Goal: Task Accomplishment & Management: Manage account settings

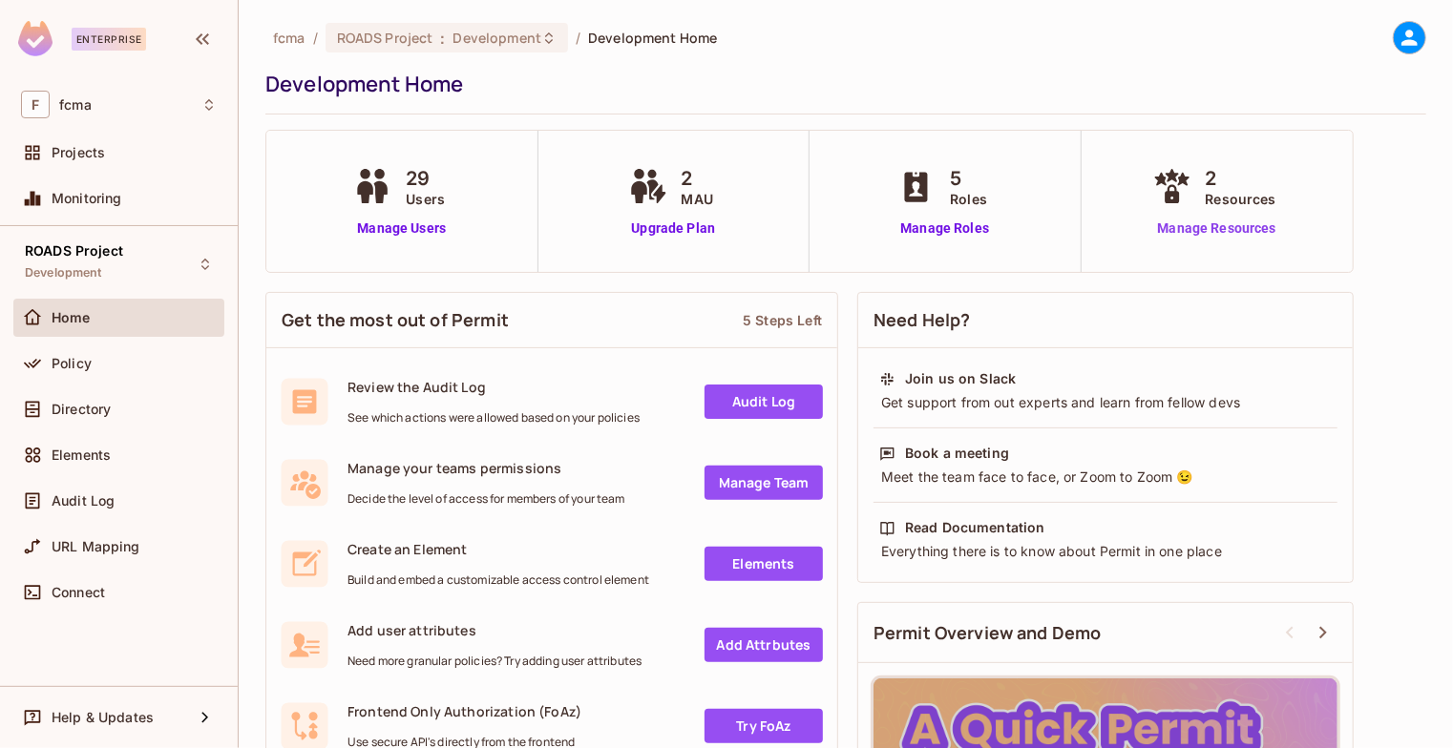
drag, startPoint x: 0, startPoint y: 0, endPoint x: 1215, endPoint y: 232, distance: 1237.0
click at [1215, 232] on link "Manage Resources" at bounding box center [1216, 229] width 137 height 20
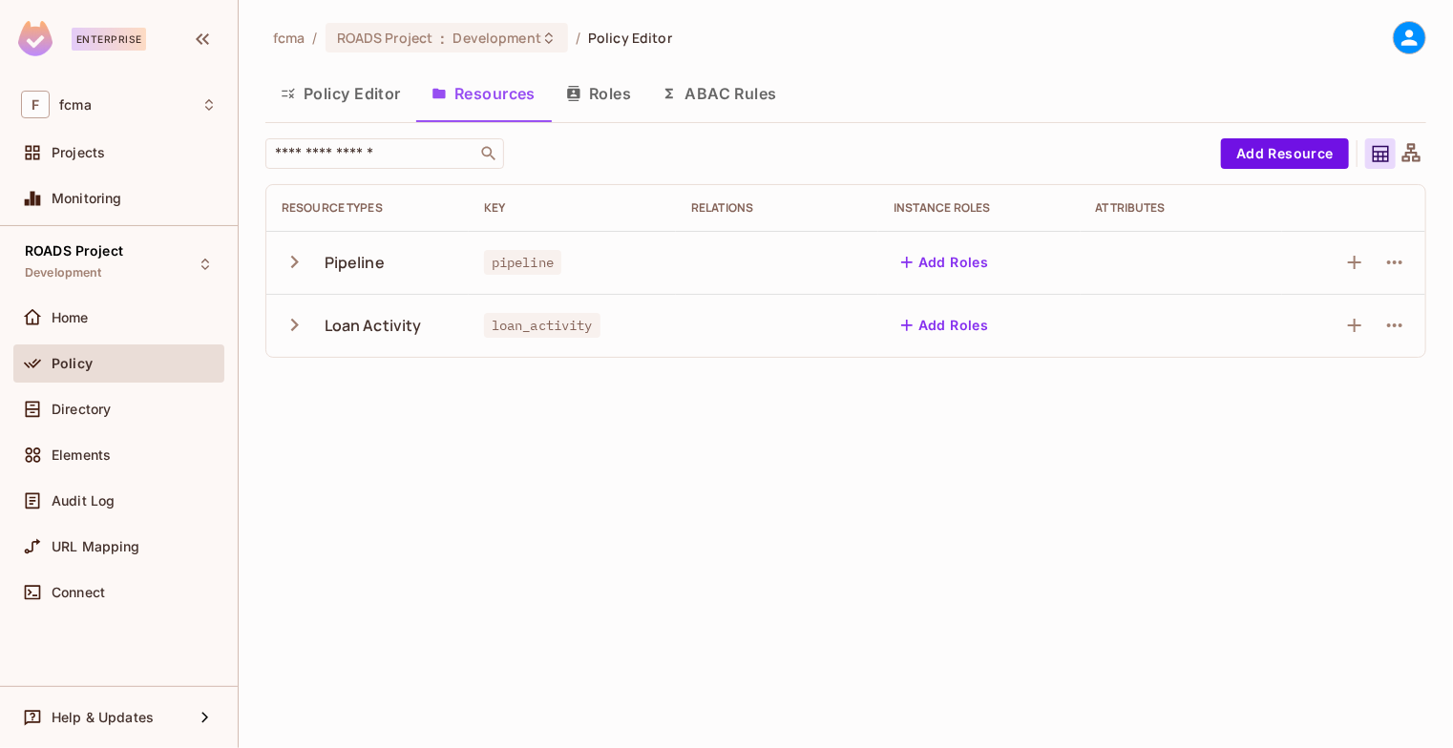
click at [296, 331] on icon "button" at bounding box center [295, 325] width 26 height 26
click at [297, 276] on button "button" at bounding box center [298, 261] width 33 height 41
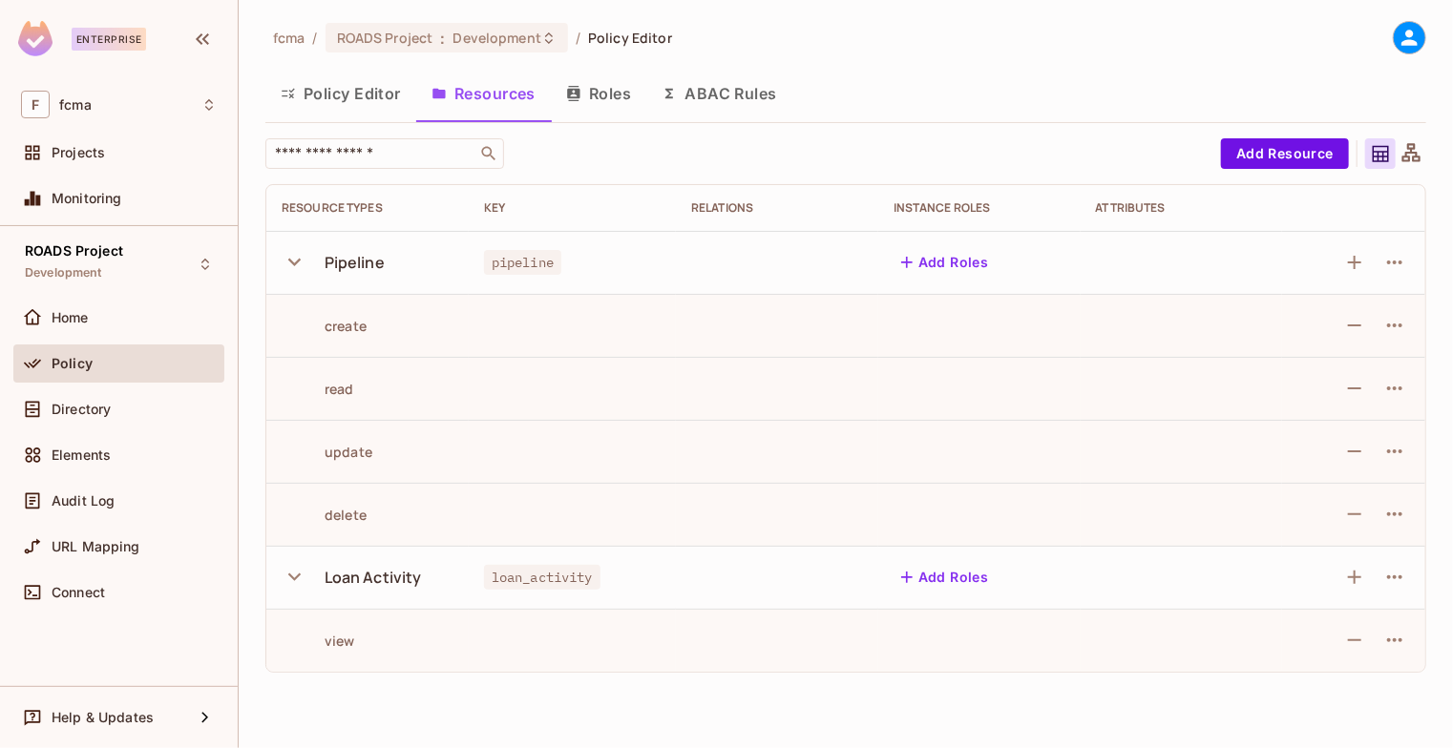
click at [297, 276] on button "button" at bounding box center [298, 261] width 33 height 41
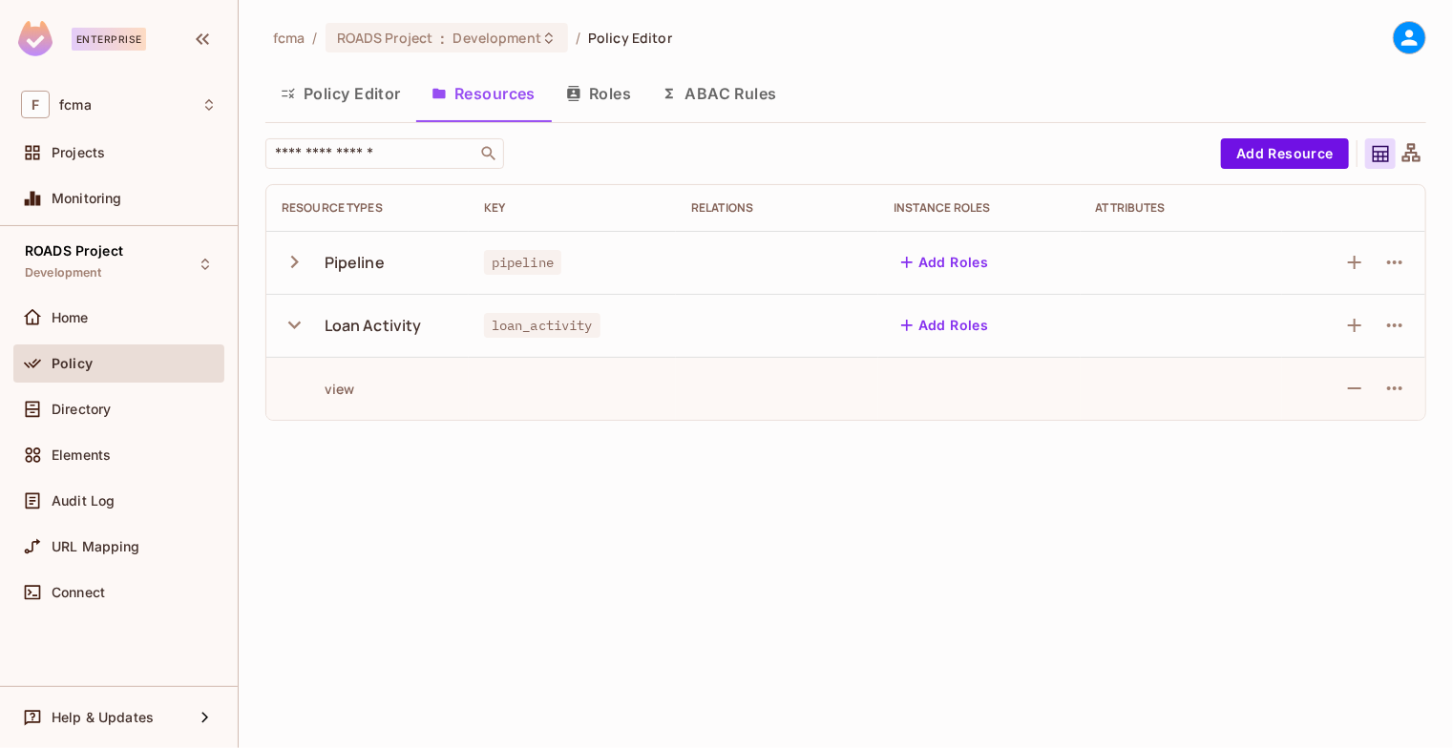
click at [293, 320] on icon "button" at bounding box center [295, 325] width 26 height 26
click at [1294, 153] on button "Add Resource" at bounding box center [1285, 153] width 128 height 31
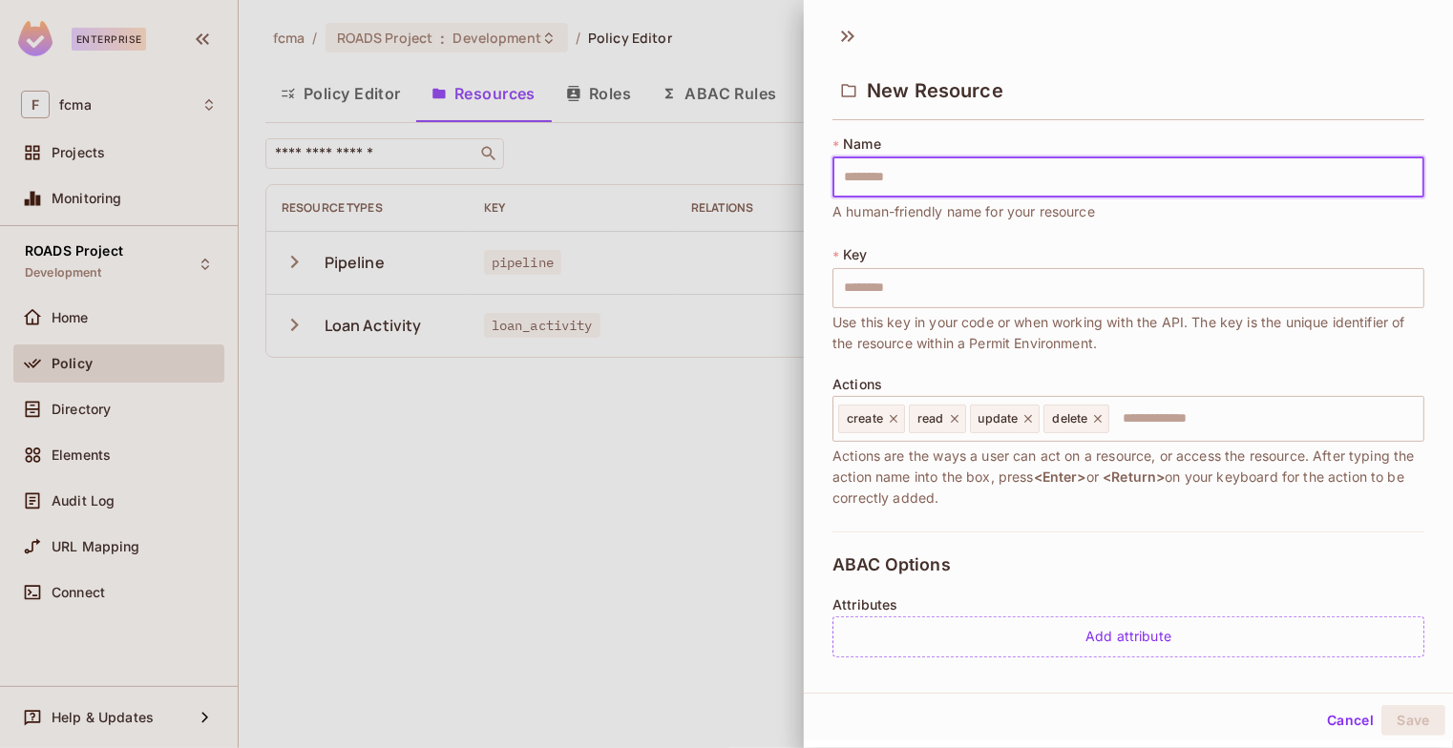
type input "*"
type input "**"
type input "***"
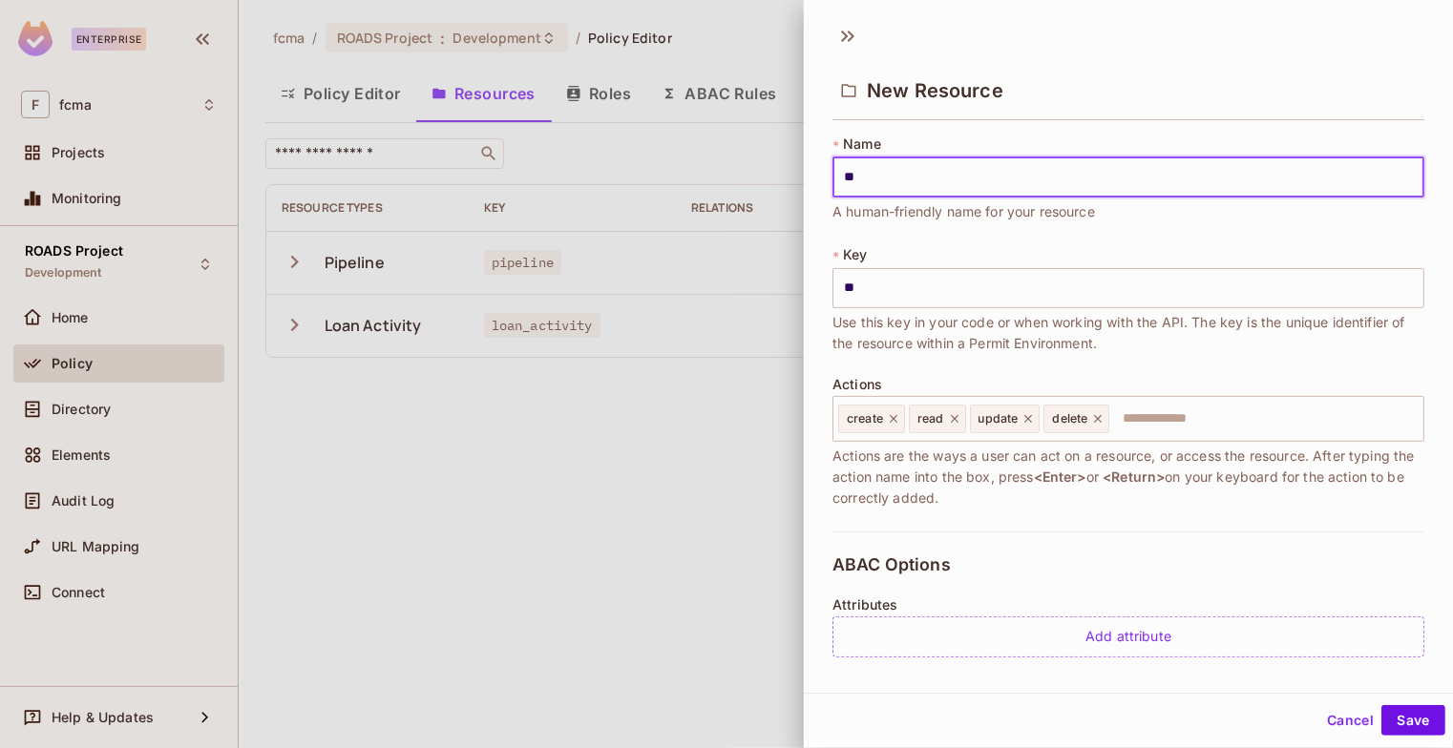
type input "***"
type input "****"
type input "*****"
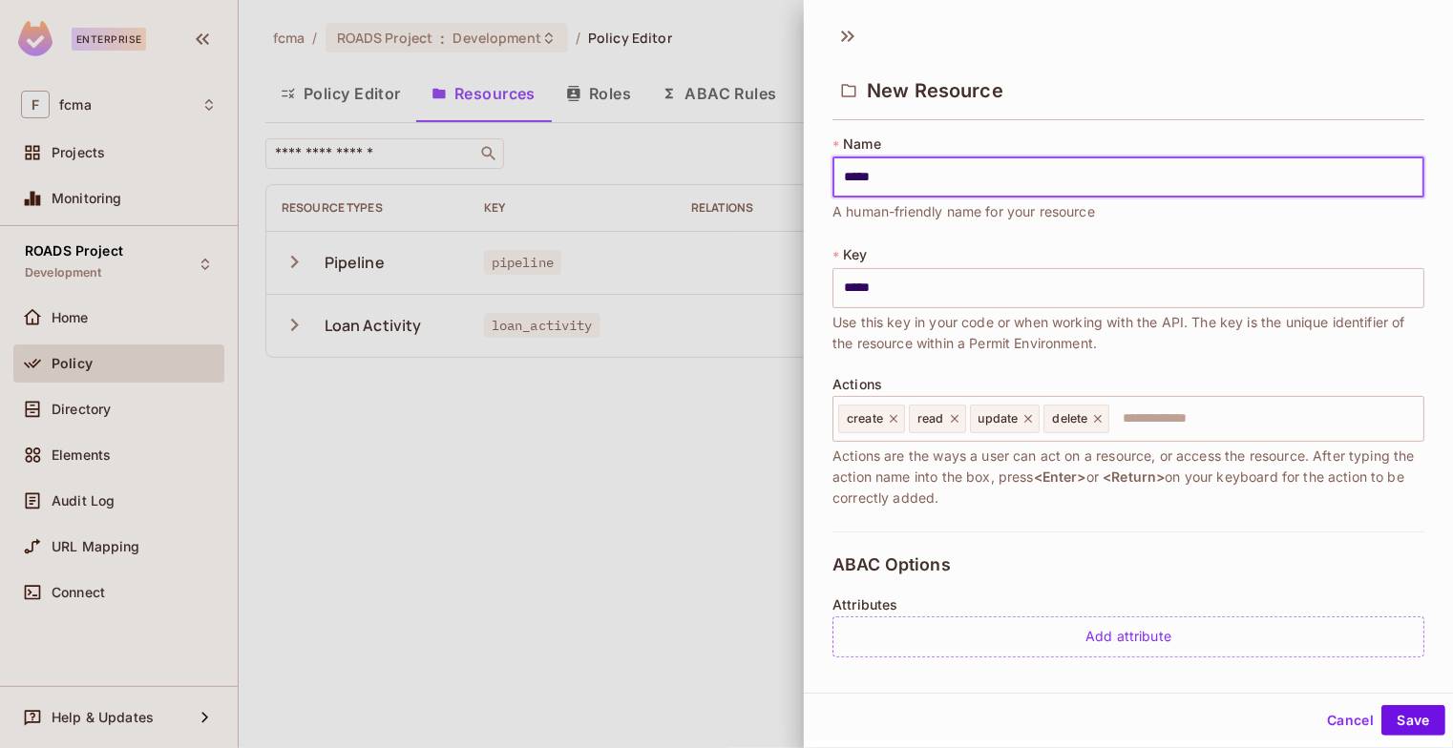
type input "******"
type input "********"
type input "*********"
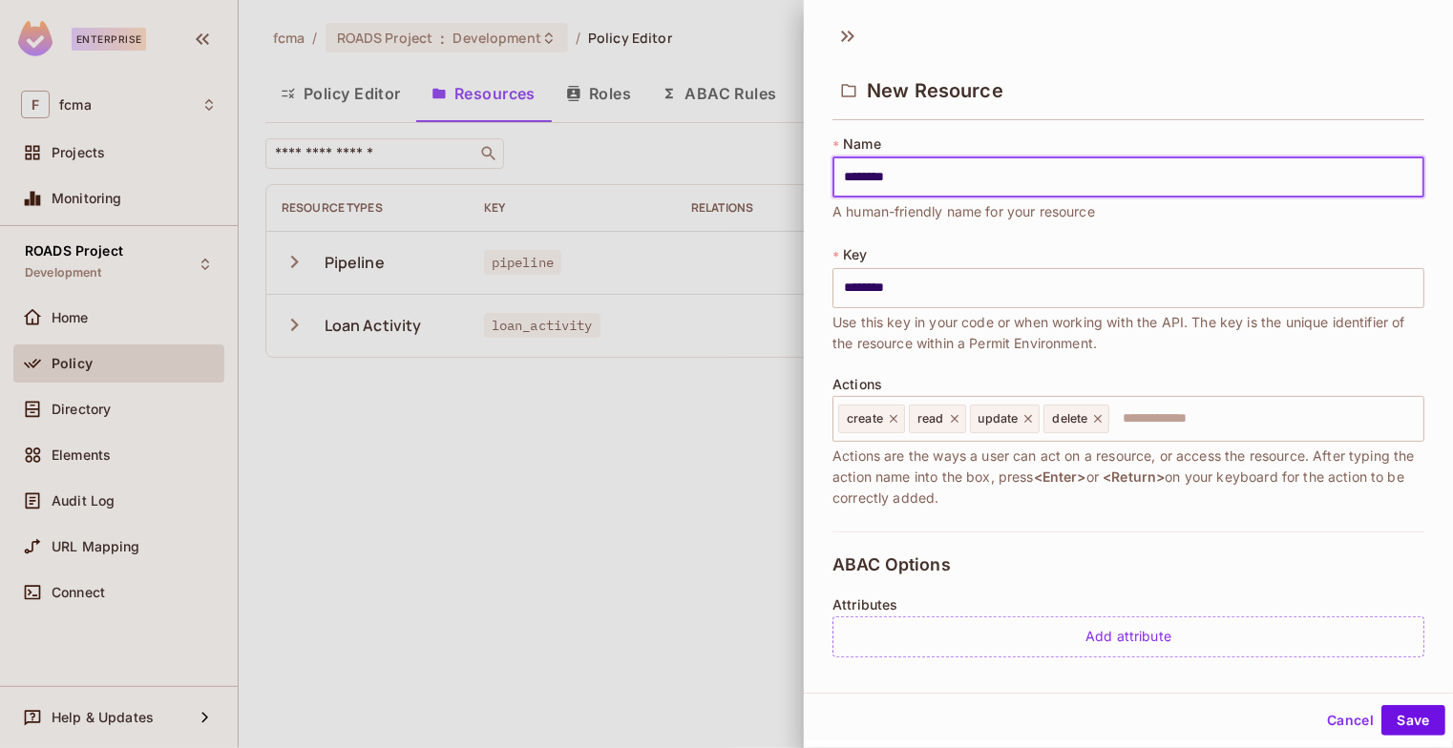
type input "*********"
type input "**********"
click at [1417, 725] on button "Save" at bounding box center [1413, 720] width 64 height 31
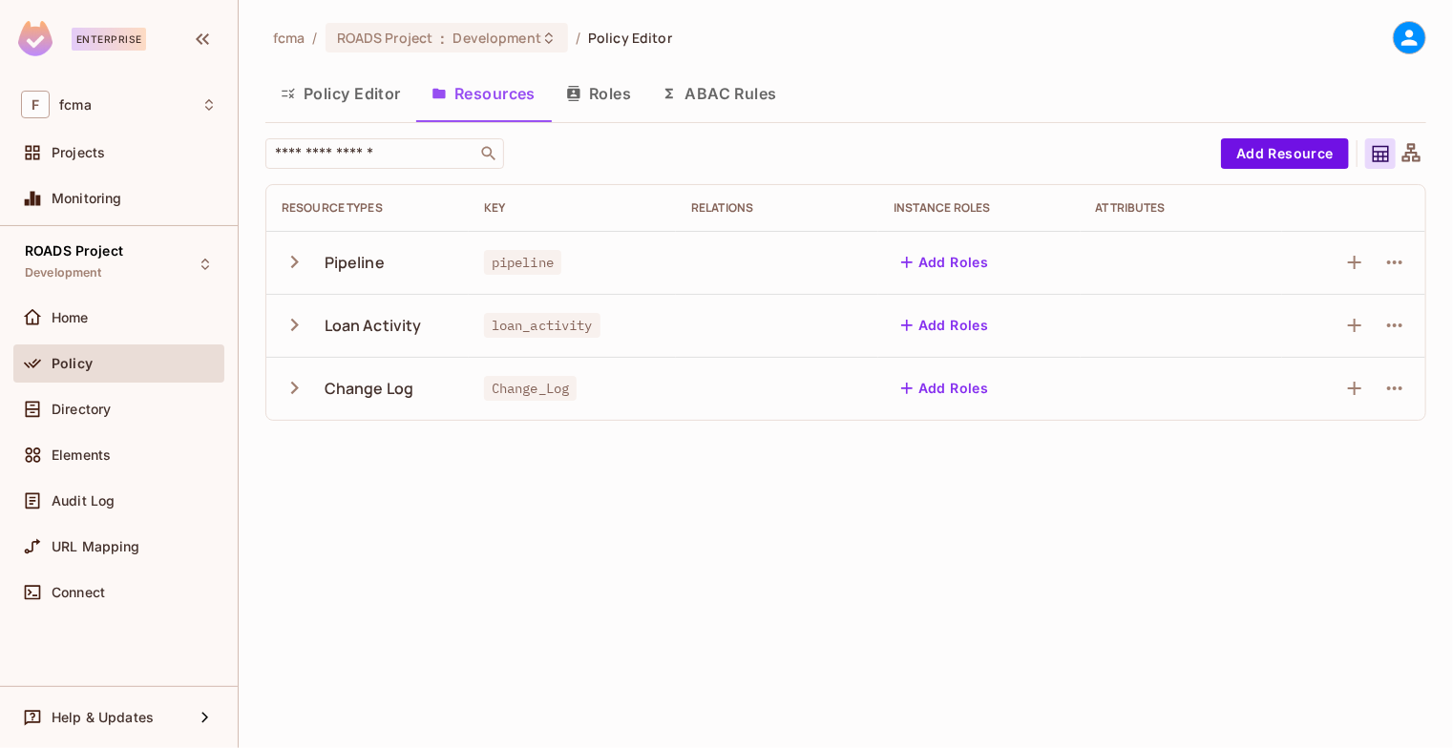
click at [295, 394] on icon "button" at bounding box center [295, 388] width 26 height 26
click at [1396, 454] on icon "button" at bounding box center [1394, 451] width 23 height 23
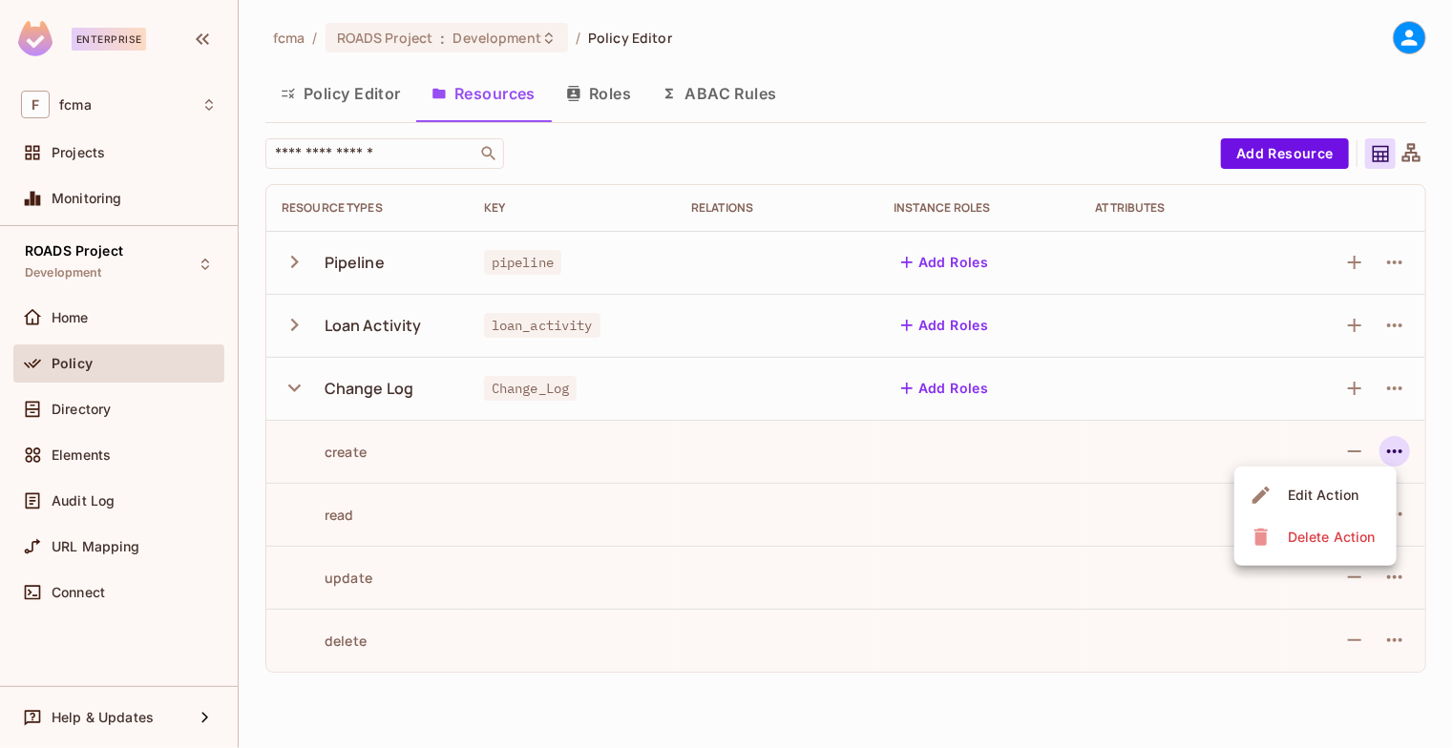
click at [1396, 454] on div at bounding box center [726, 374] width 1453 height 748
click at [1396, 454] on icon "button" at bounding box center [1394, 451] width 23 height 23
click at [1396, 454] on div at bounding box center [726, 374] width 1453 height 748
click at [615, 94] on button "Roles" at bounding box center [598, 94] width 95 height 48
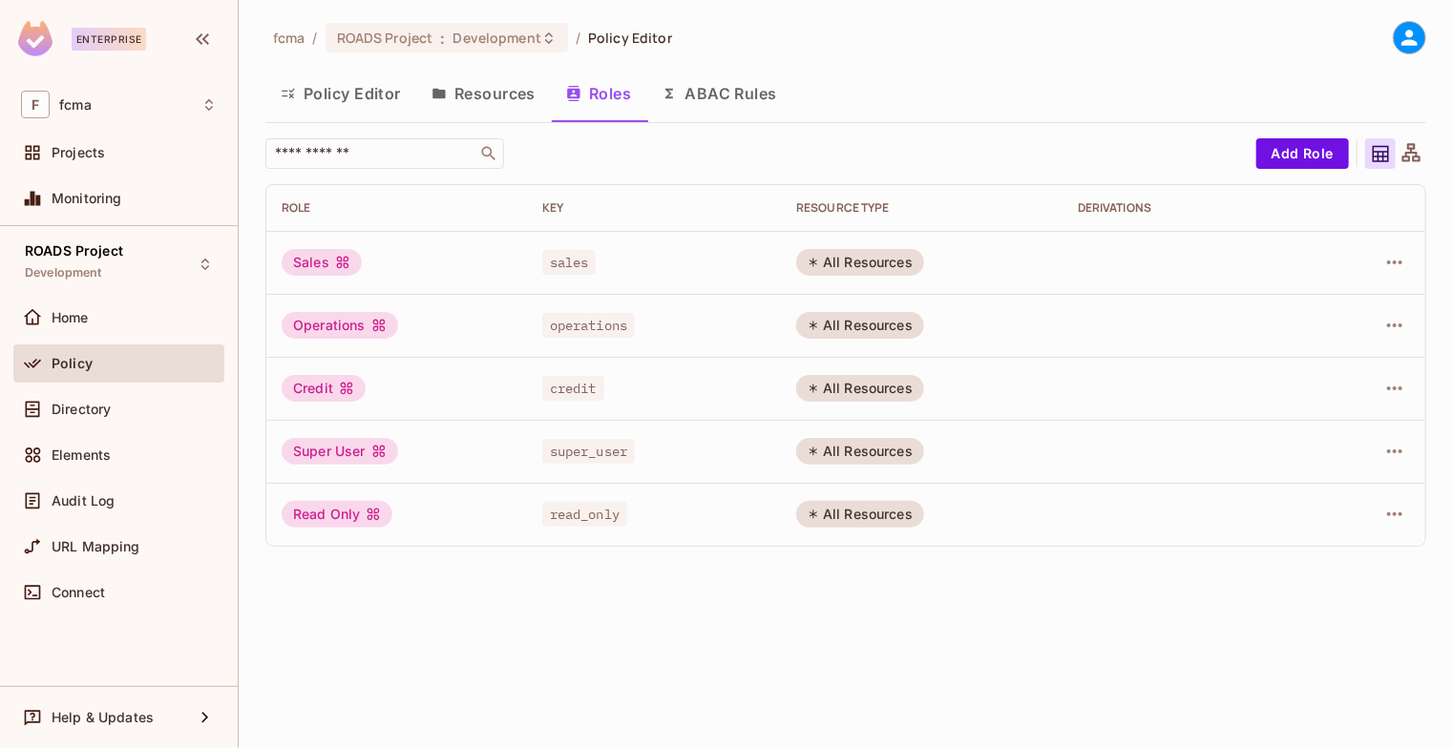
click at [748, 94] on button "ABAC Rules" at bounding box center [719, 94] width 146 height 48
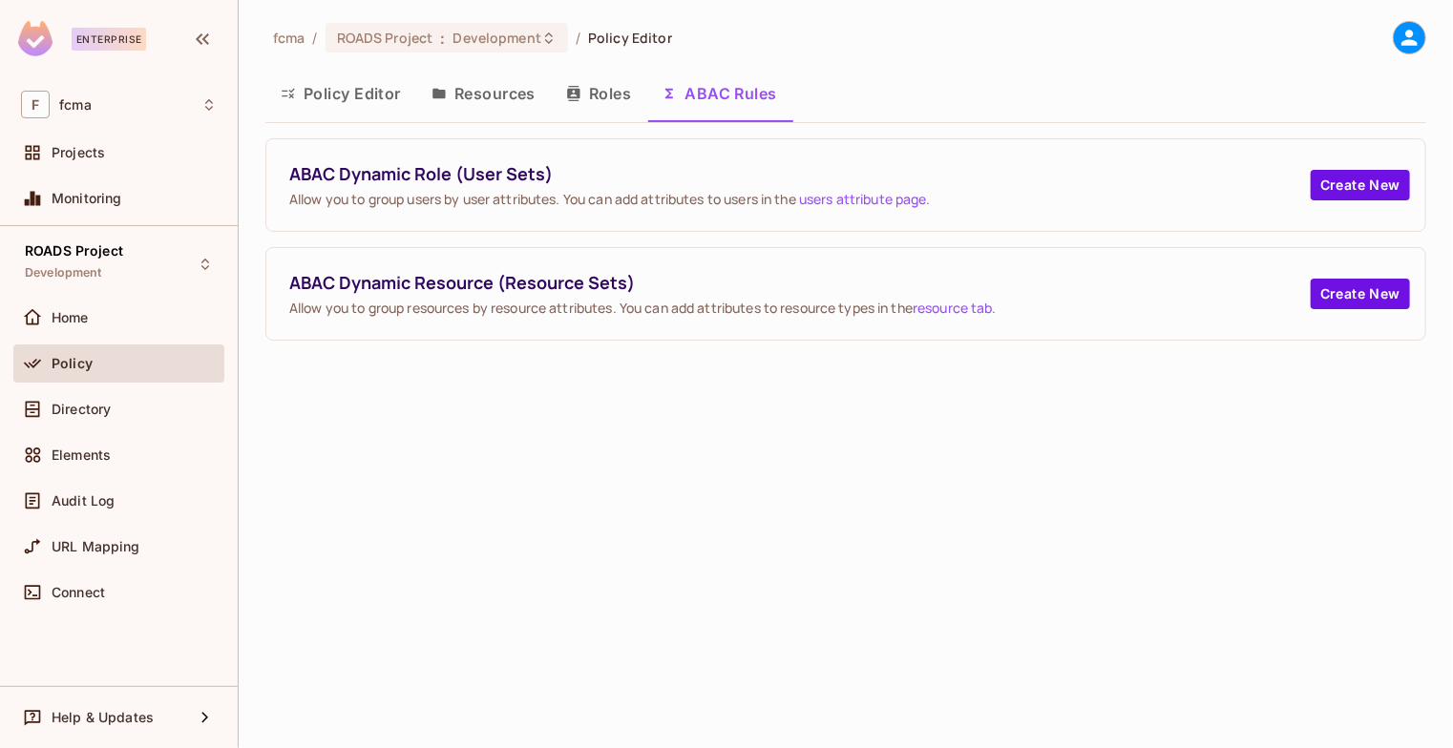
click at [609, 102] on button "Roles" at bounding box center [598, 94] width 95 height 48
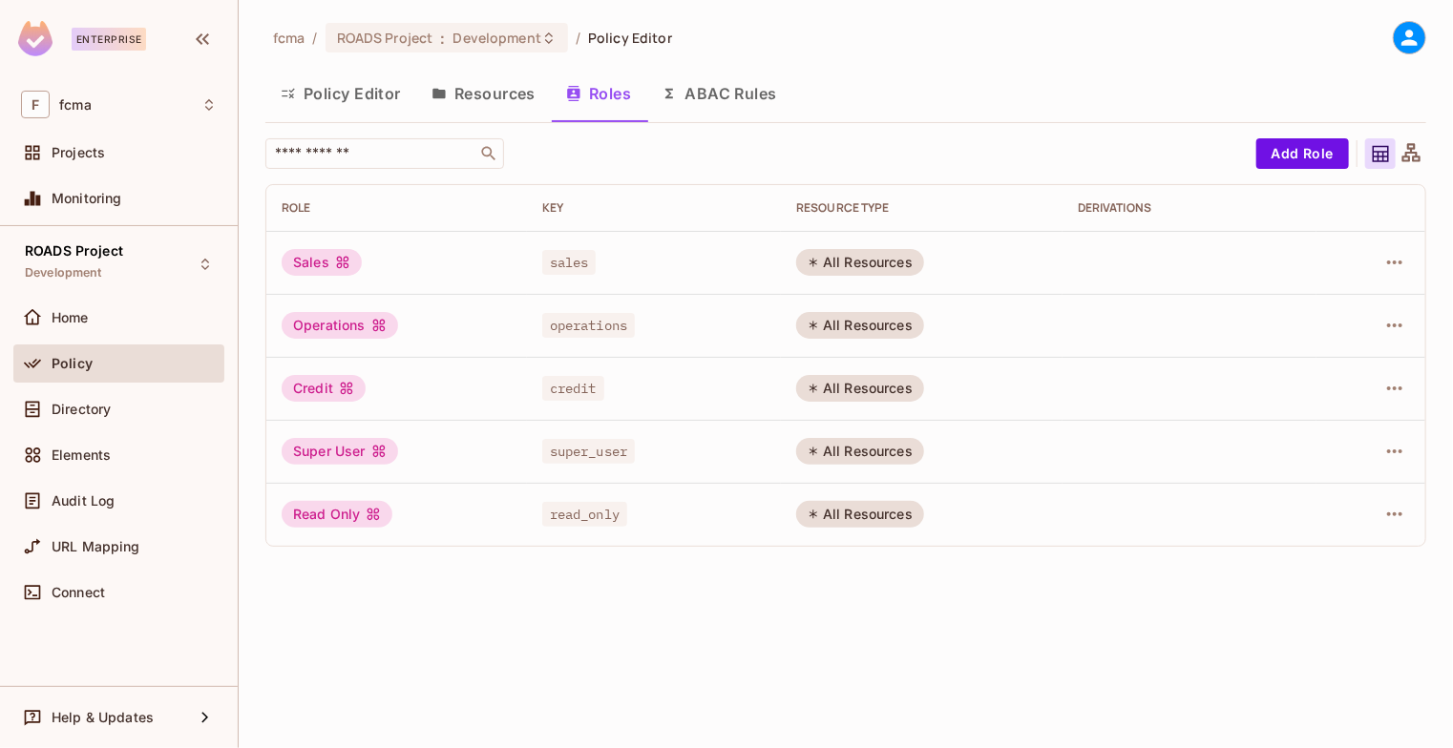
click at [347, 105] on button "Policy Editor" at bounding box center [340, 94] width 151 height 48
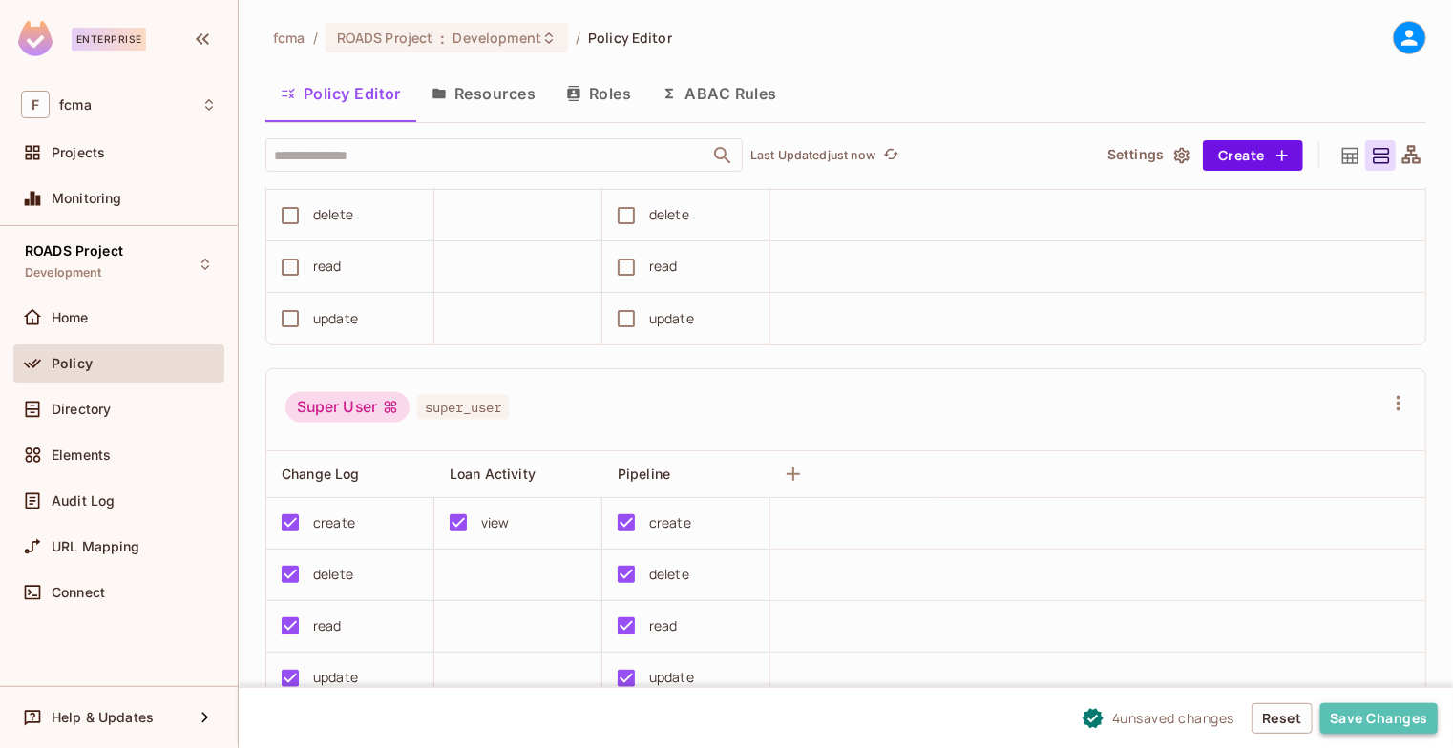
click at [1354, 727] on button "Save Changes" at bounding box center [1378, 718] width 117 height 31
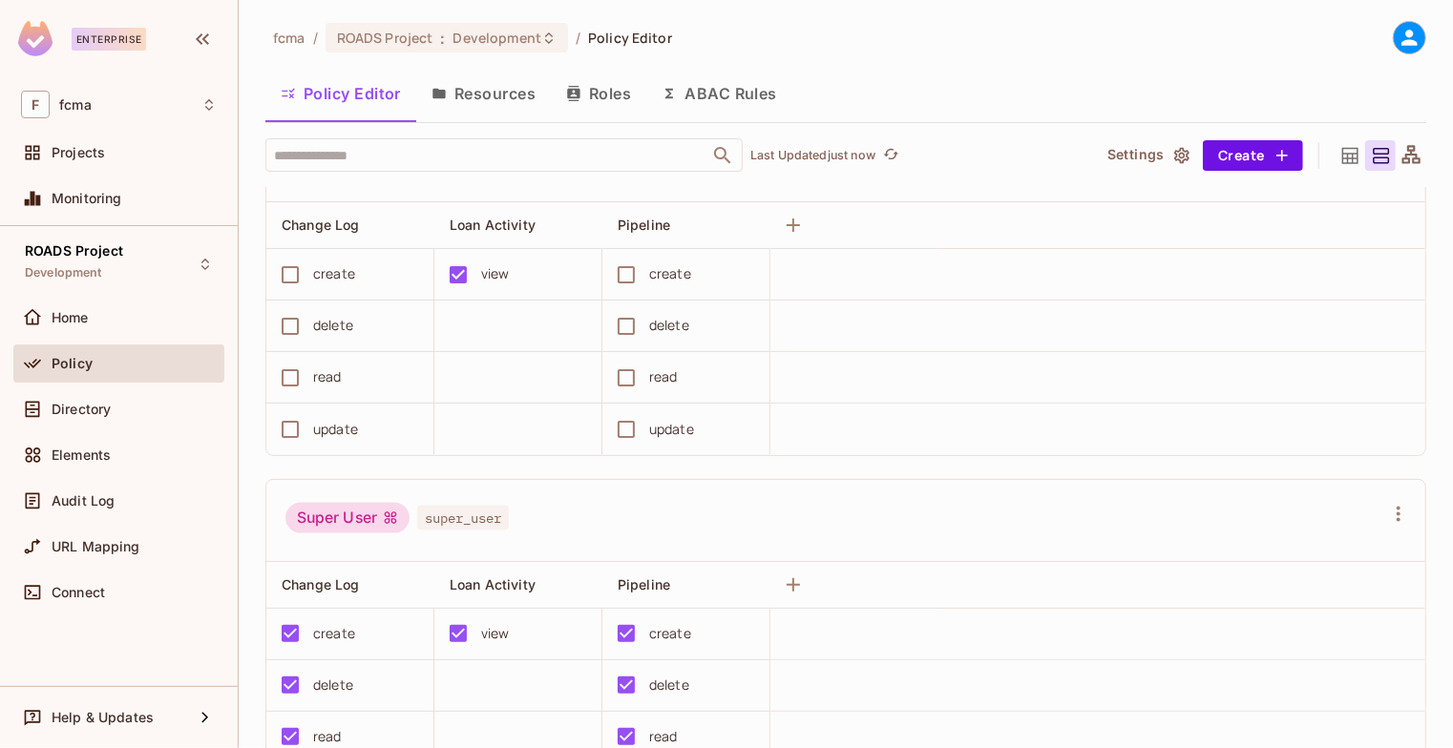
scroll to position [1256, 0]
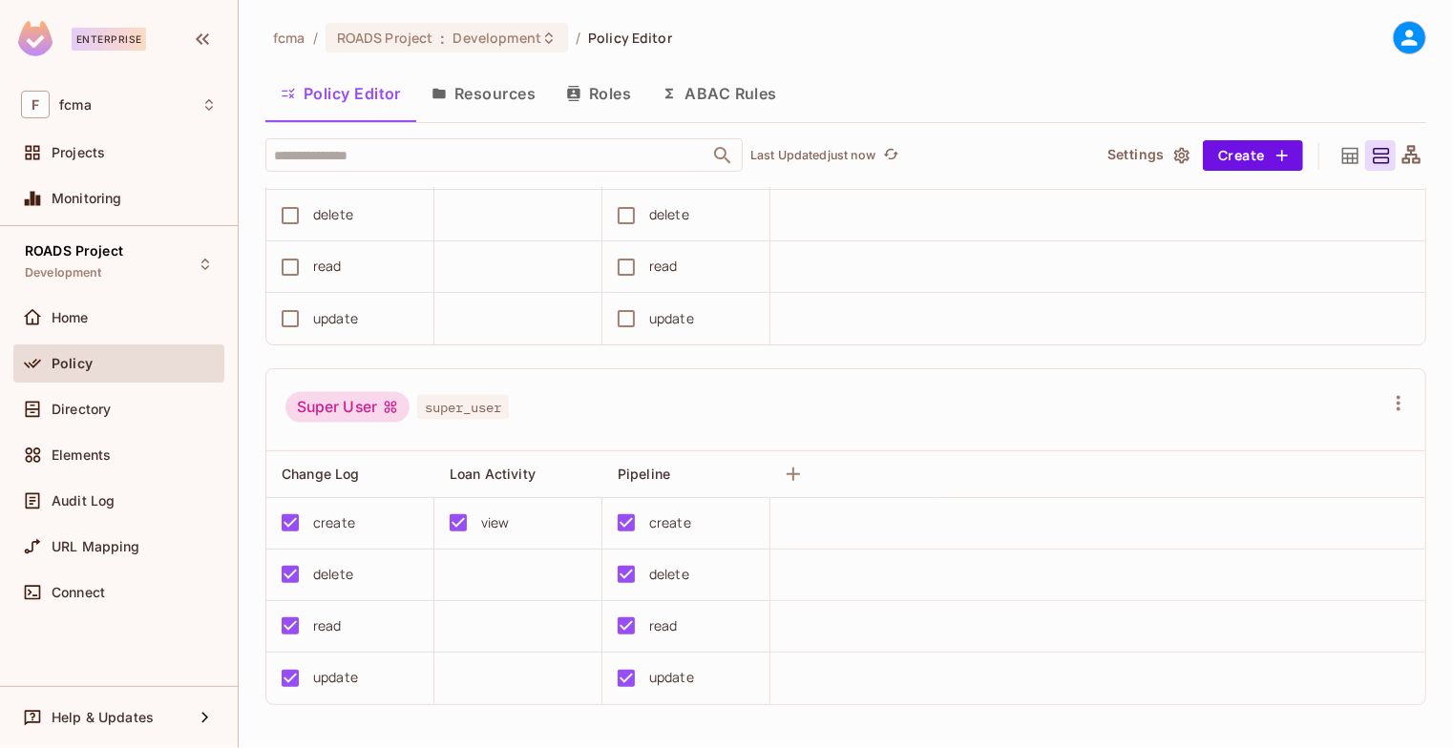
click at [617, 104] on button "Roles" at bounding box center [598, 94] width 95 height 48
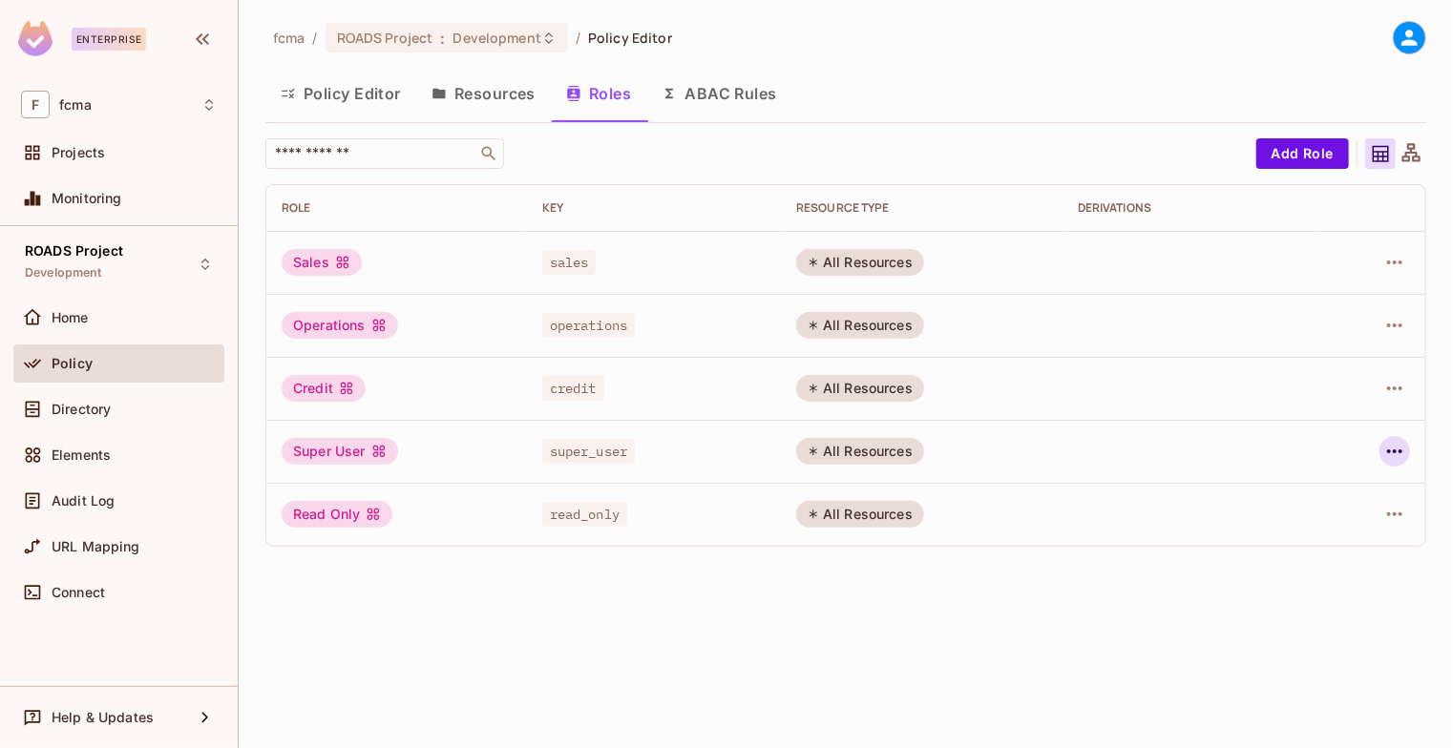
click at [1388, 450] on icon "button" at bounding box center [1394, 452] width 15 height 4
click at [1388, 450] on div at bounding box center [726, 374] width 1453 height 748
click at [62, 411] on span "Directory" at bounding box center [81, 409] width 59 height 15
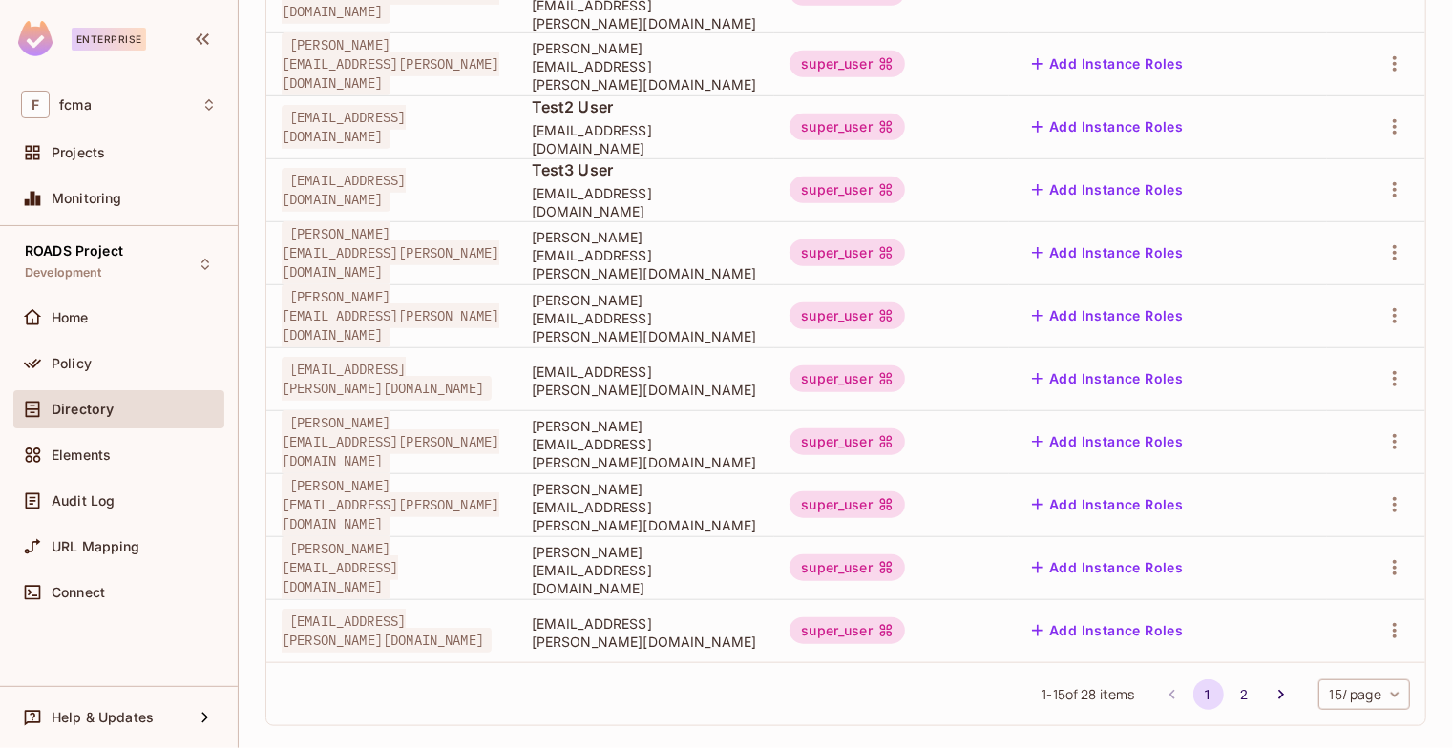
scroll to position [584, 0]
click at [1271, 683] on icon "Go to next page" at bounding box center [1280, 692] width 19 height 19
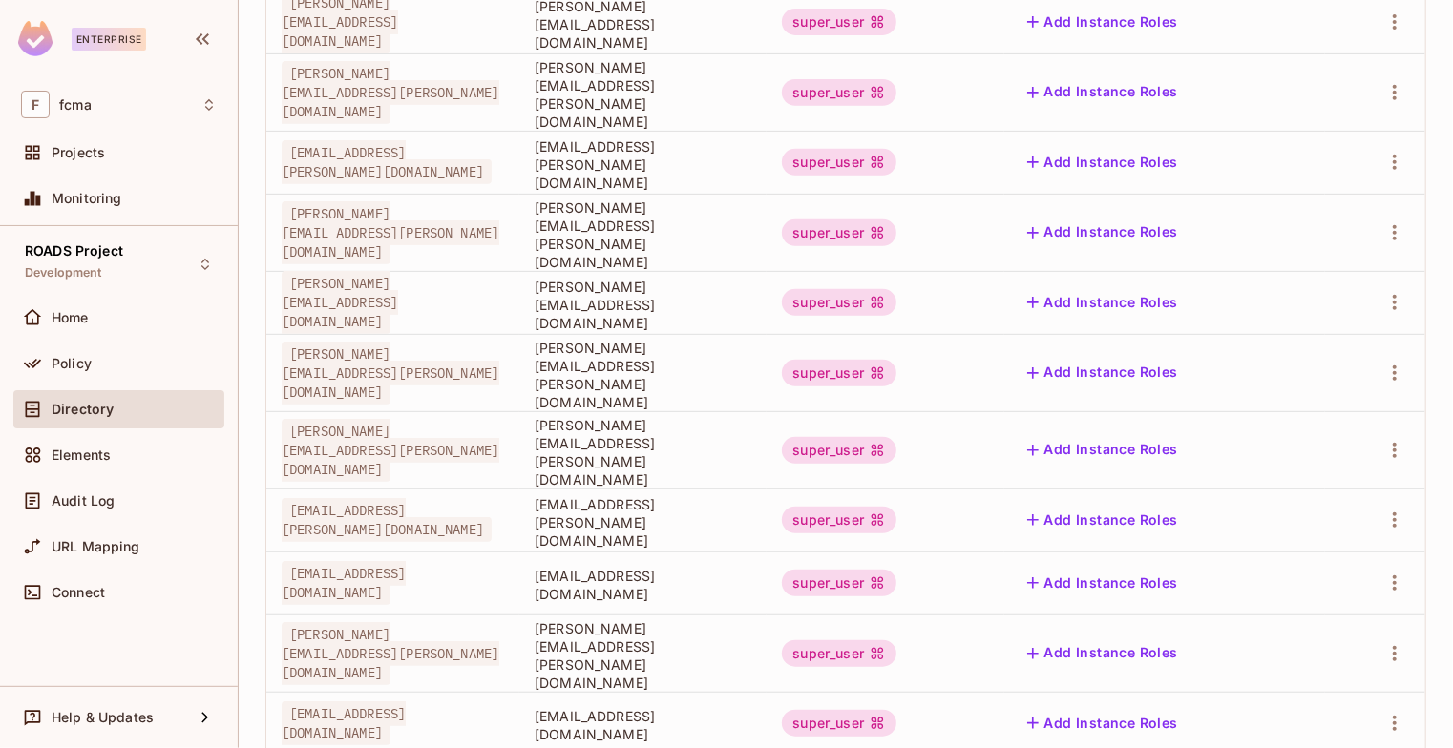
scroll to position [458, 0]
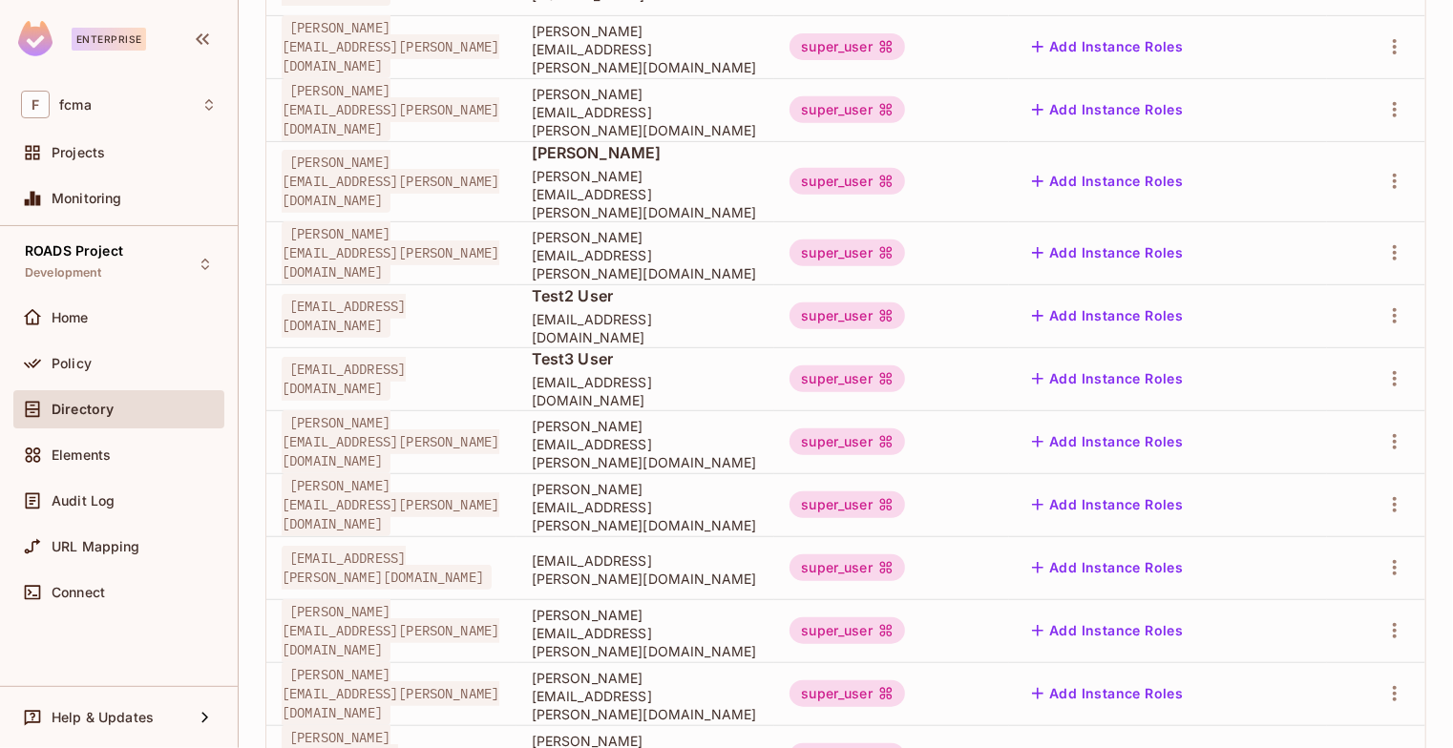
scroll to position [584, 0]
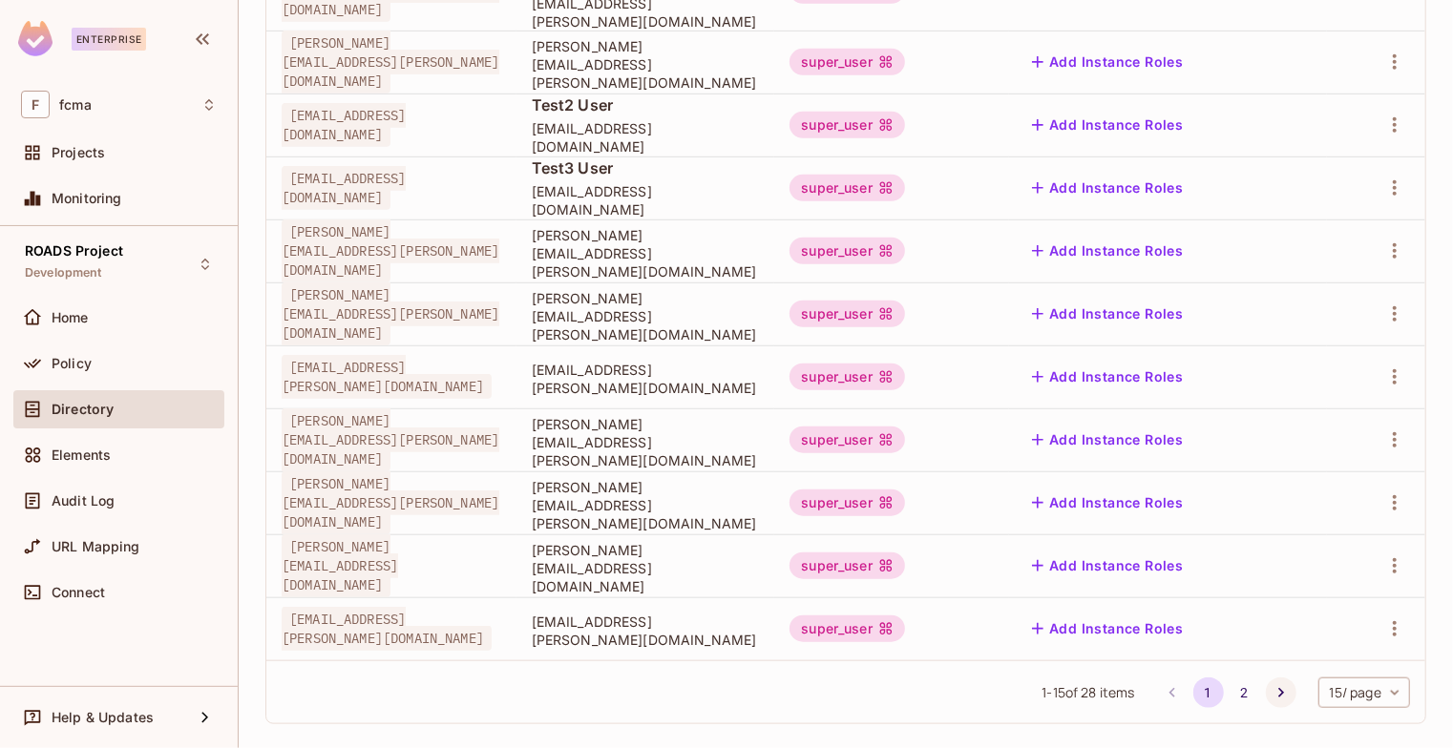
click at [1271, 683] on icon "Go to next page" at bounding box center [1280, 692] width 19 height 19
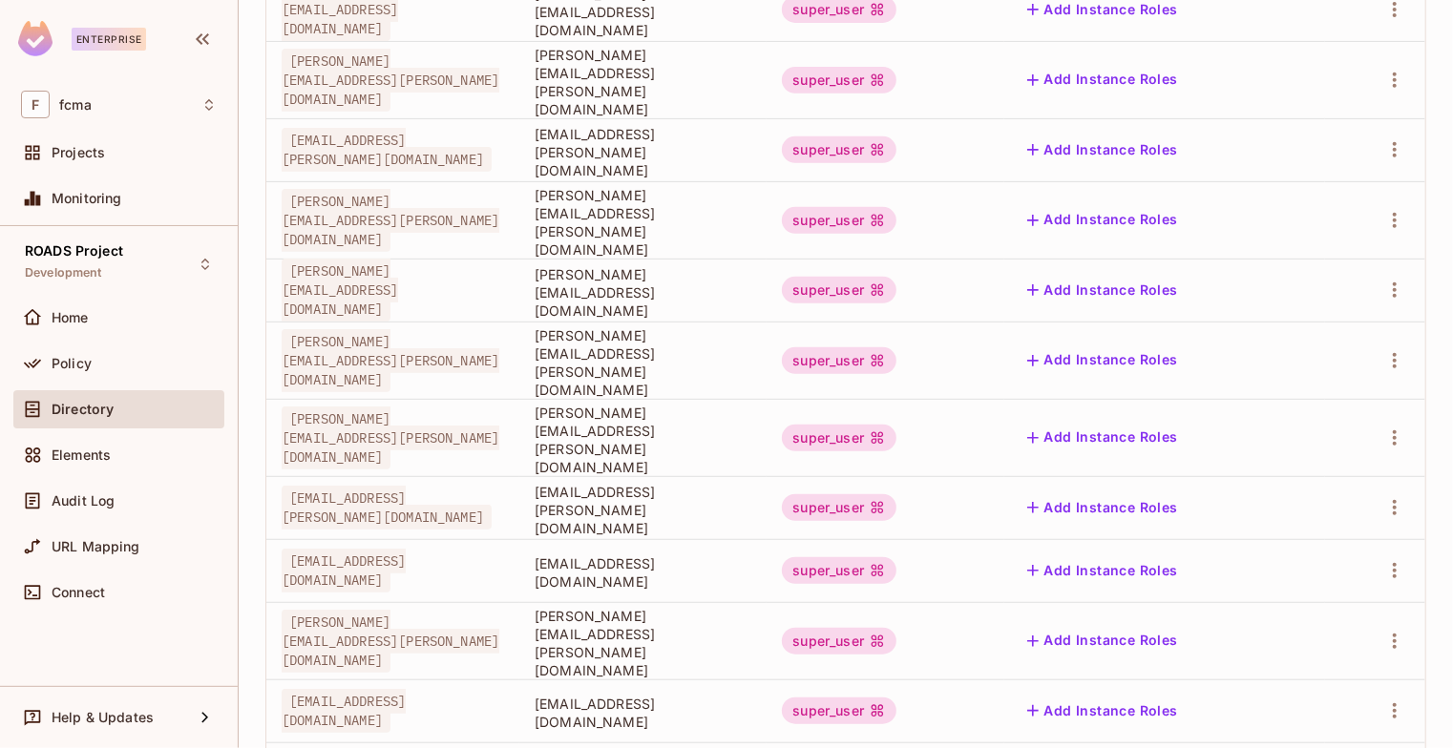
scroll to position [458, 0]
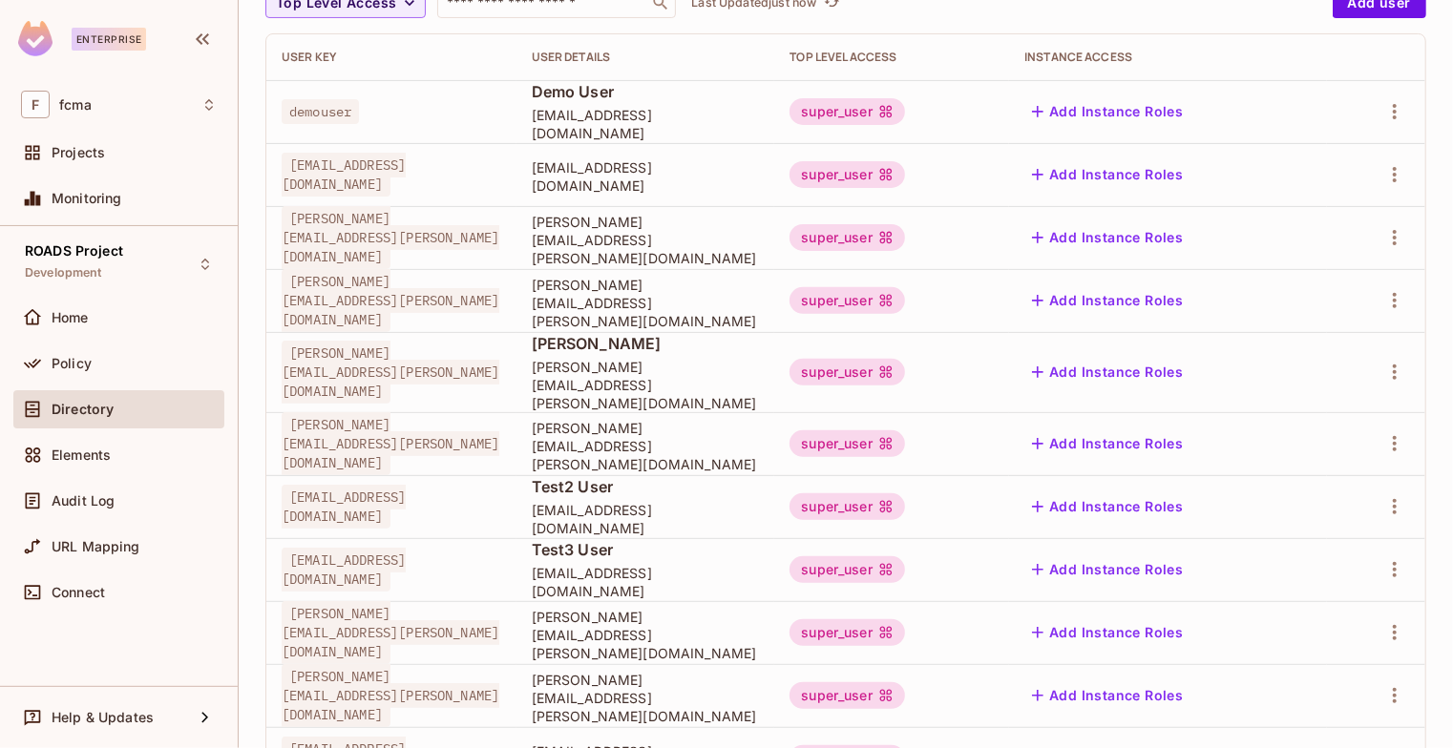
scroll to position [0, 0]
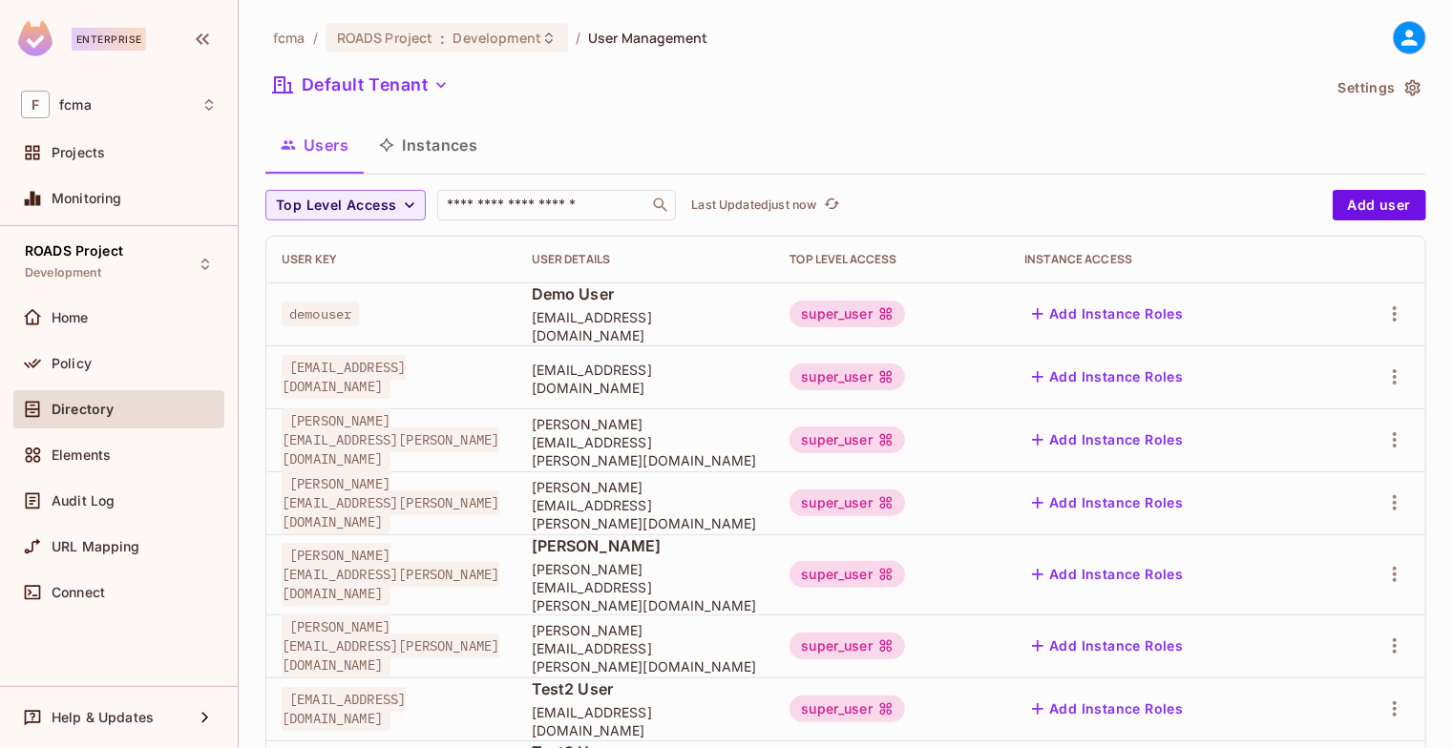
click at [432, 138] on button "Instances" at bounding box center [428, 145] width 129 height 48
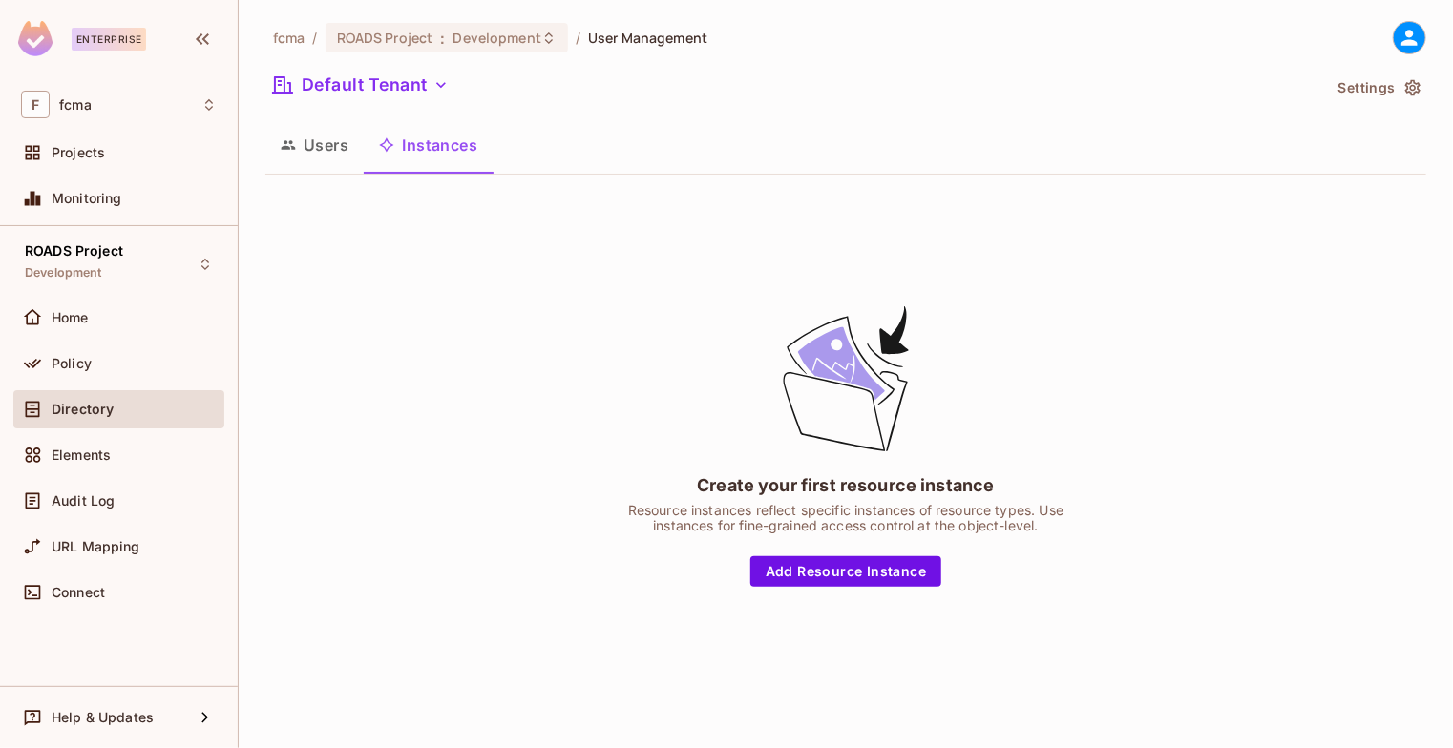
click at [324, 148] on button "Users" at bounding box center [314, 145] width 98 height 48
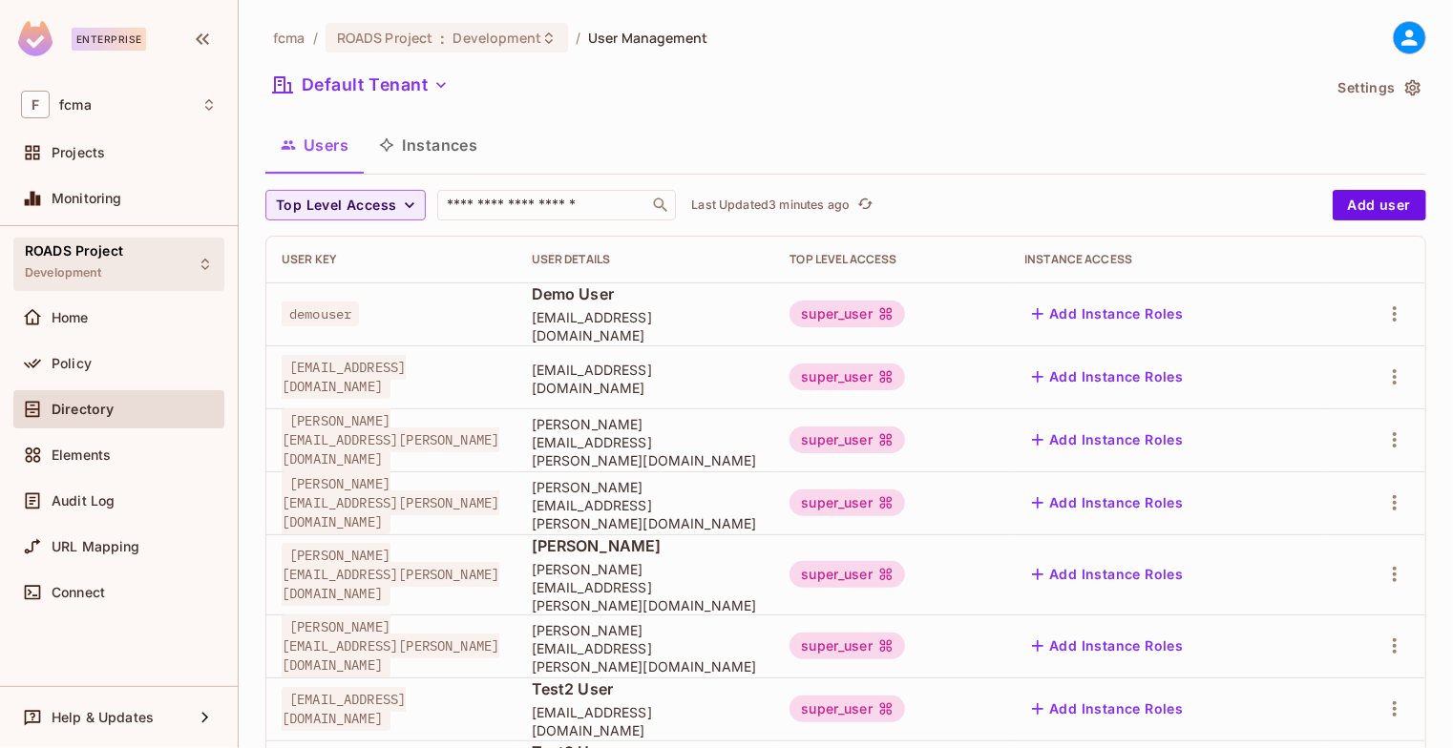
click at [103, 244] on span "ROADS Project" at bounding box center [74, 250] width 98 height 15
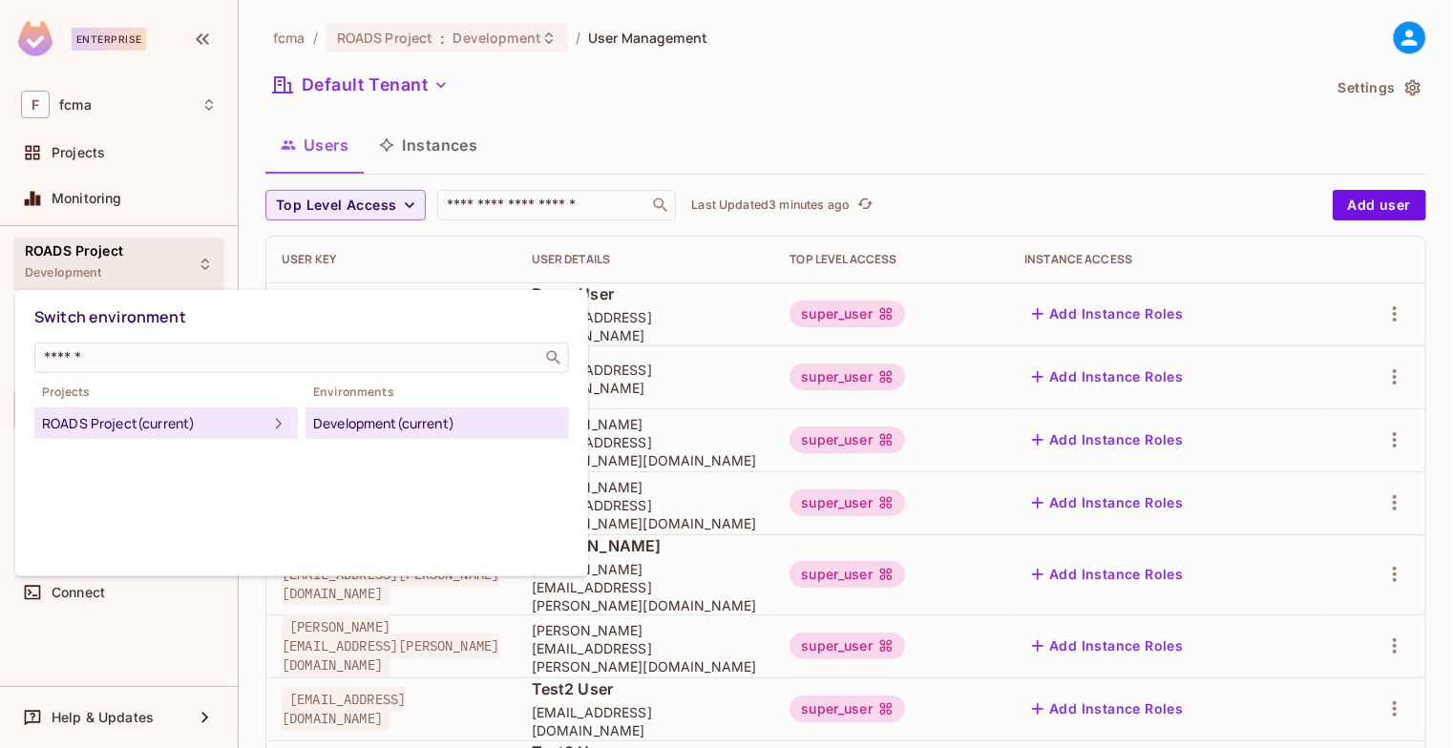
click at [803, 97] on div at bounding box center [726, 374] width 1453 height 748
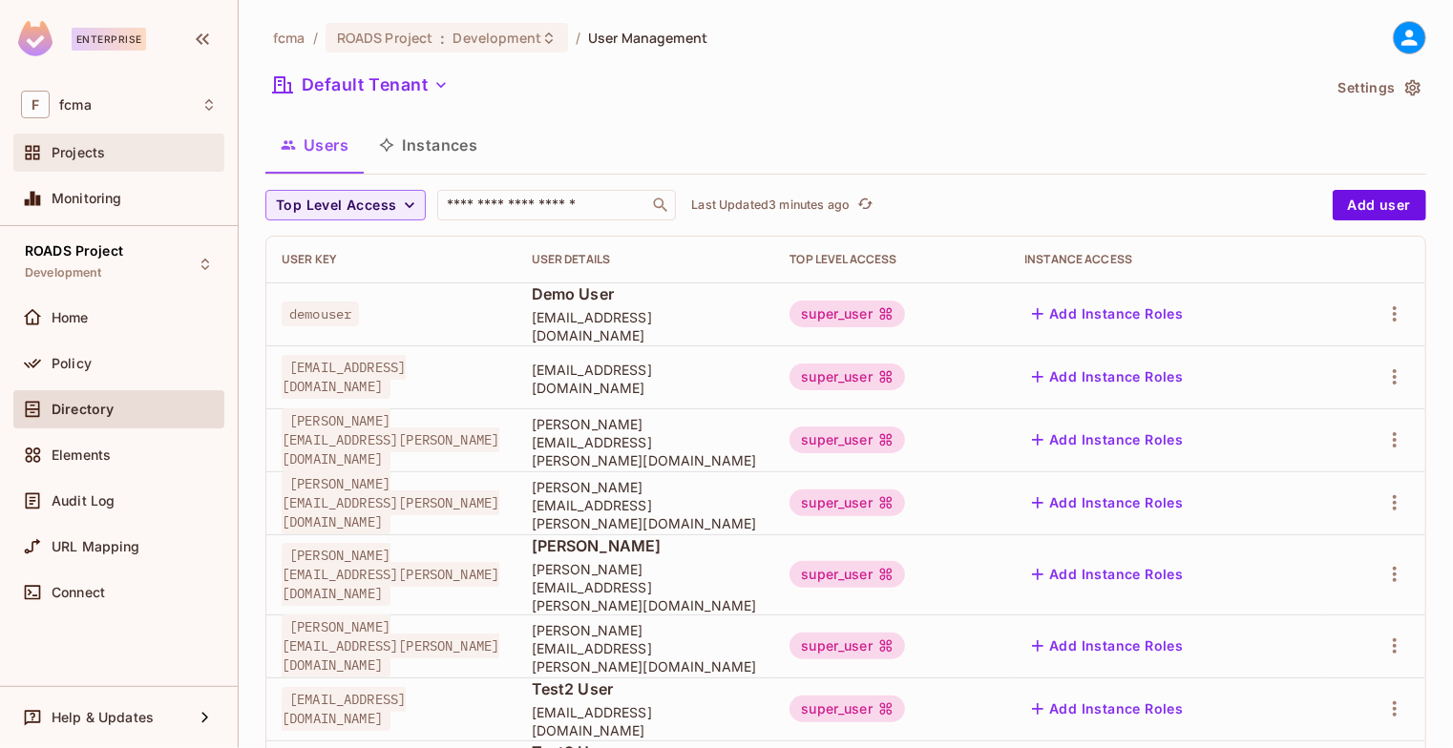
click at [83, 154] on span "Projects" at bounding box center [78, 152] width 53 height 15
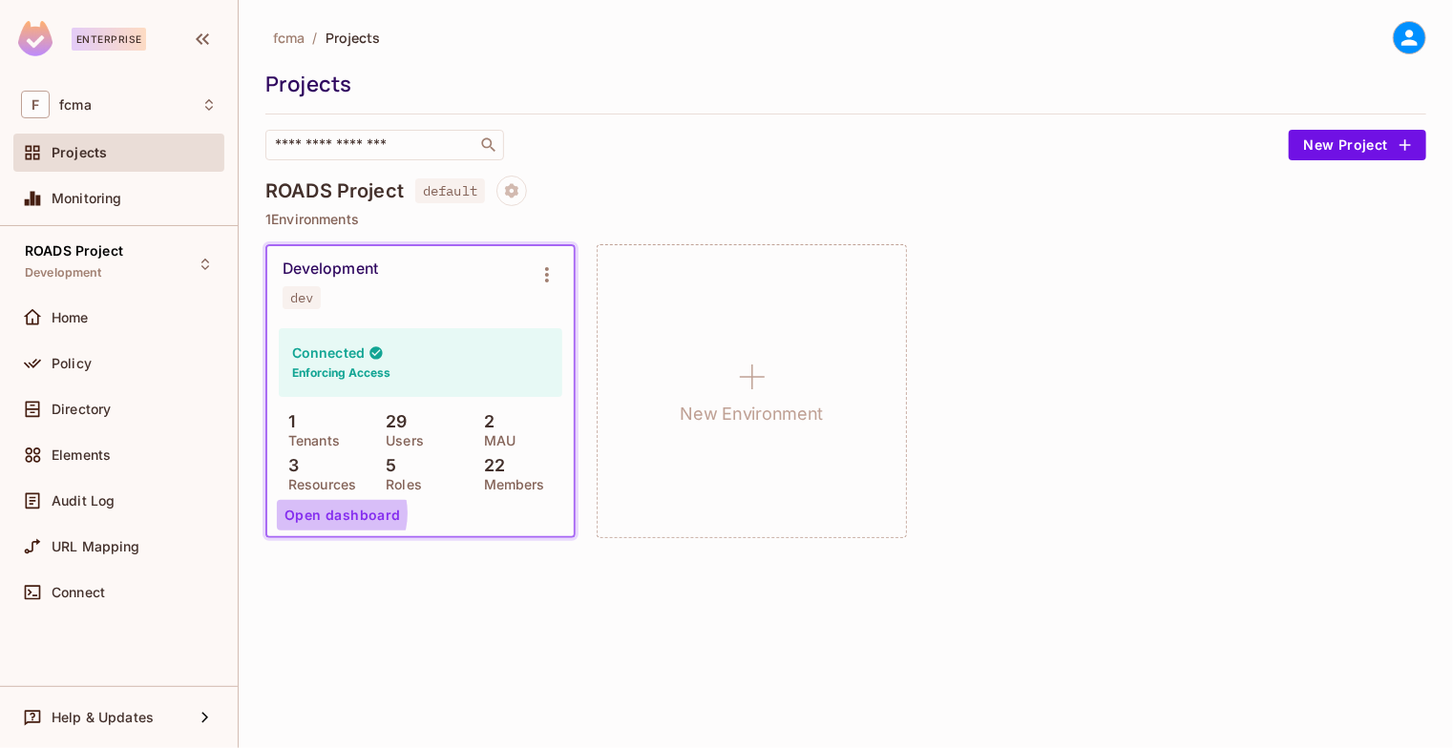
click at [329, 514] on button "Open dashboard" at bounding box center [343, 515] width 132 height 31
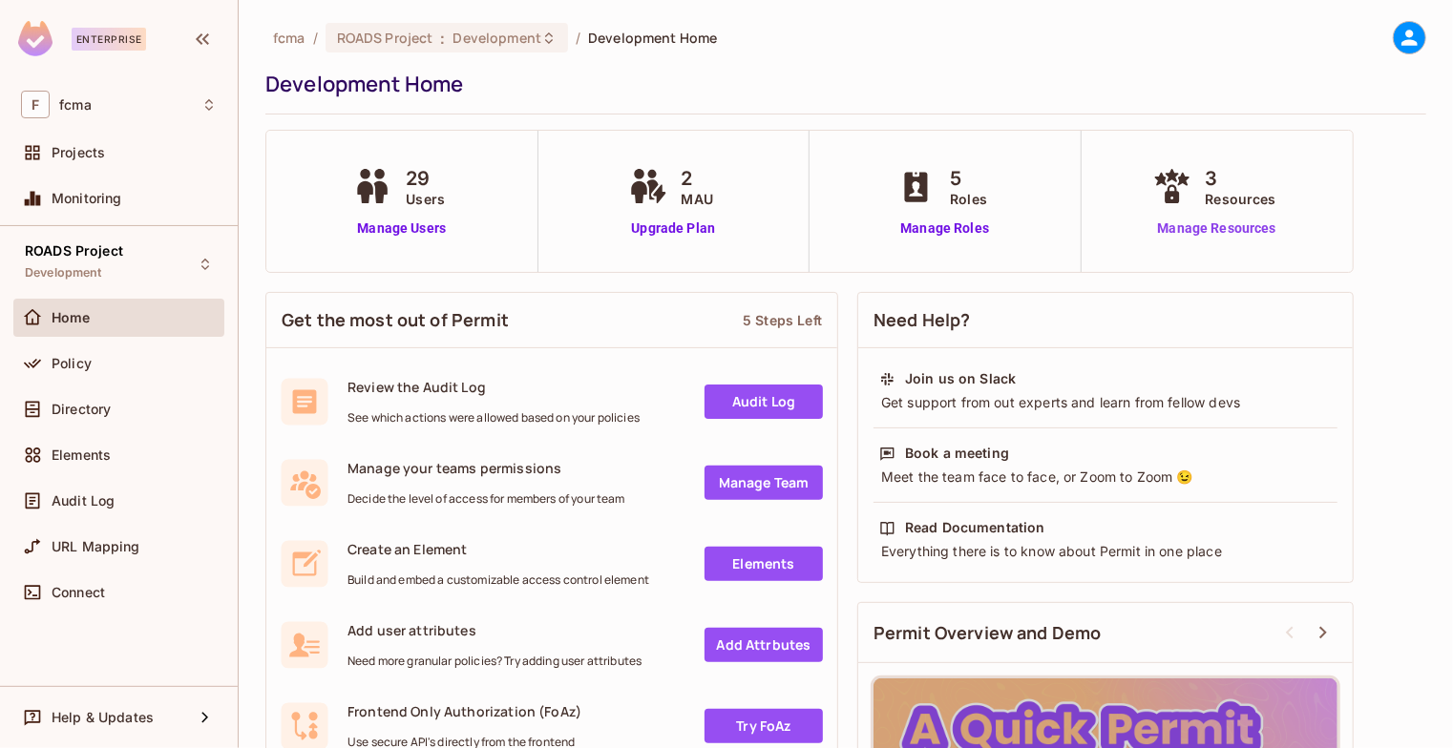
click at [1246, 228] on link "Manage Resources" at bounding box center [1216, 229] width 137 height 20
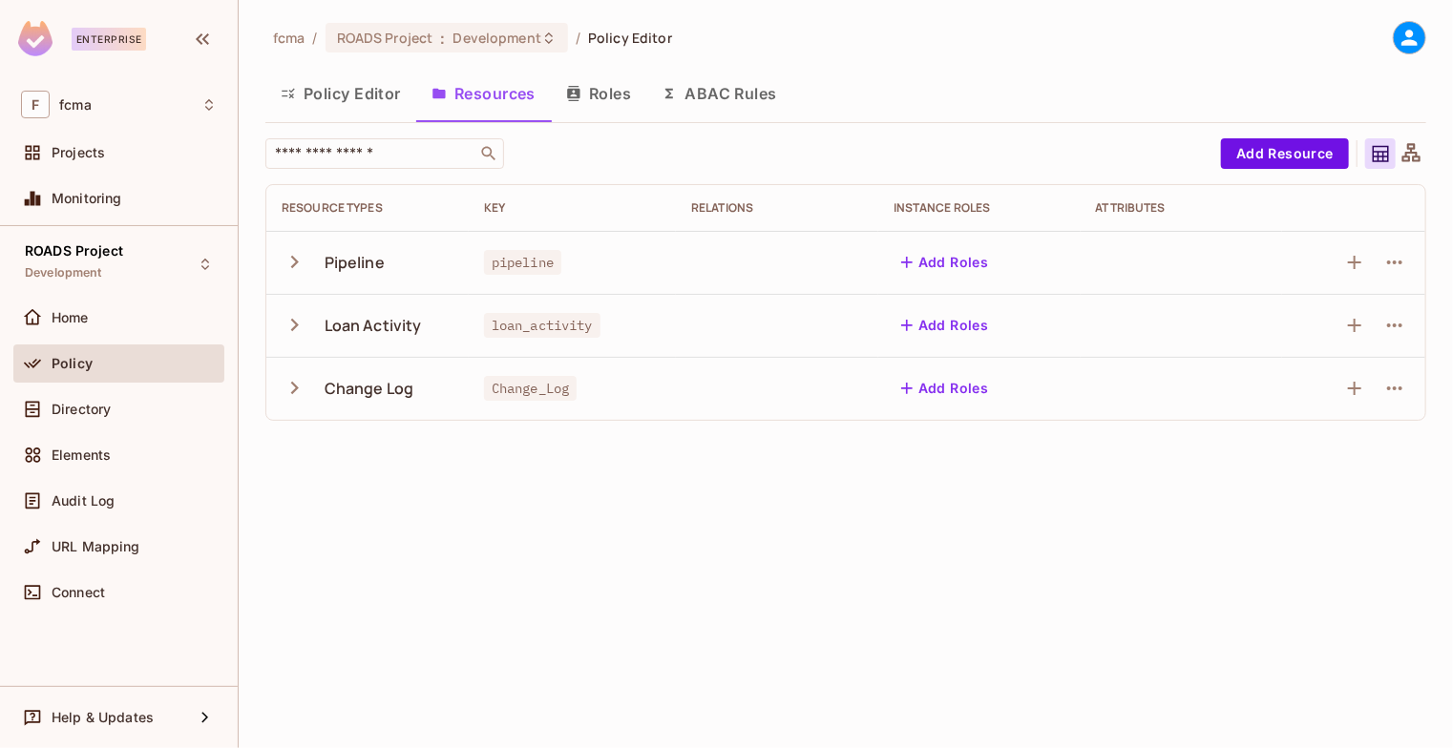
click at [295, 387] on icon "button" at bounding box center [295, 388] width 8 height 12
click at [1395, 455] on icon "button" at bounding box center [1394, 451] width 23 height 23
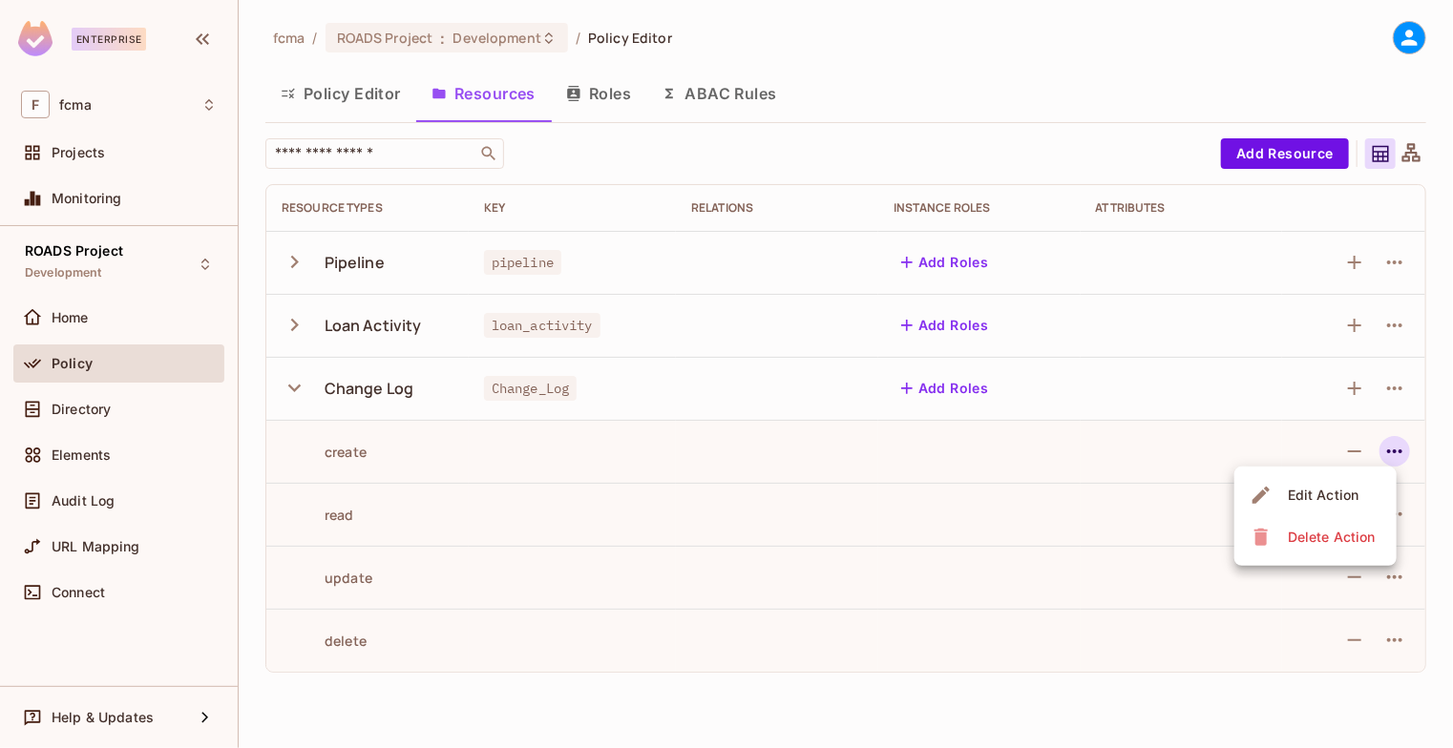
click at [1398, 446] on div at bounding box center [726, 374] width 1453 height 748
click at [294, 388] on icon "button" at bounding box center [294, 389] width 12 height 8
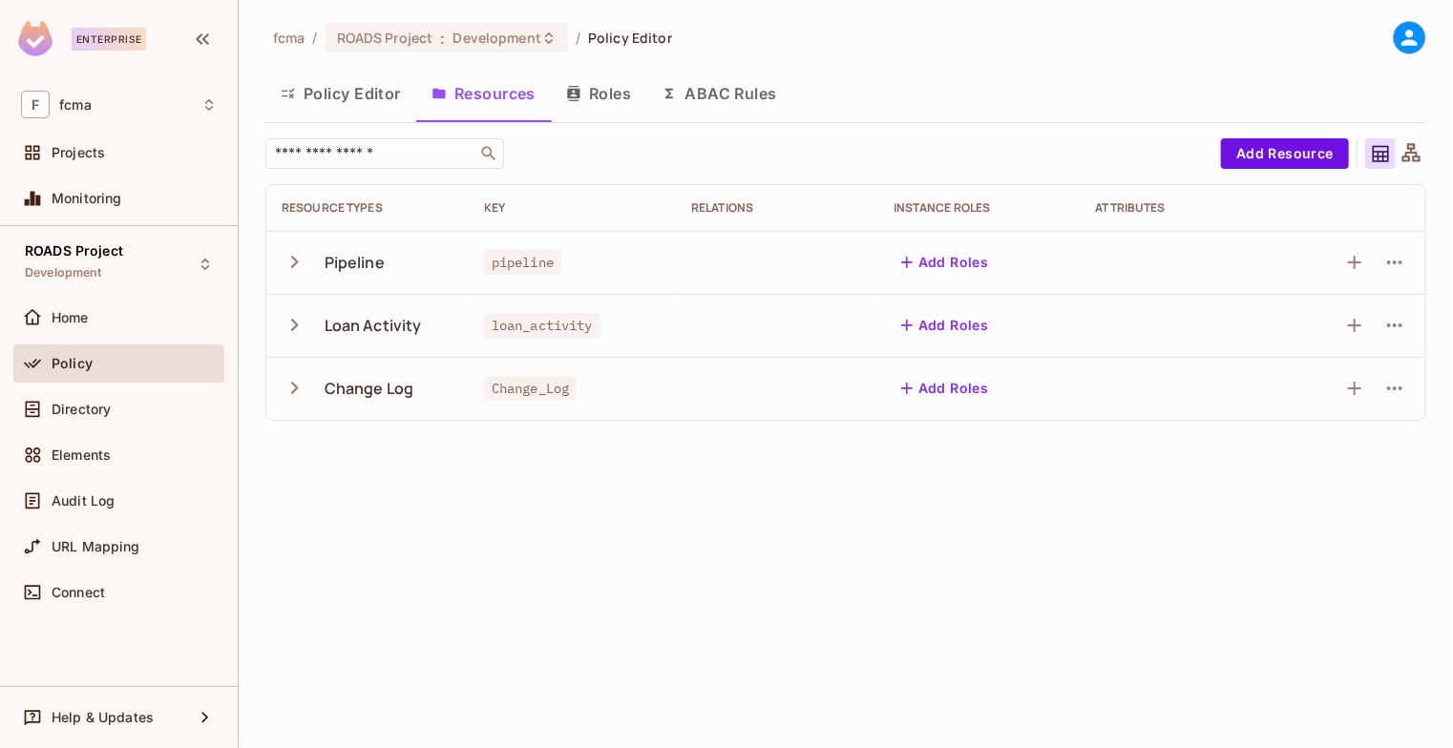
click at [341, 94] on button "Policy Editor" at bounding box center [340, 94] width 151 height 48
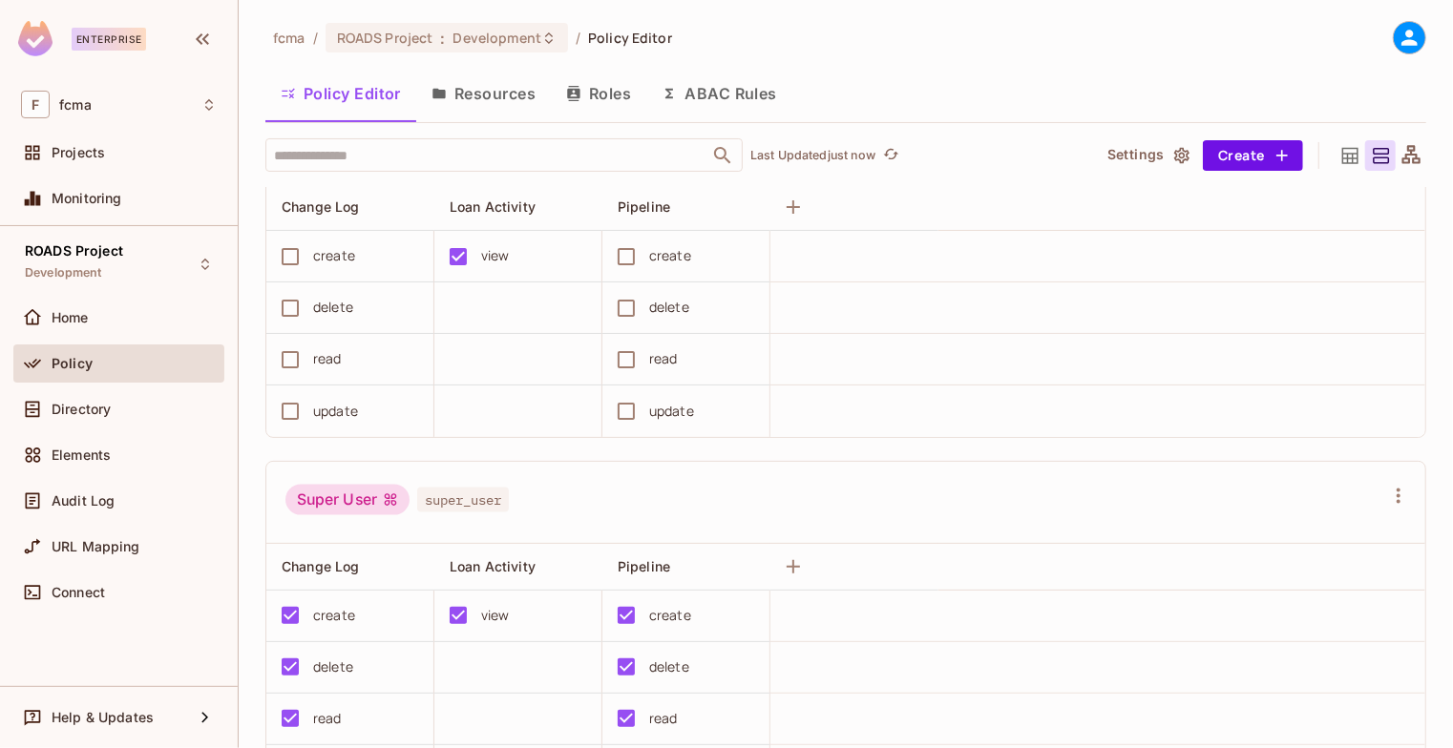
scroll to position [1256, 0]
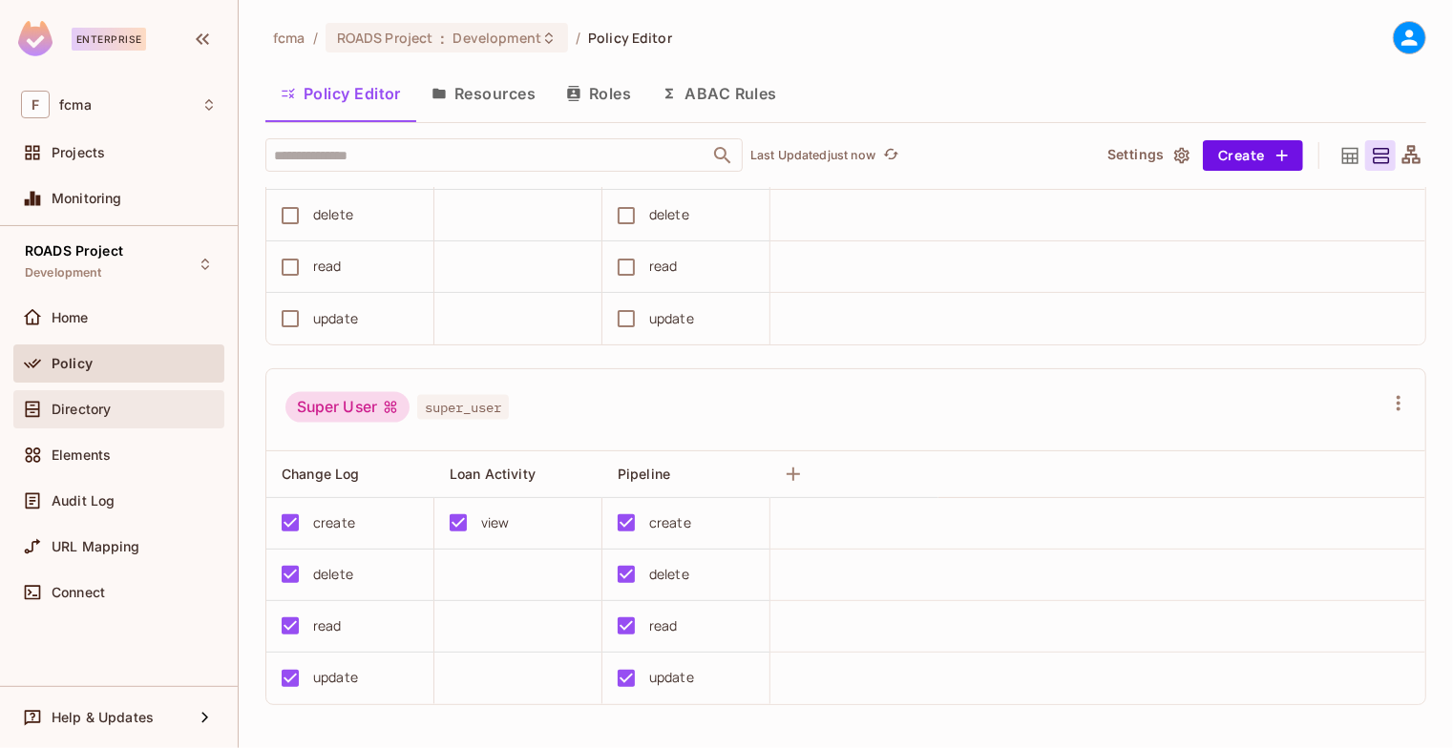
click at [62, 404] on span "Directory" at bounding box center [81, 409] width 59 height 15
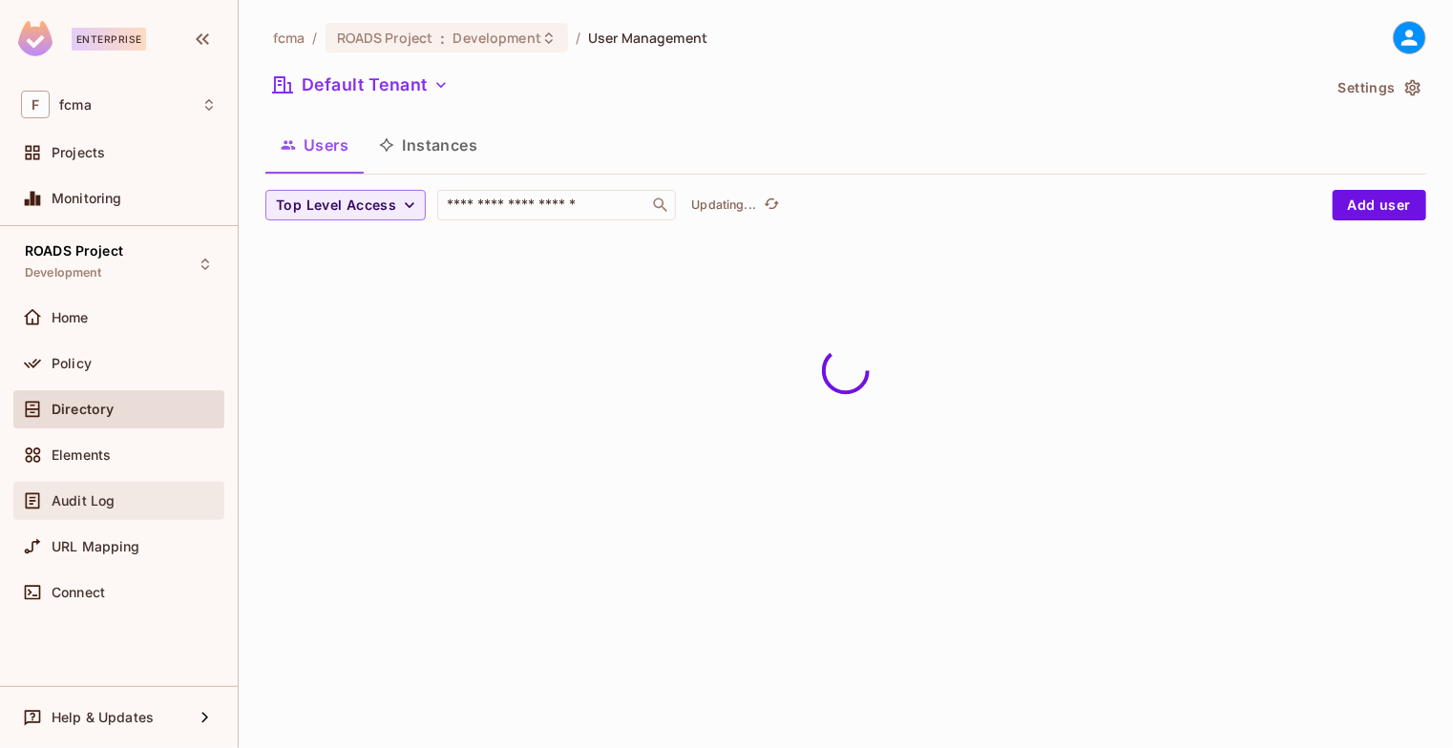
click at [75, 507] on span "Audit Log" at bounding box center [83, 500] width 63 height 15
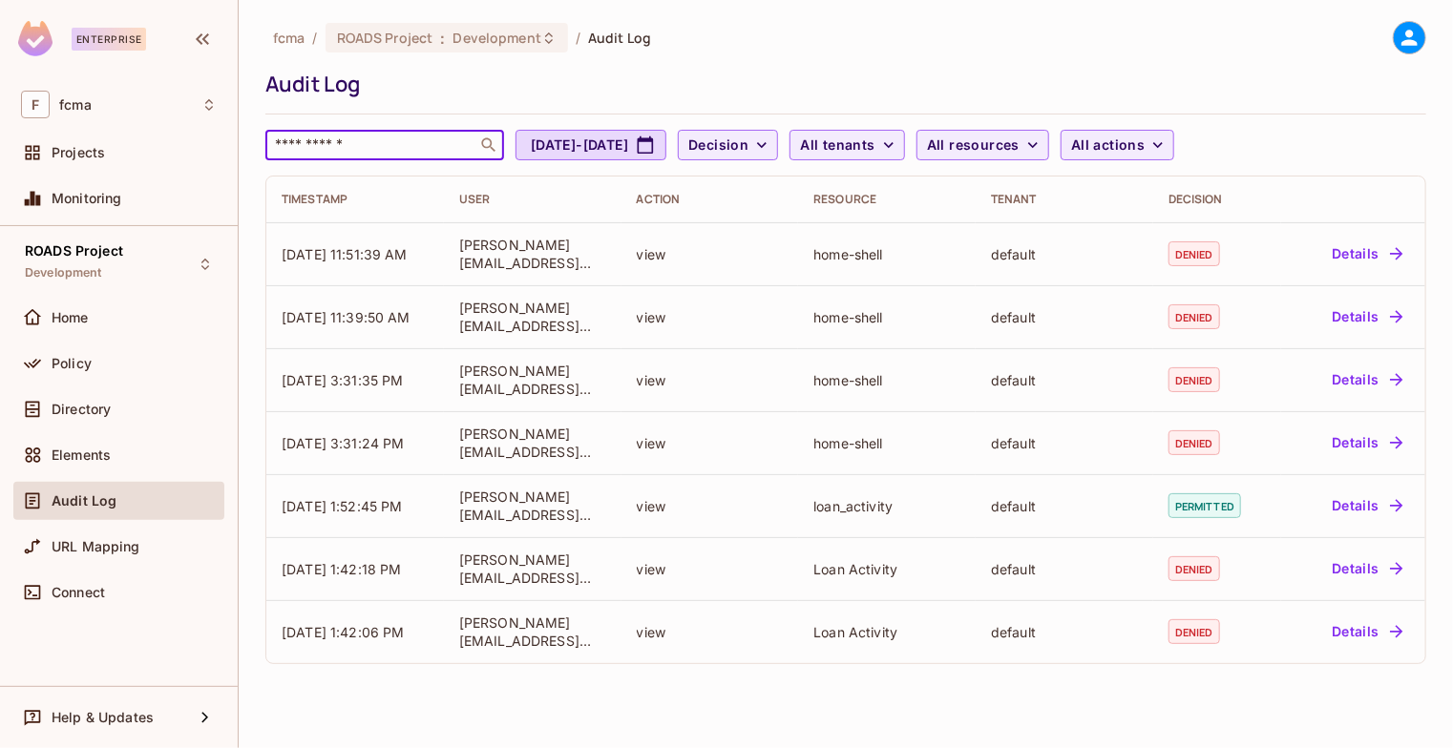
click at [386, 143] on input "text" at bounding box center [371, 145] width 200 height 19
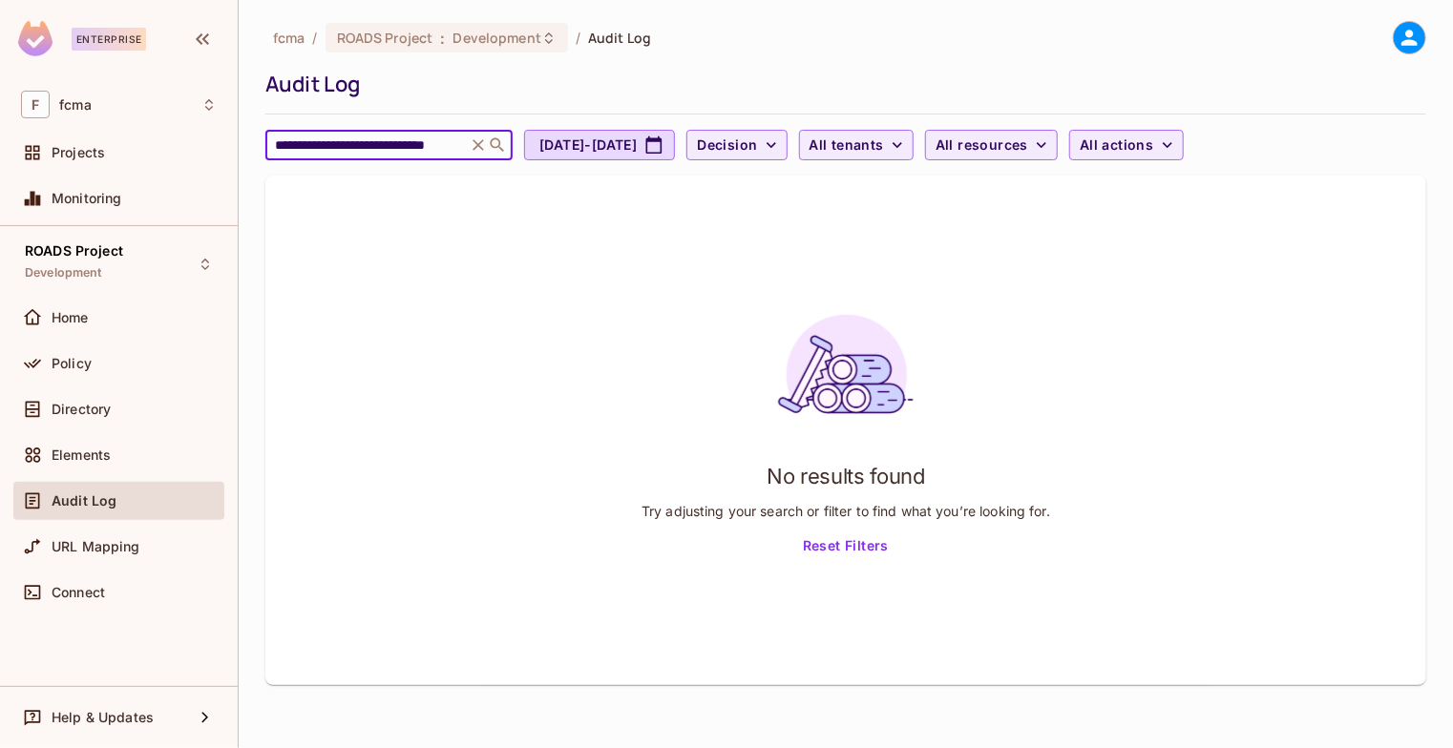
scroll to position [0, 58]
type input "**********"
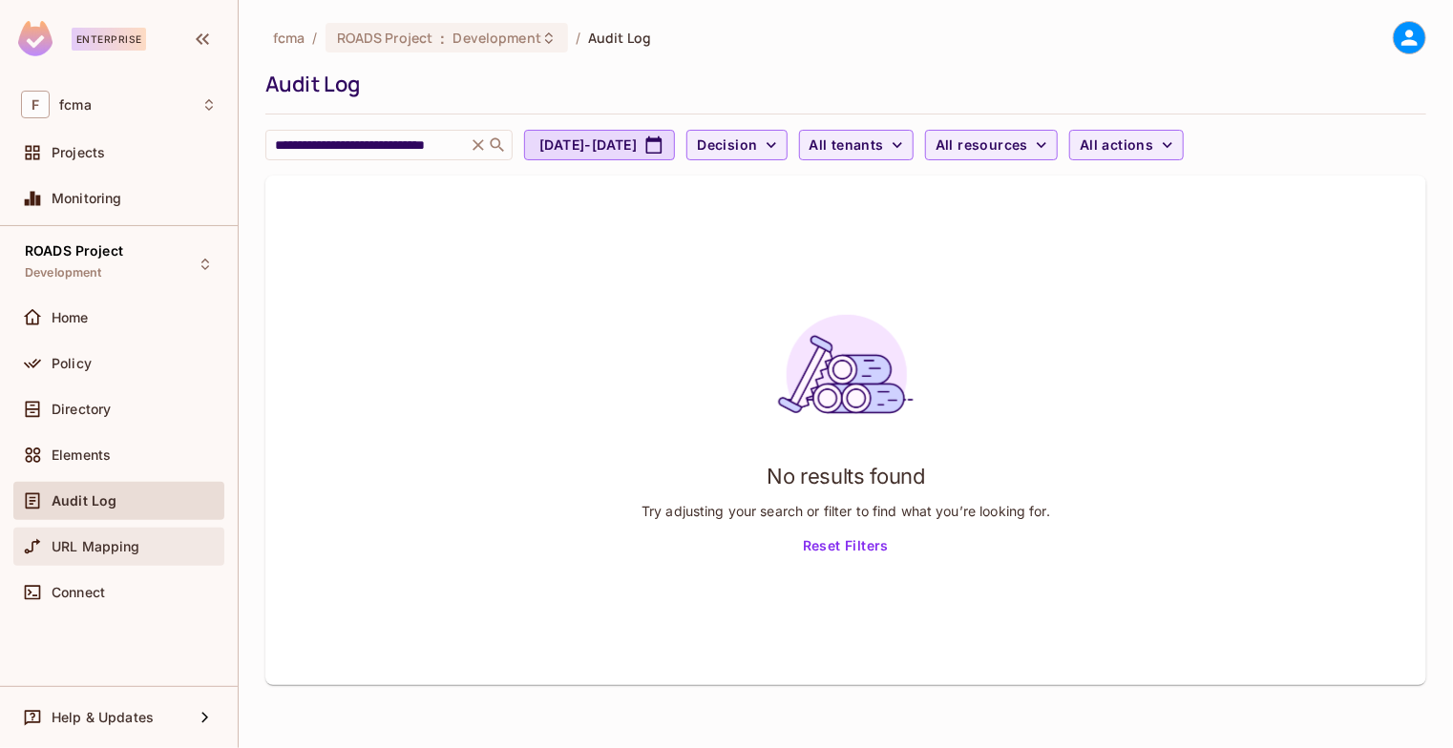
click at [88, 541] on span "URL Mapping" at bounding box center [96, 546] width 89 height 15
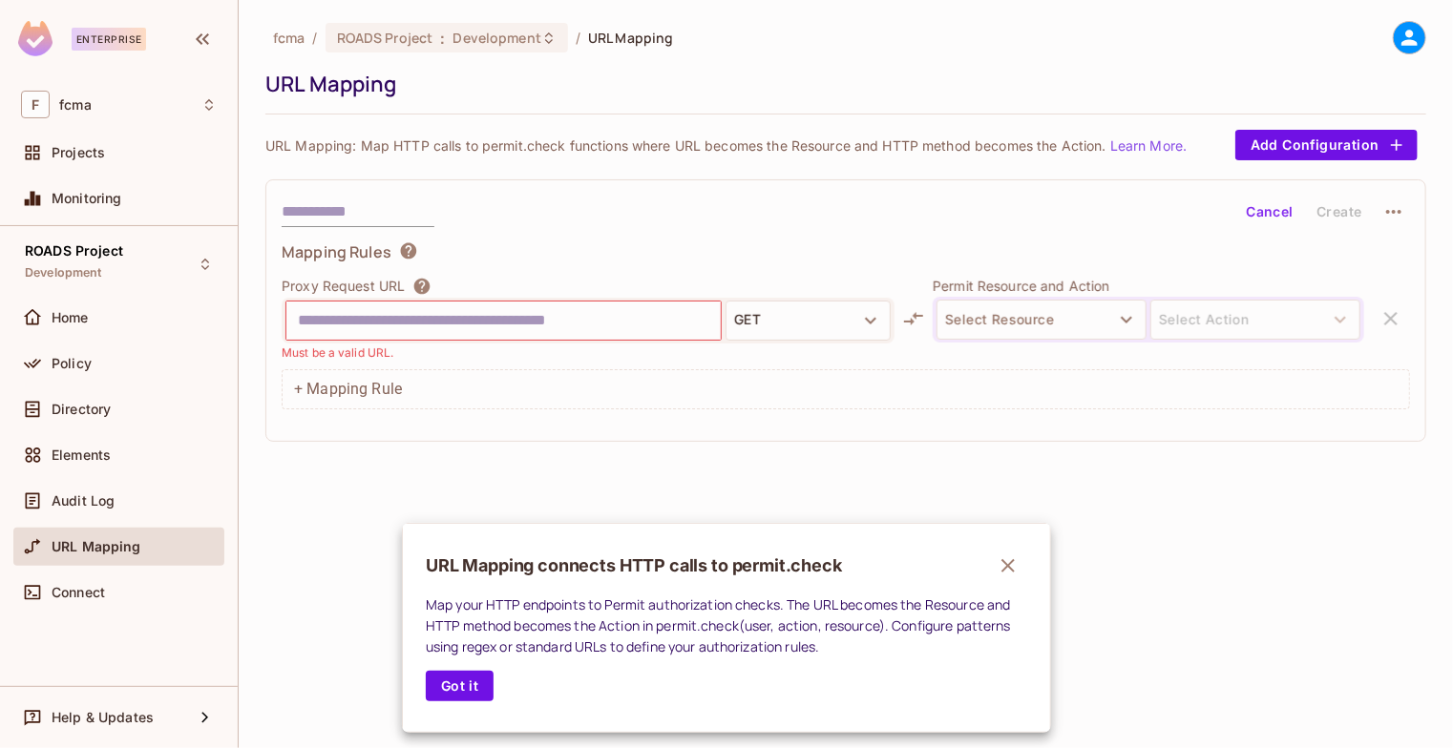
click at [1008, 563] on icon "button" at bounding box center [1008, 566] width 23 height 23
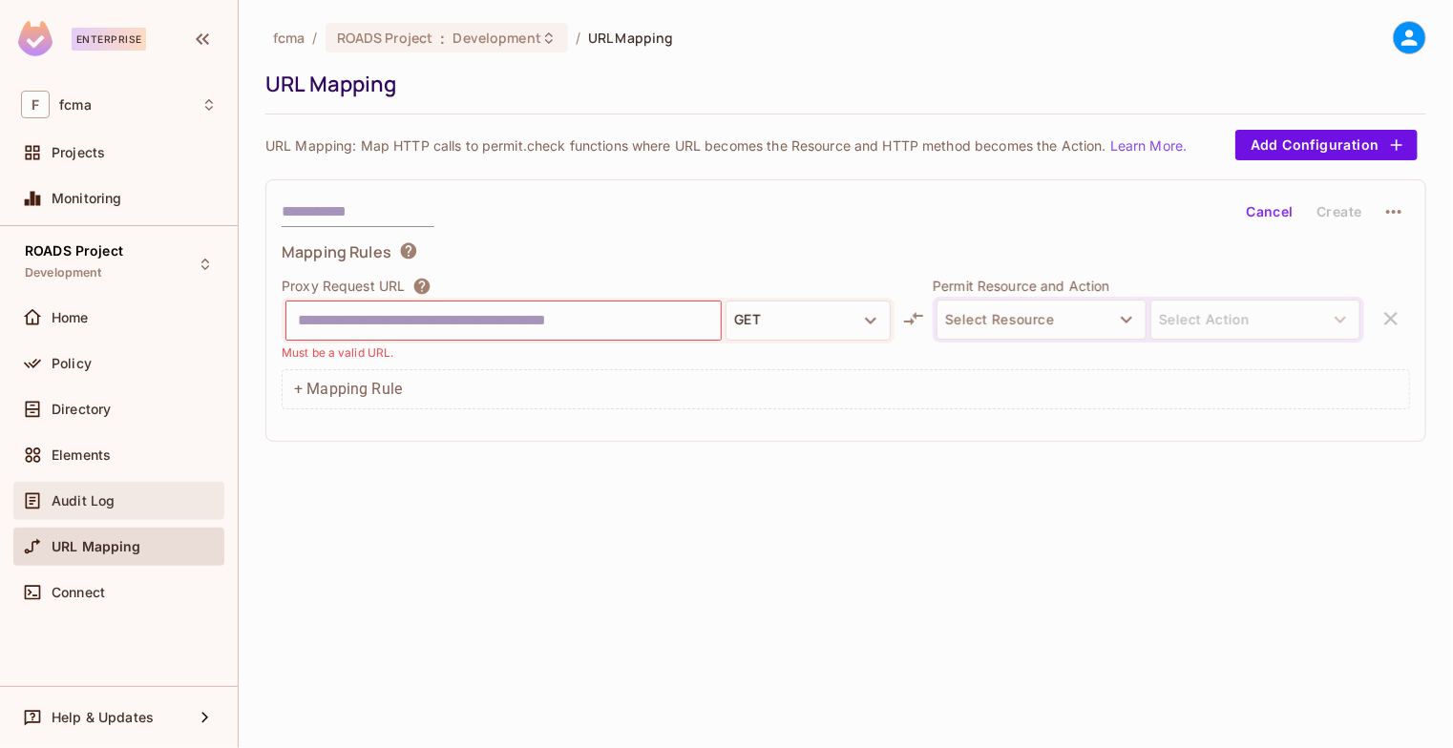
click at [99, 508] on div "Audit Log" at bounding box center [119, 501] width 196 height 23
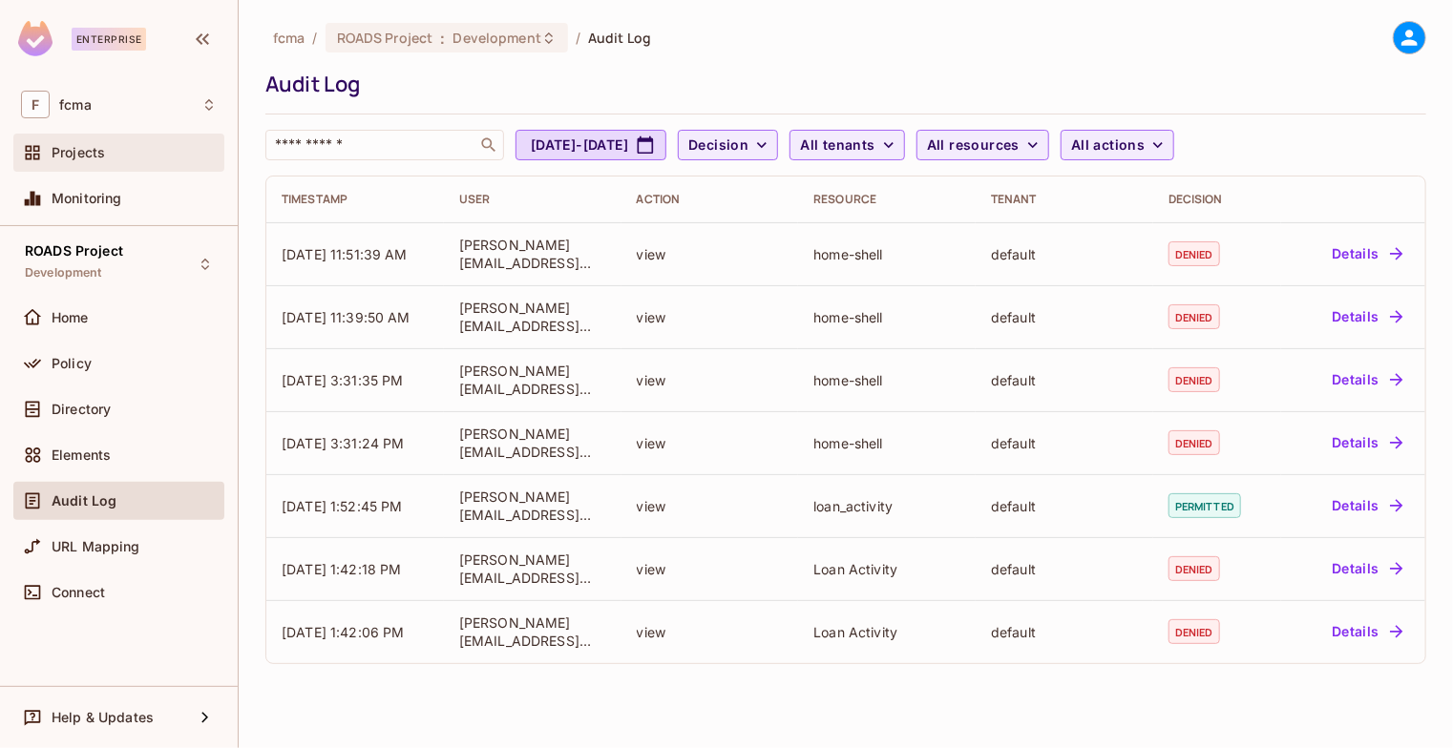
click at [80, 164] on div "Projects" at bounding box center [118, 153] width 211 height 38
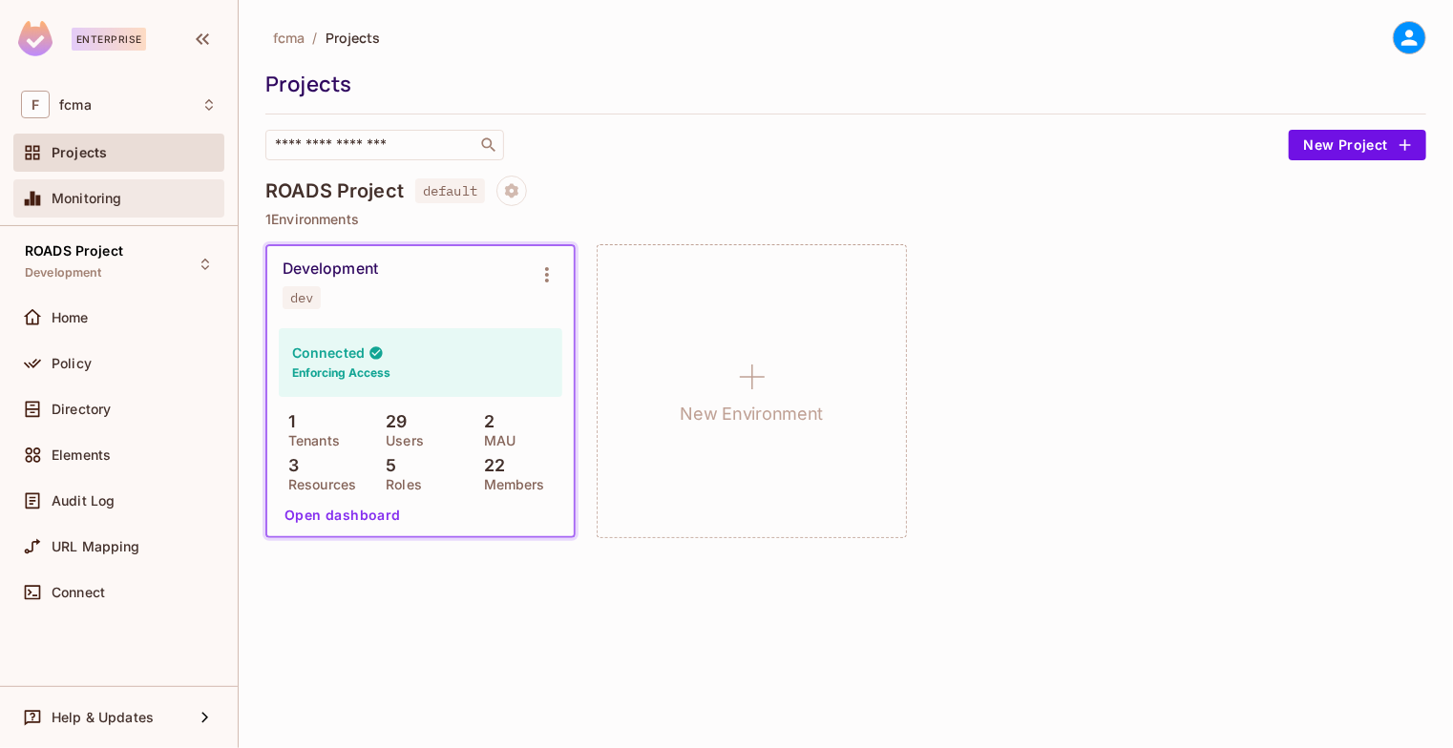
click at [96, 196] on span "Monitoring" at bounding box center [87, 198] width 71 height 15
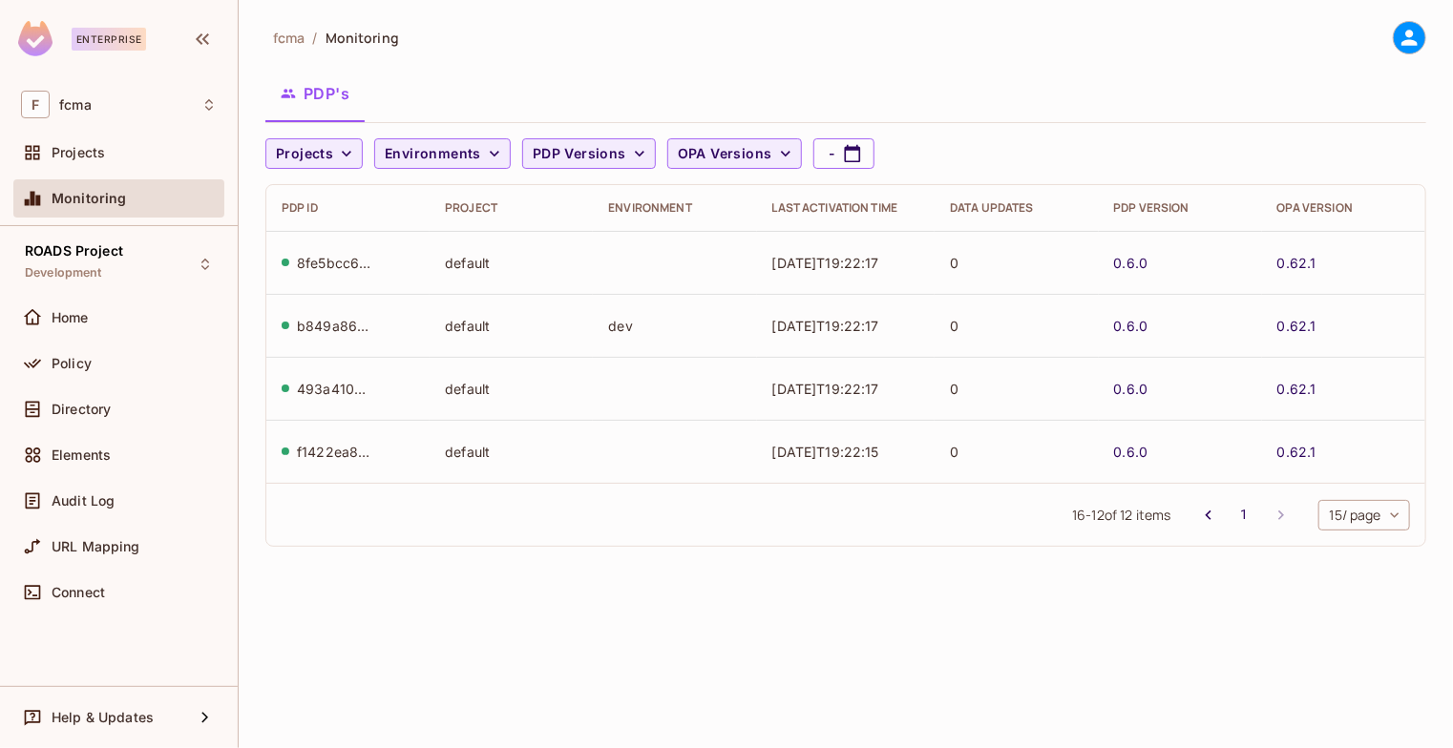
click at [1367, 521] on body "Enterprise F fcma Projects Monitoring ROADS Project Development Home Policy Dir…" at bounding box center [726, 374] width 1453 height 748
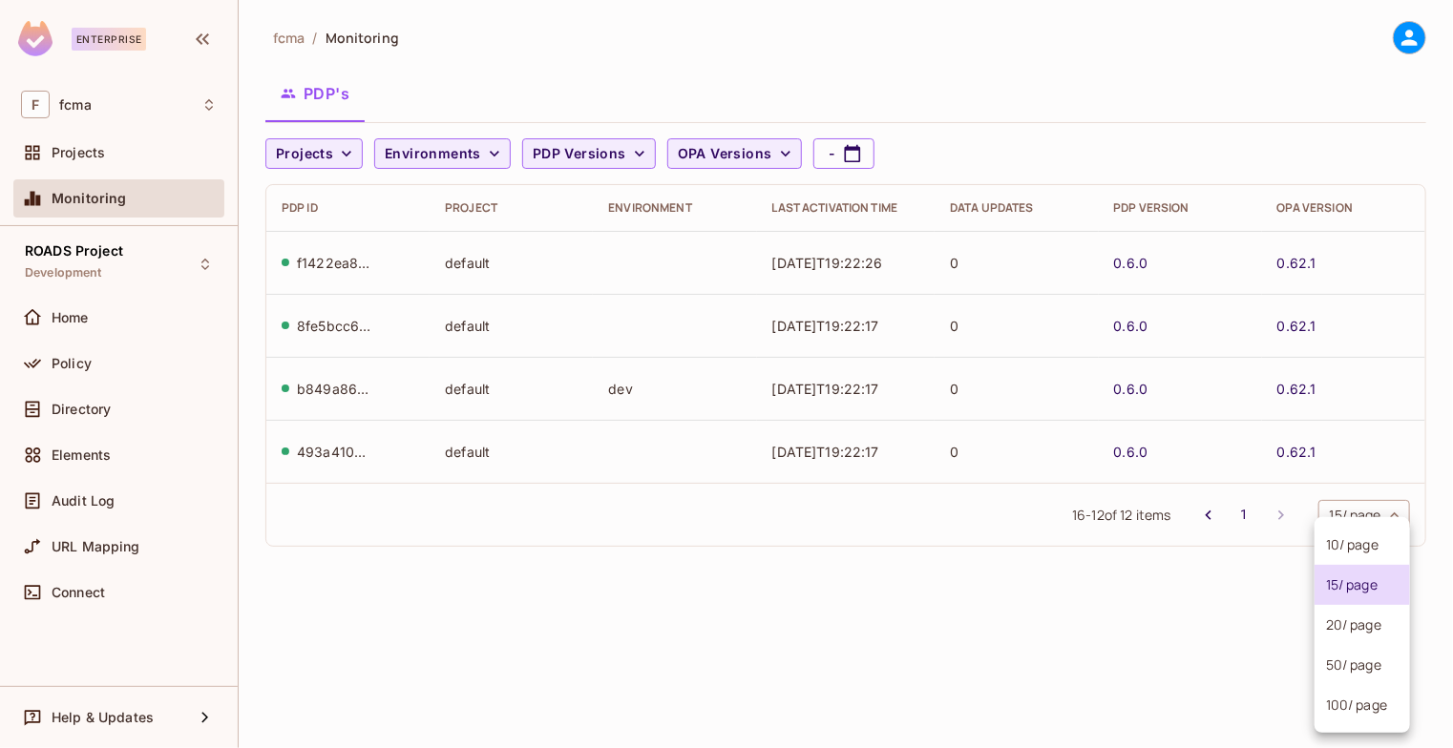
click at [1341, 705] on li "100 / page" at bounding box center [1361, 705] width 95 height 40
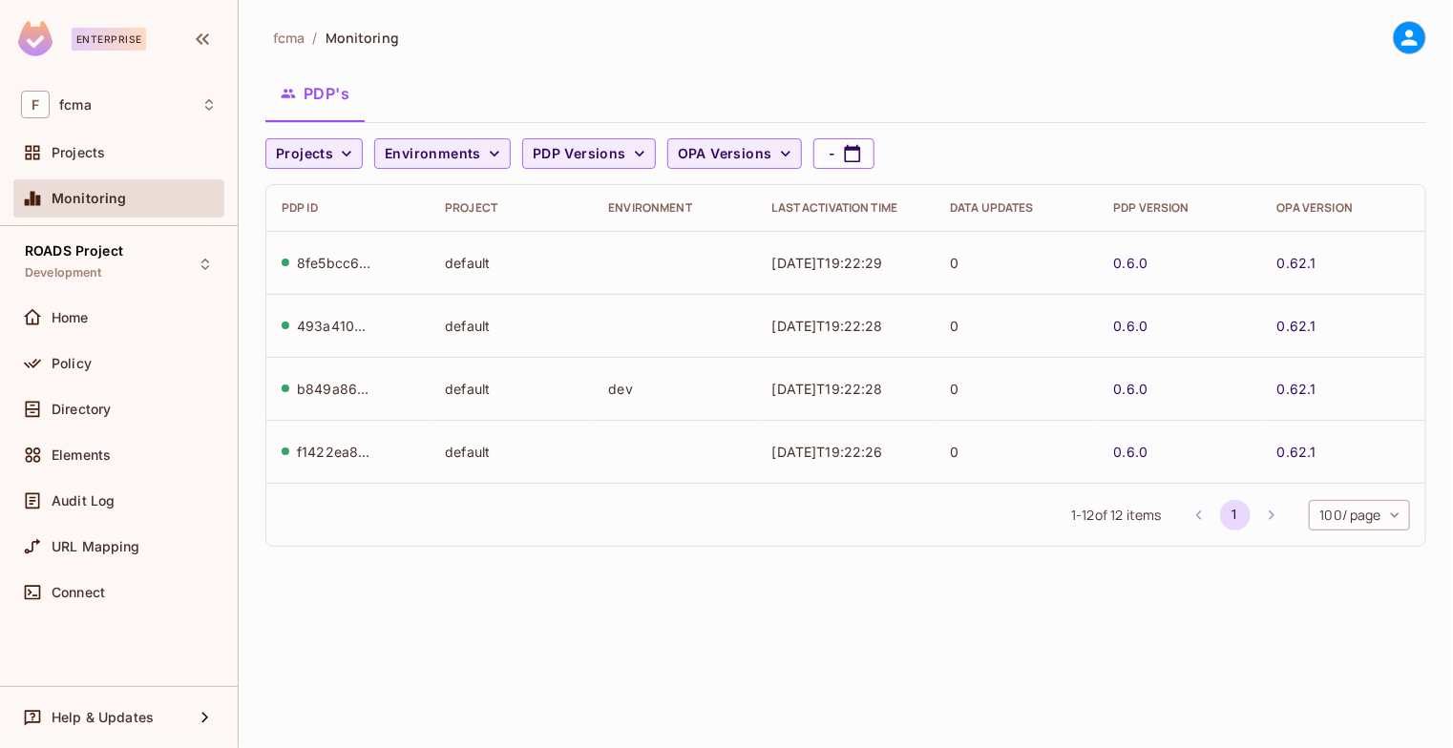
click at [1269, 517] on li "pagination navigation" at bounding box center [1271, 515] width 36 height 31
click at [1194, 514] on li "pagination navigation" at bounding box center [1199, 515] width 36 height 31
click at [1197, 518] on li "pagination navigation" at bounding box center [1199, 515] width 36 height 31
click at [89, 331] on div "Home" at bounding box center [118, 318] width 211 height 38
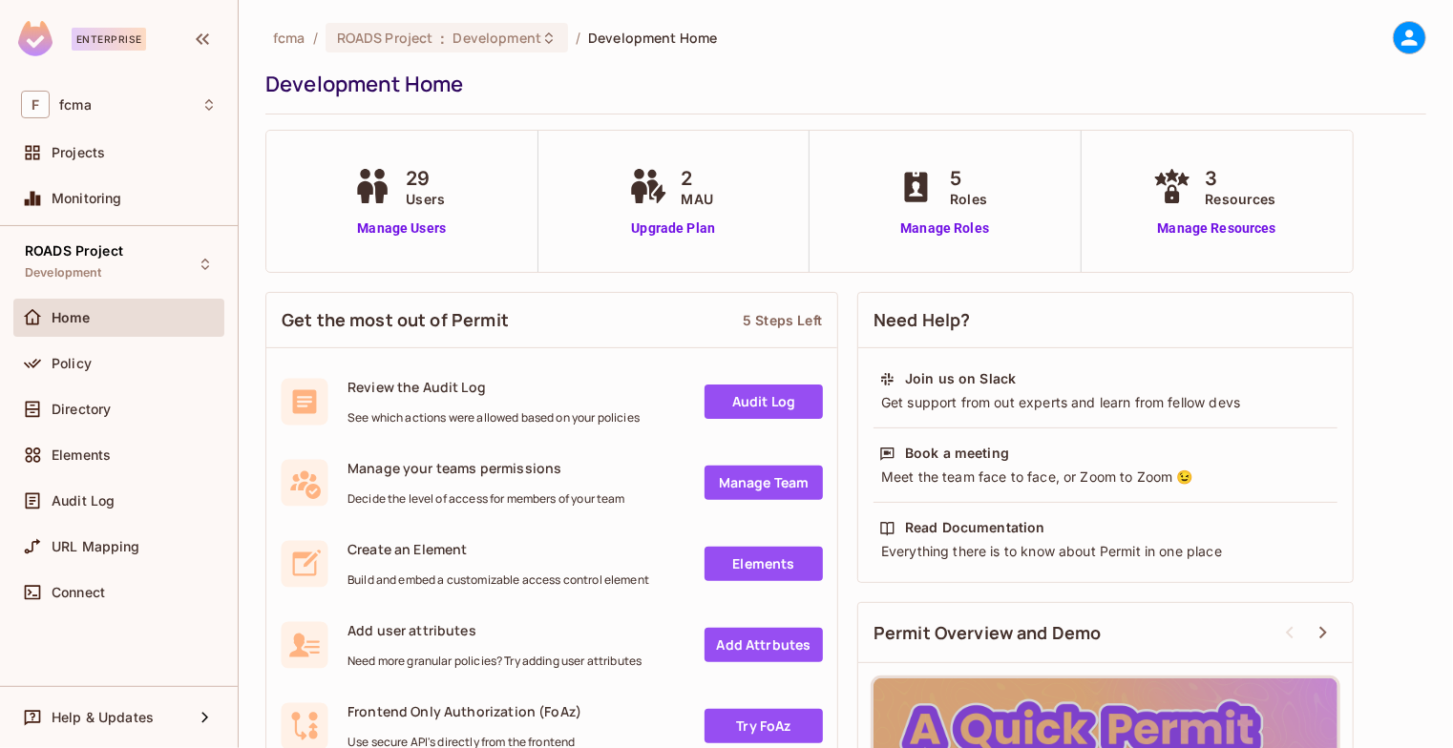
click at [783, 411] on link "Audit Log" at bounding box center [763, 402] width 118 height 34
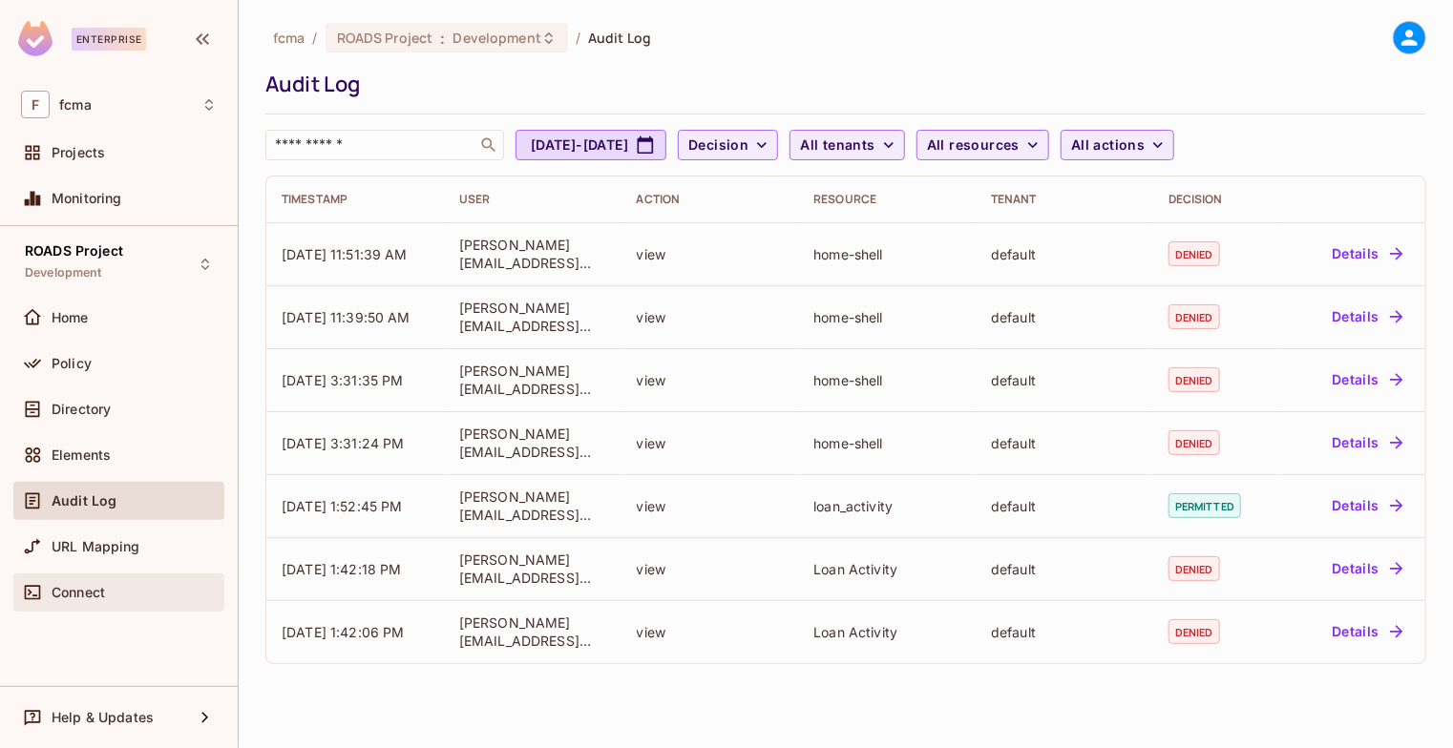
click at [95, 591] on span "Connect" at bounding box center [78, 592] width 53 height 15
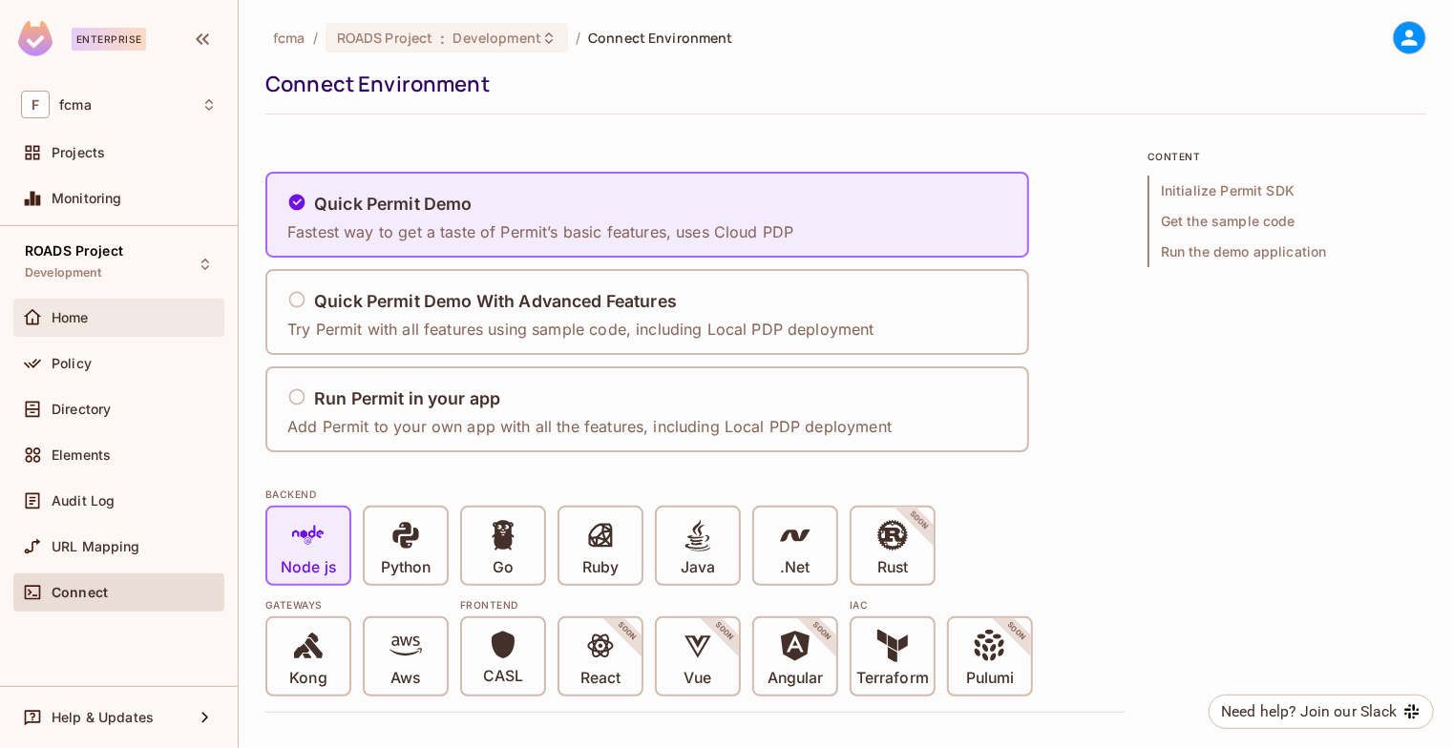
click at [88, 323] on span "Home" at bounding box center [70, 317] width 37 height 15
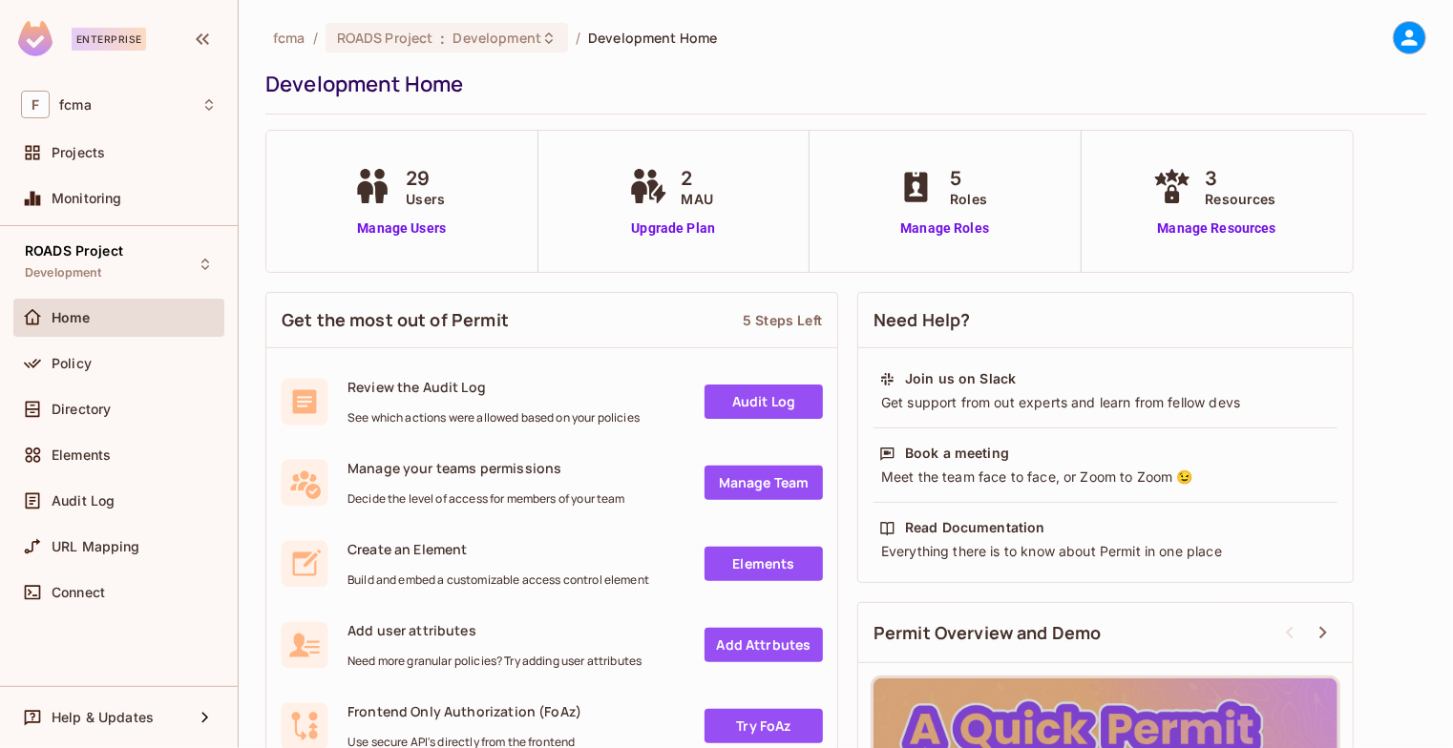
click at [1397, 41] on icon at bounding box center [1409, 38] width 24 height 24
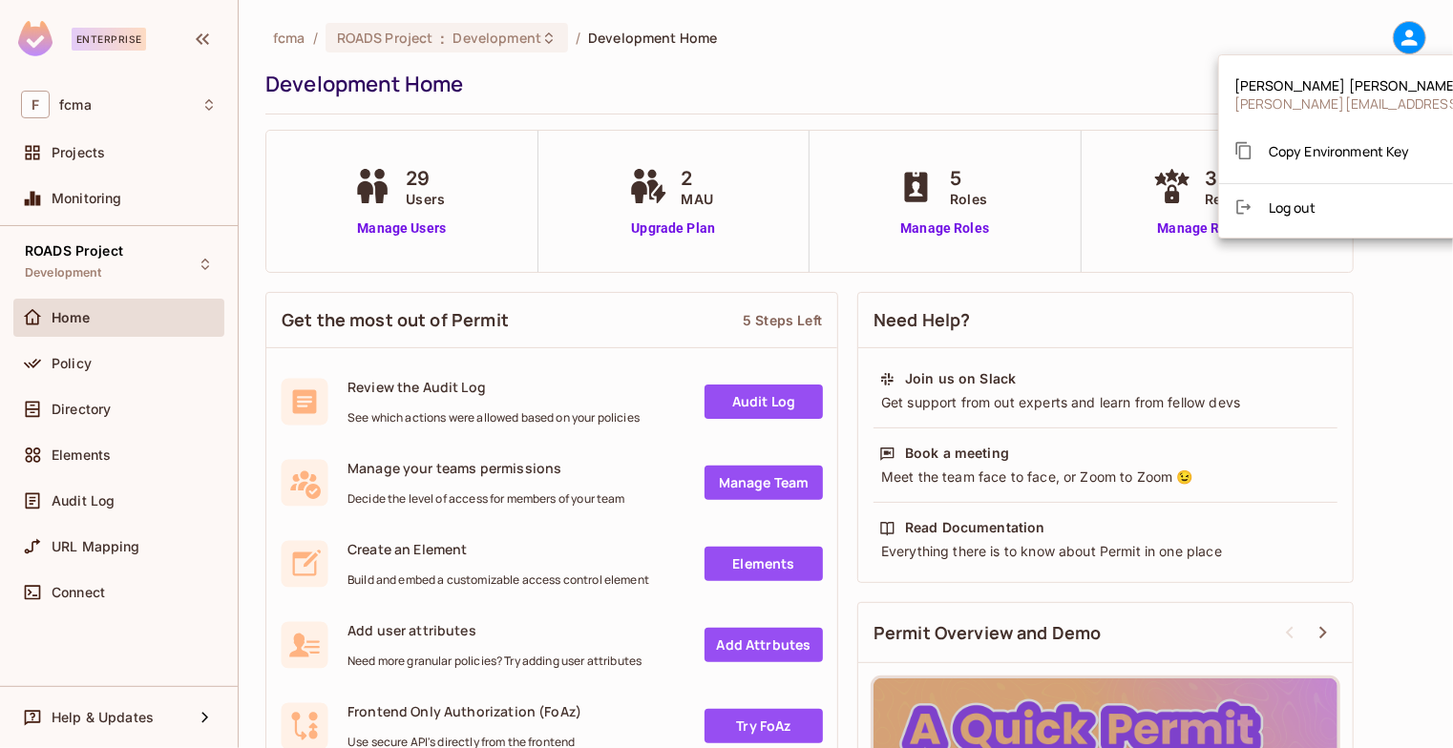
click at [836, 56] on div at bounding box center [726, 374] width 1453 height 748
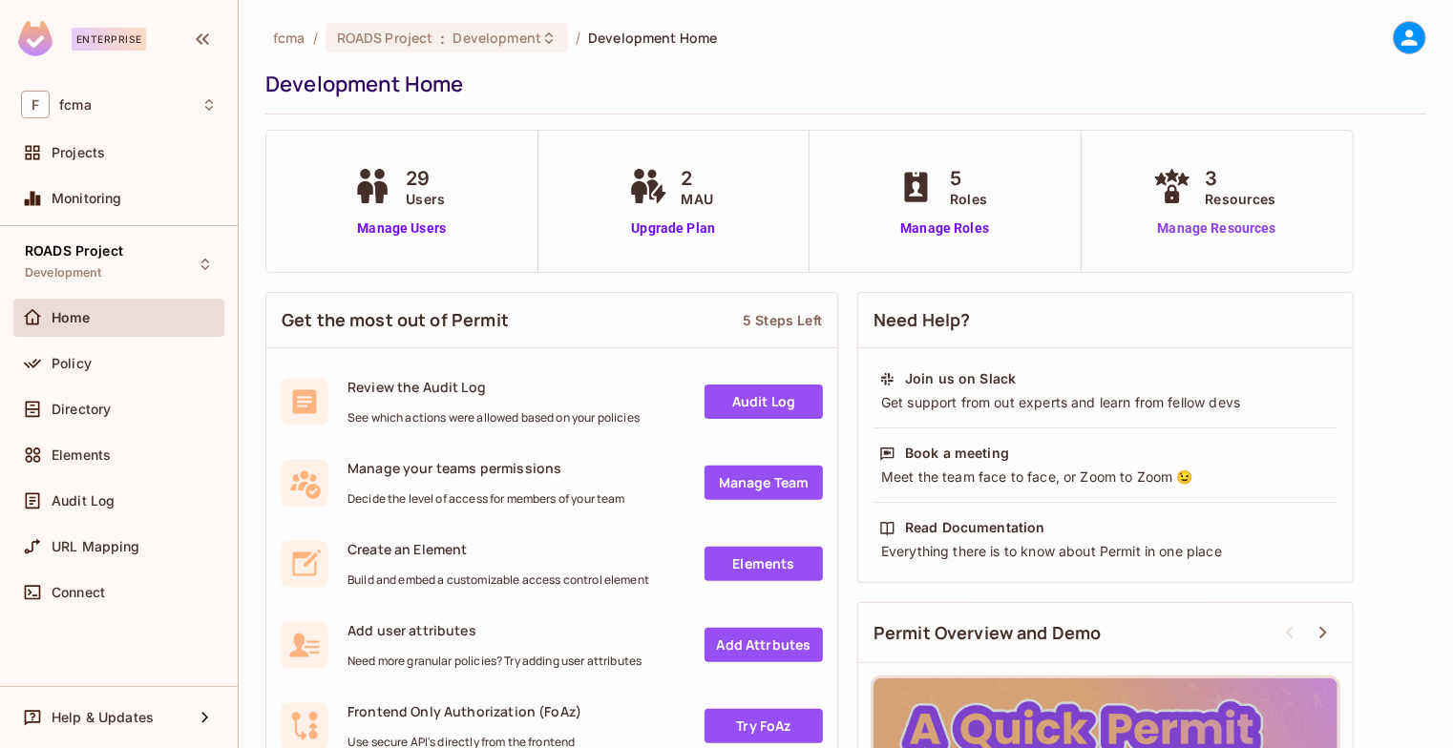
click at [1187, 221] on link "Manage Resources" at bounding box center [1216, 229] width 137 height 20
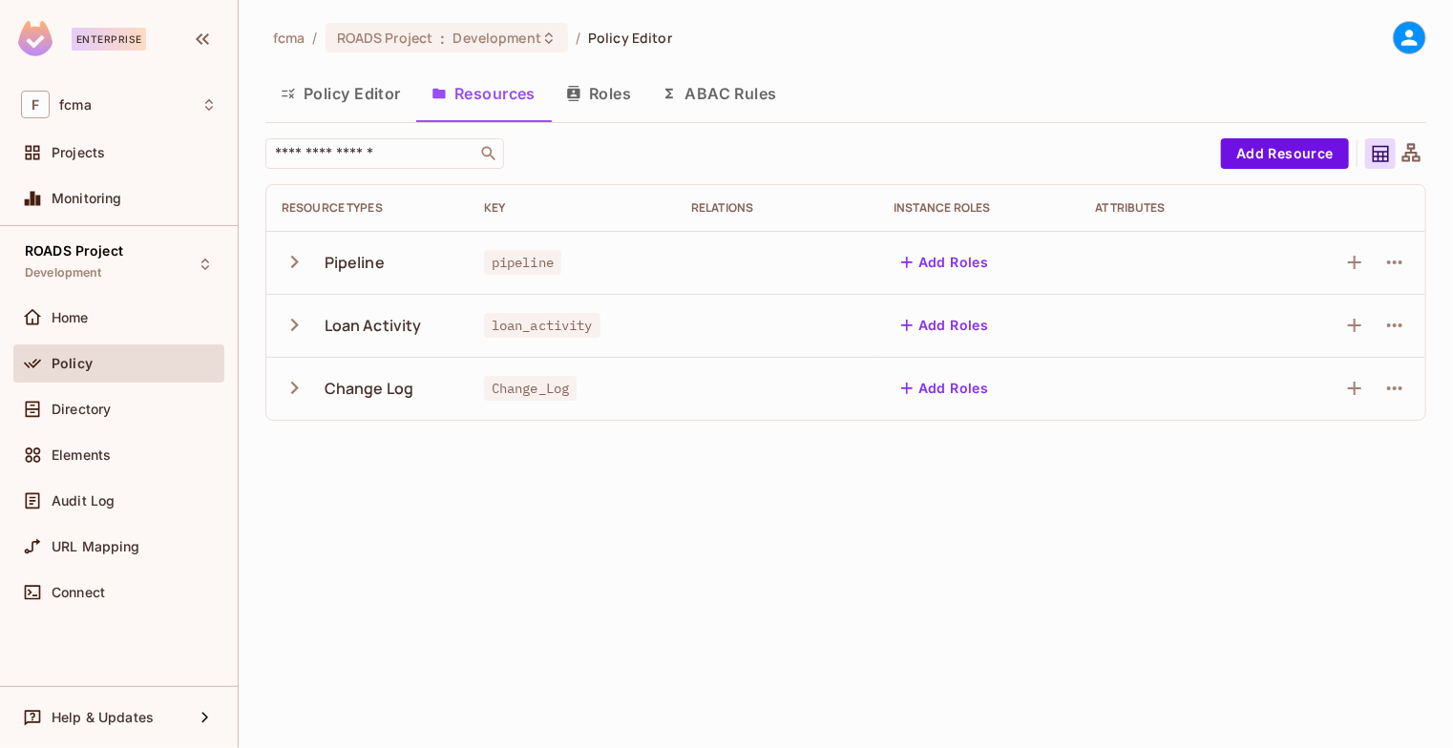
click at [295, 262] on icon "button" at bounding box center [295, 262] width 8 height 12
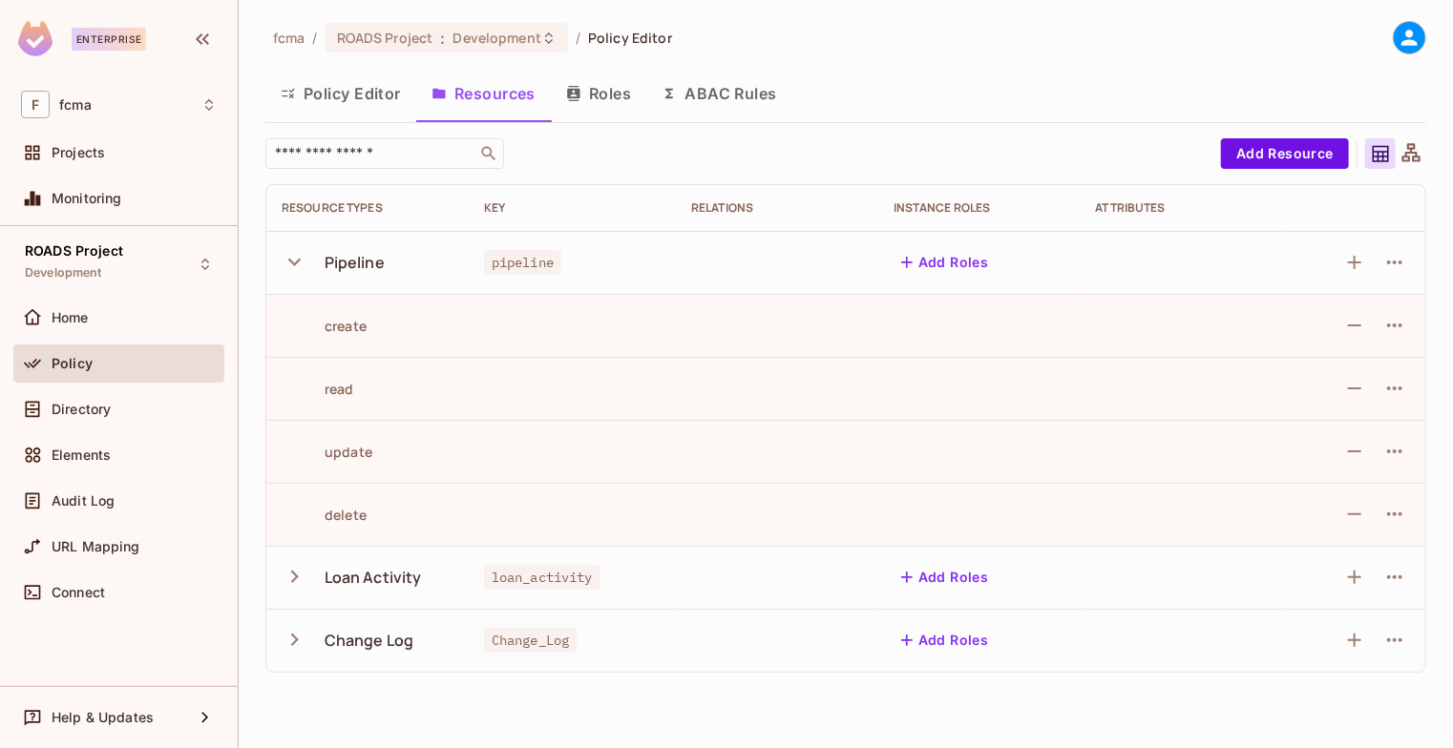
click at [295, 262] on icon "button" at bounding box center [294, 263] width 12 height 8
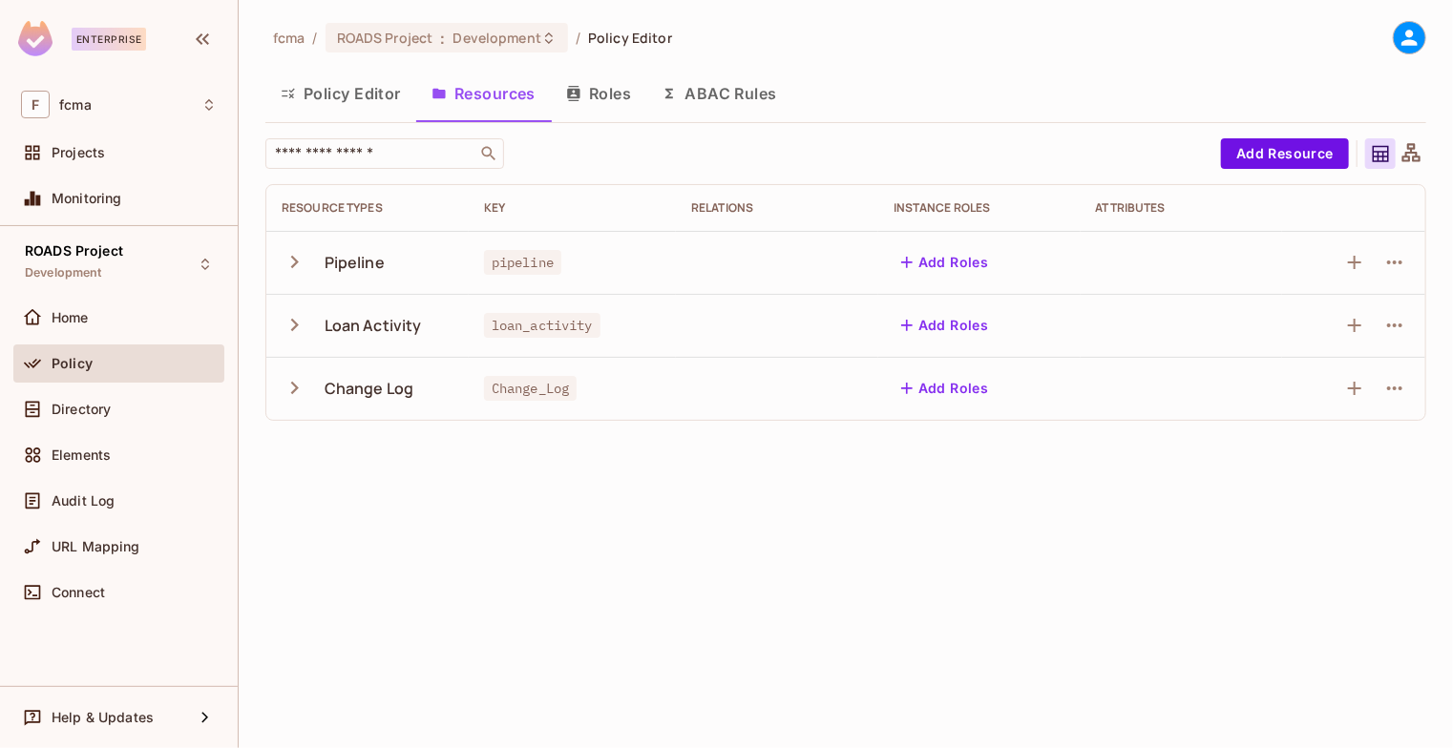
click at [1413, 41] on icon at bounding box center [1409, 38] width 16 height 16
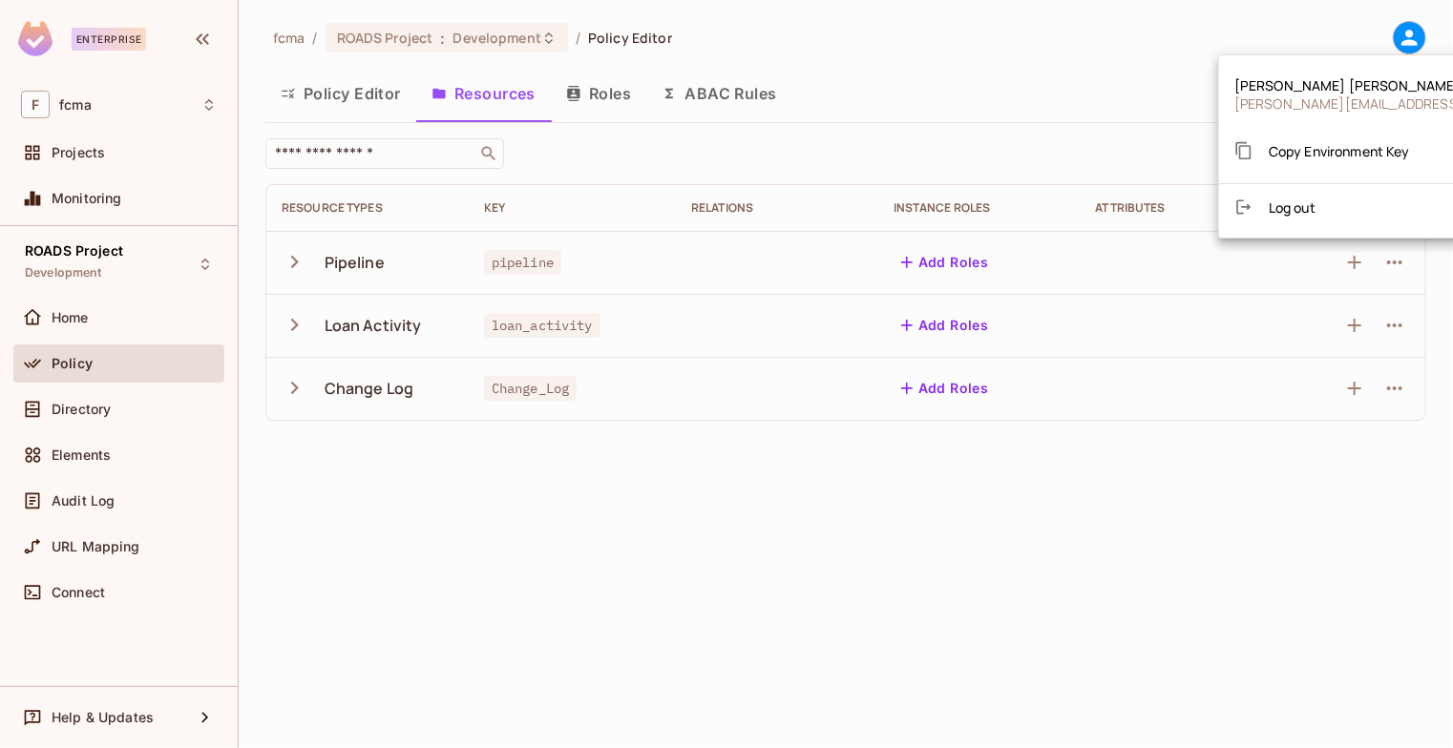
click at [1413, 41] on div at bounding box center [726, 374] width 1453 height 748
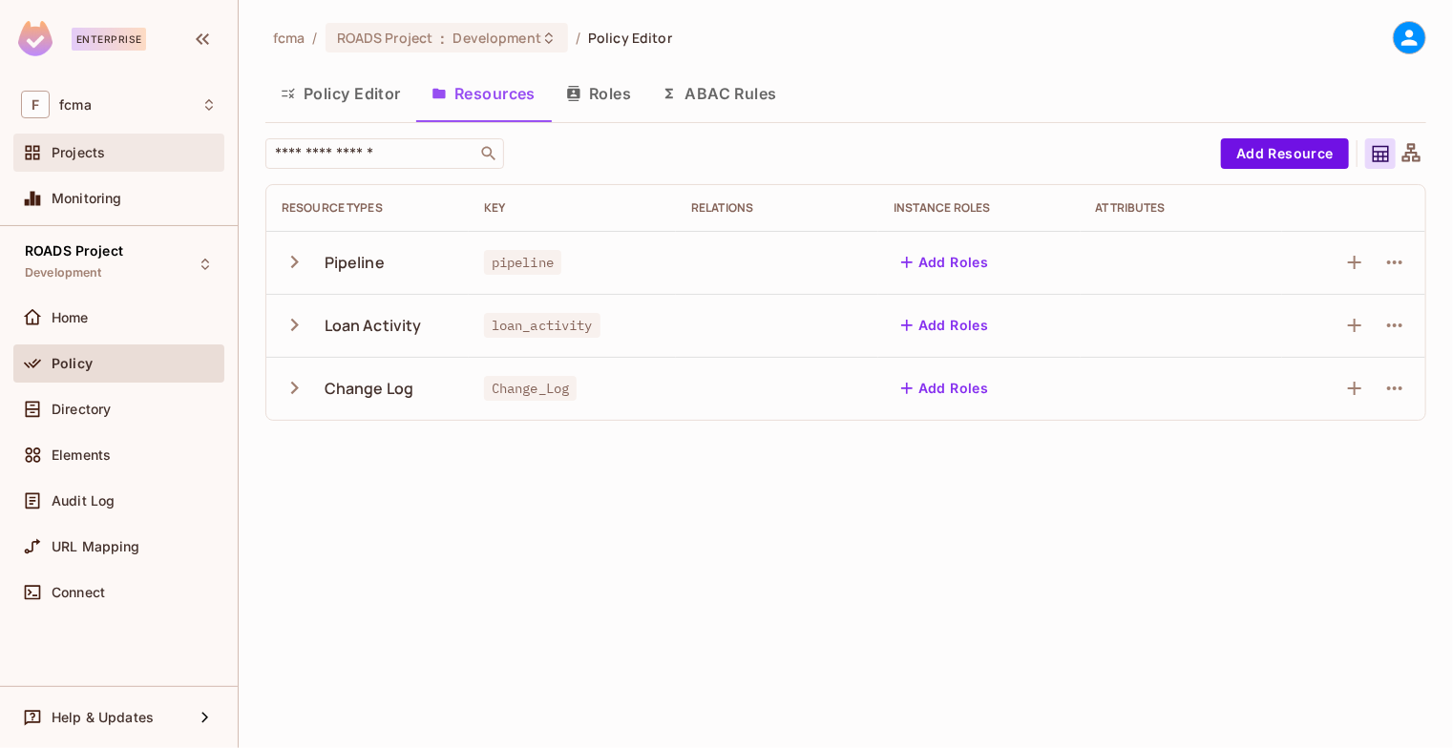
click at [118, 155] on div "Projects" at bounding box center [134, 152] width 165 height 15
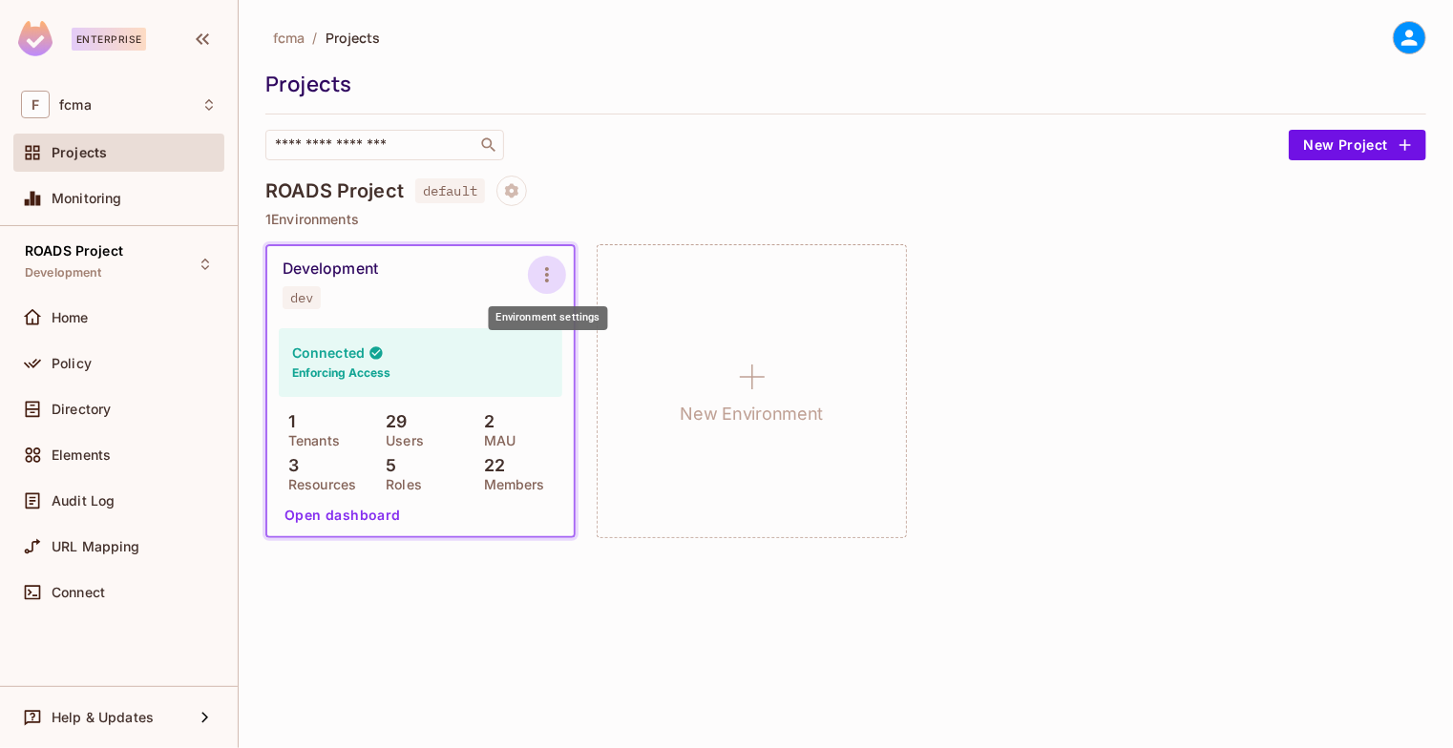
click at [552, 273] on icon "Environment settings" at bounding box center [546, 274] width 23 height 23
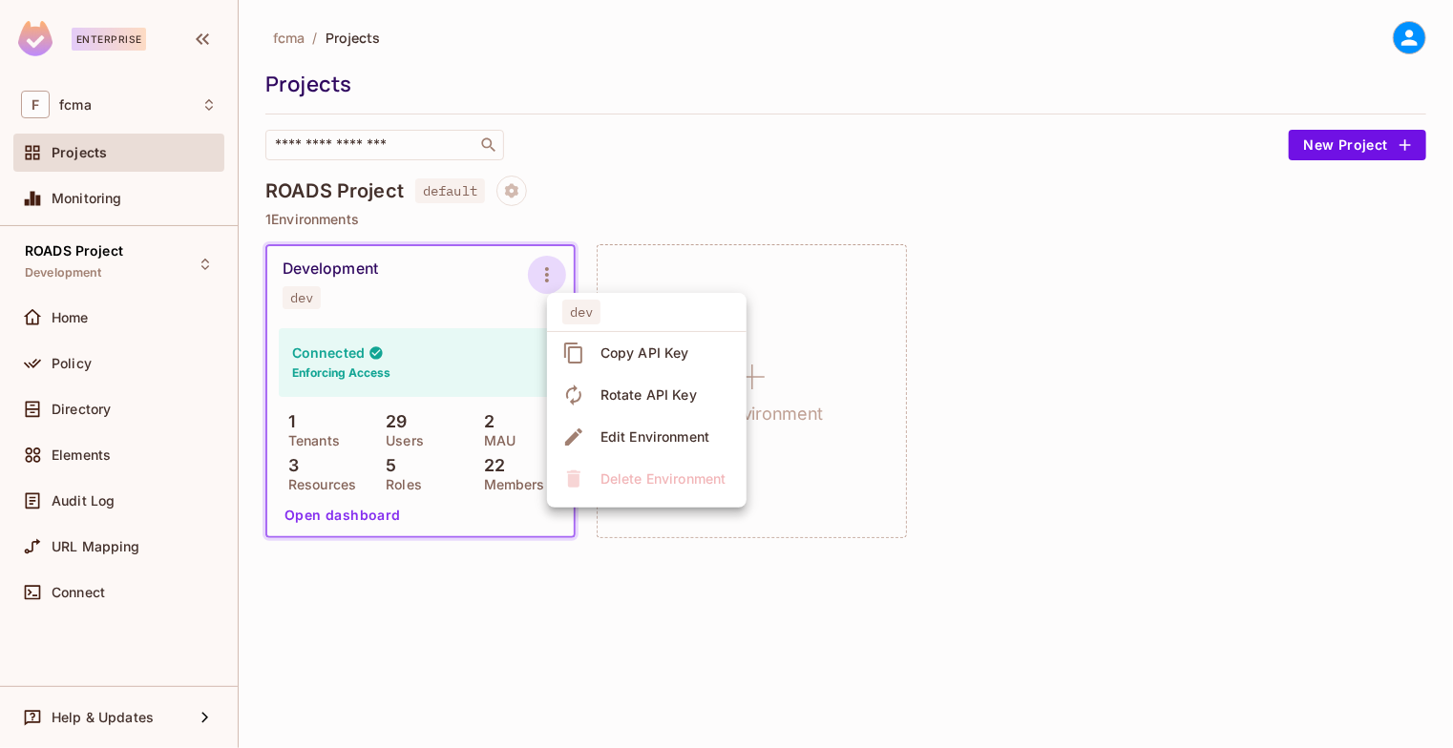
click at [709, 167] on div at bounding box center [726, 374] width 1453 height 748
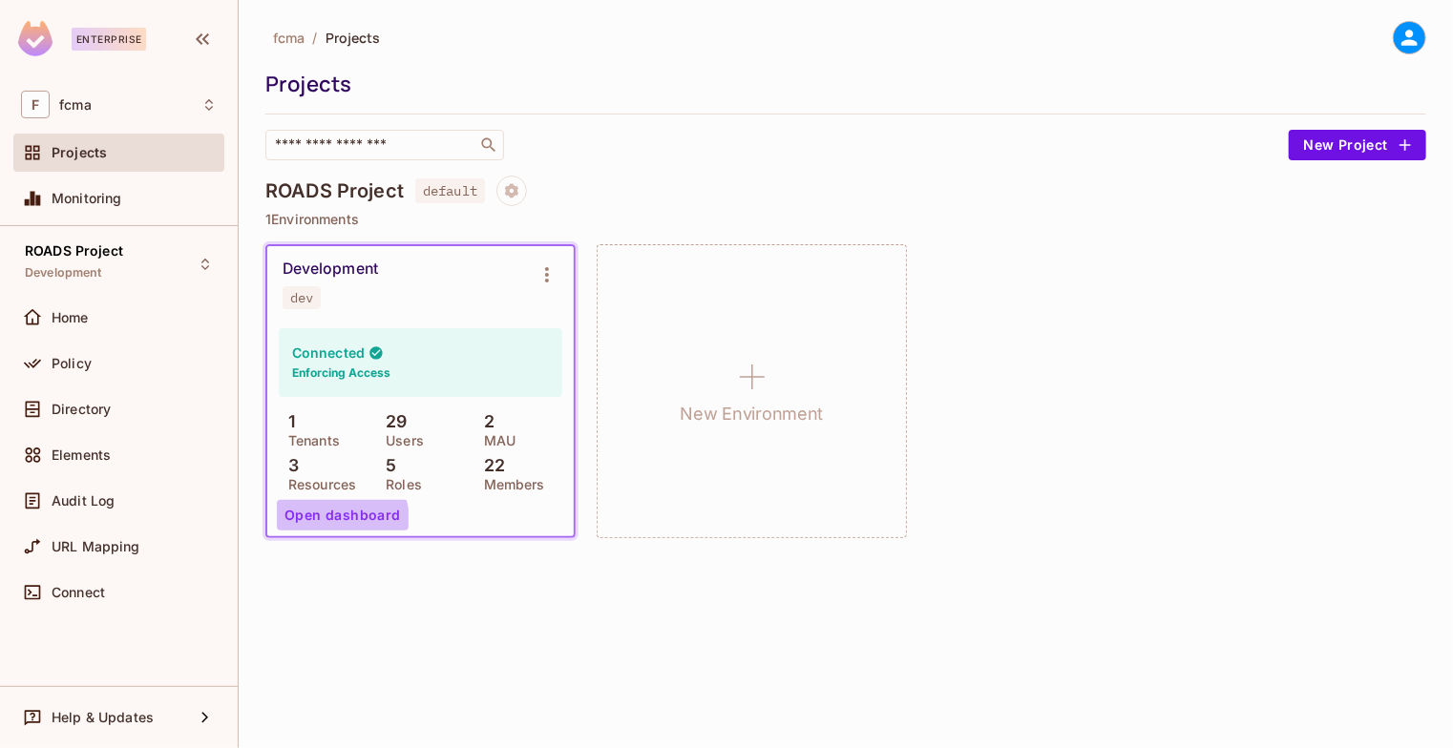
click at [329, 522] on button "Open dashboard" at bounding box center [343, 515] width 132 height 31
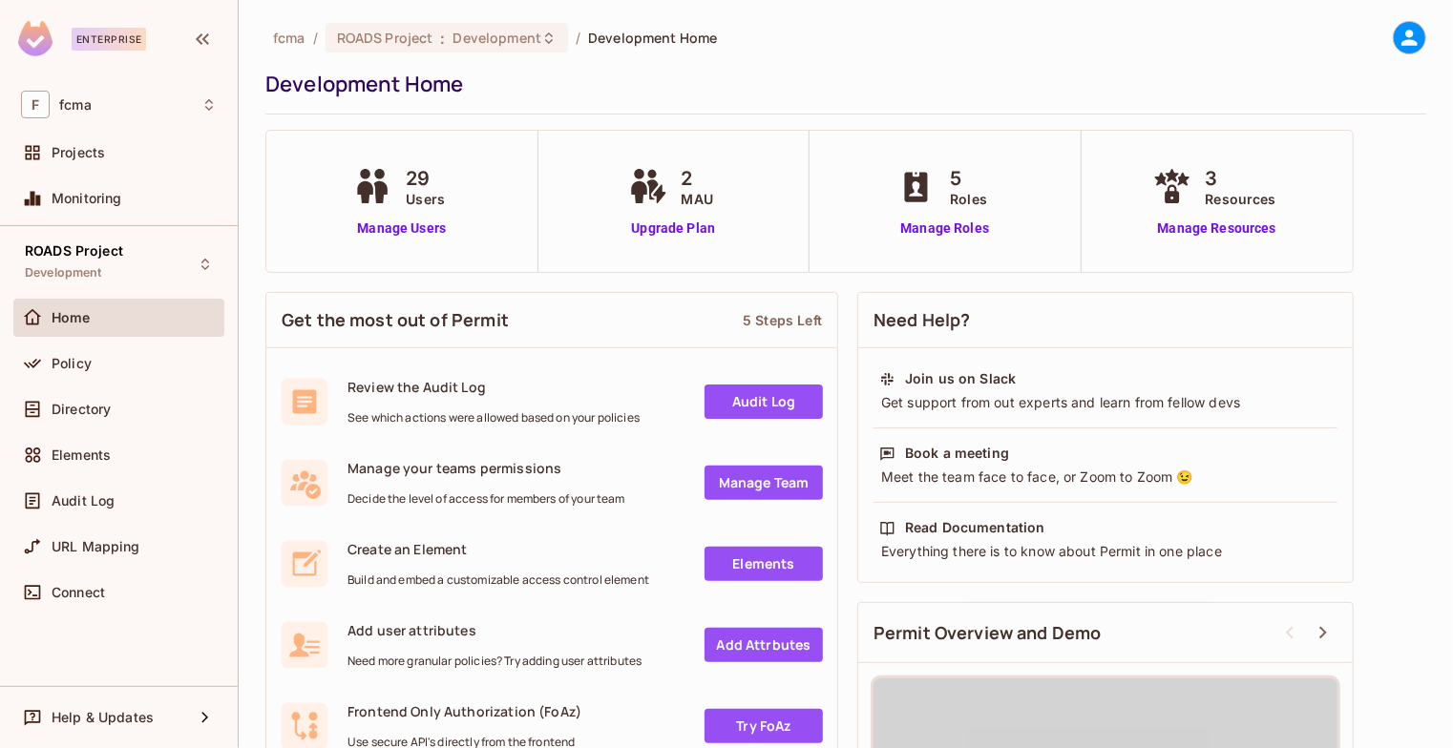
scroll to position [95, 0]
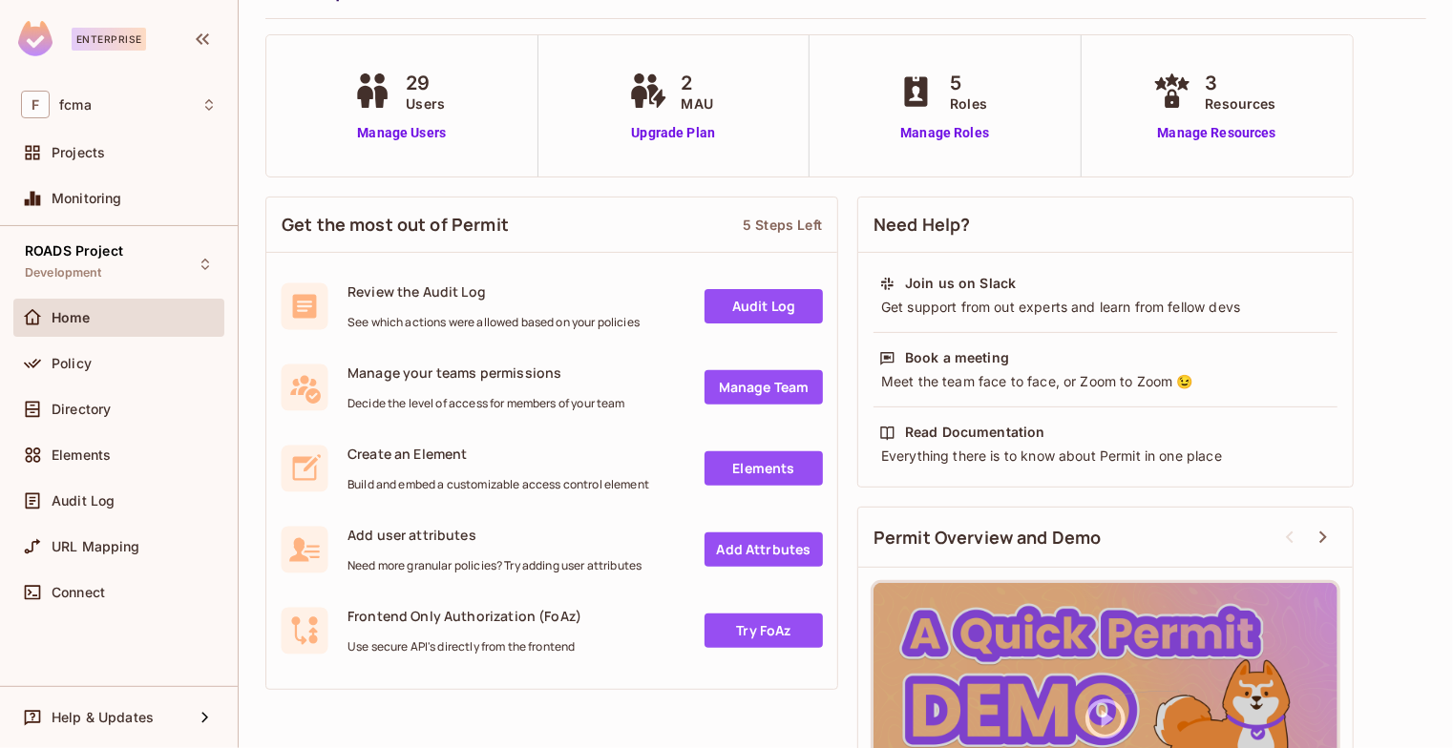
click at [764, 314] on link "Audit Log" at bounding box center [763, 306] width 118 height 34
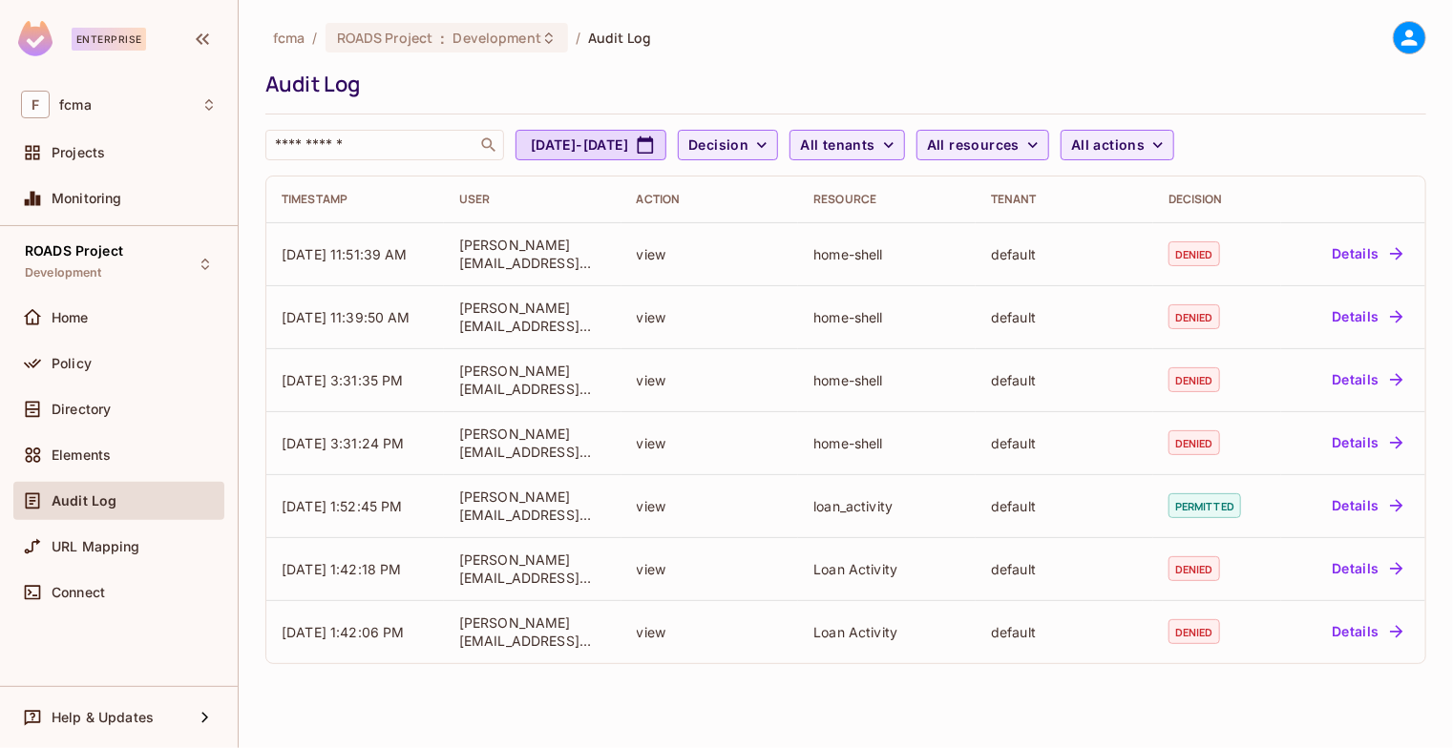
click at [316, 193] on div "Timestamp" at bounding box center [355, 199] width 147 height 15
click at [748, 147] on span "Decision" at bounding box center [718, 146] width 60 height 24
click at [1352, 140] on div at bounding box center [726, 374] width 1453 height 748
click at [1401, 38] on icon at bounding box center [1409, 38] width 24 height 24
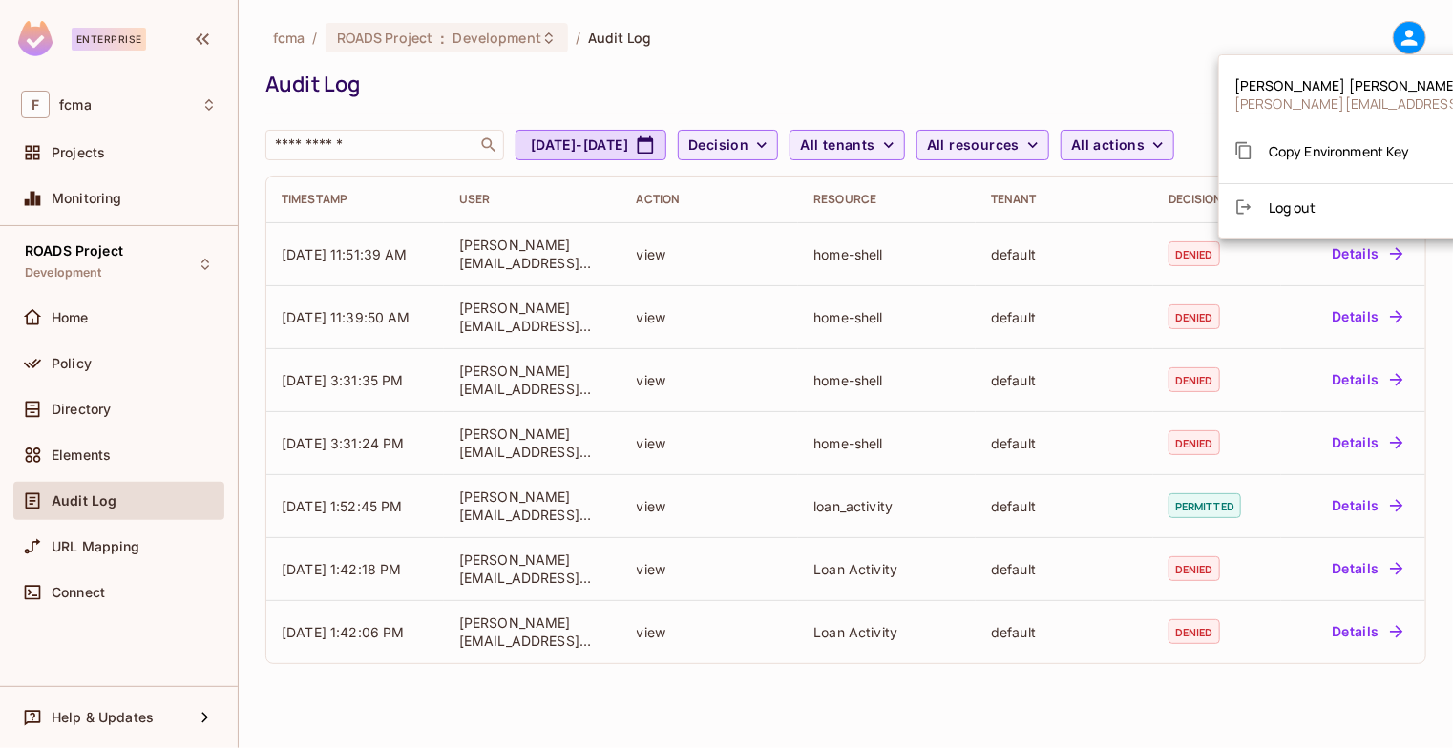
click at [1000, 65] on div at bounding box center [726, 374] width 1453 height 748
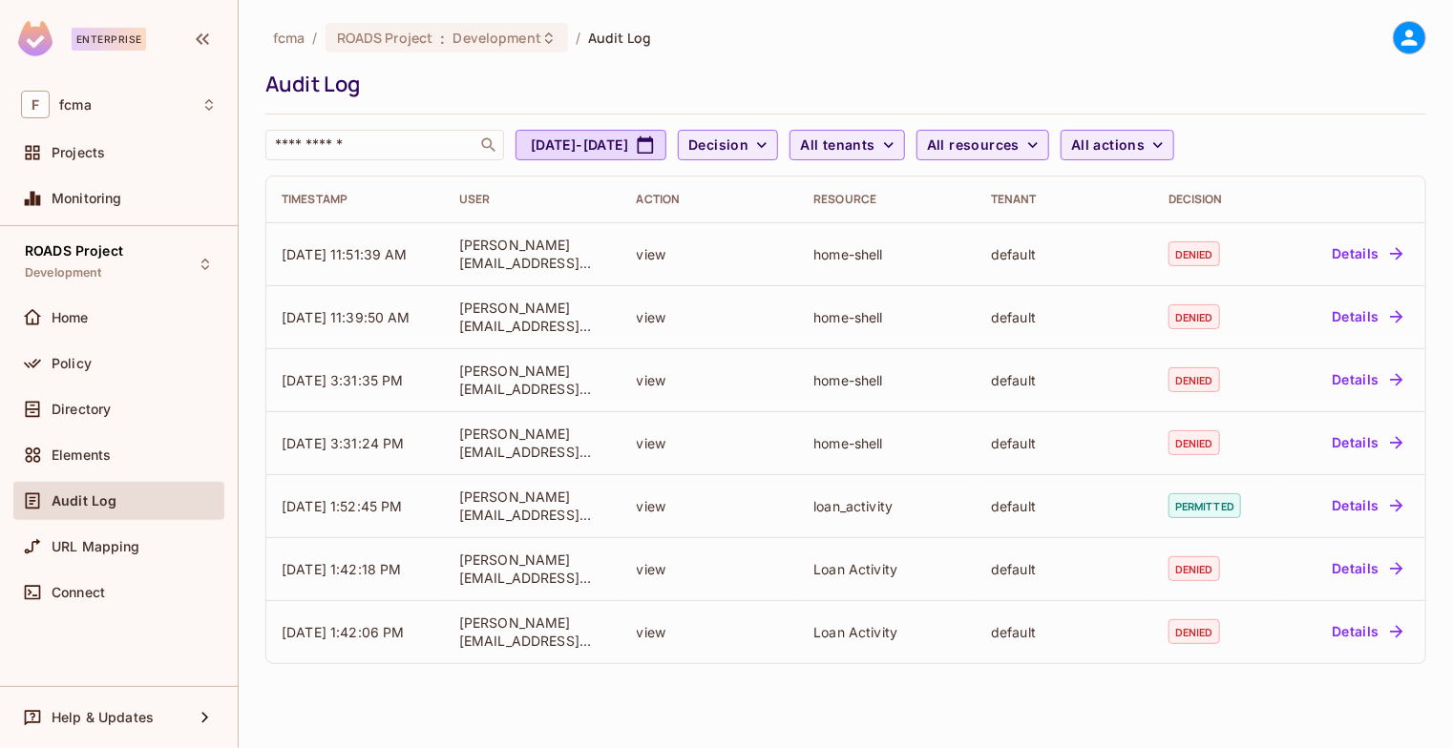
click at [1410, 49] on icon at bounding box center [1409, 38] width 24 height 24
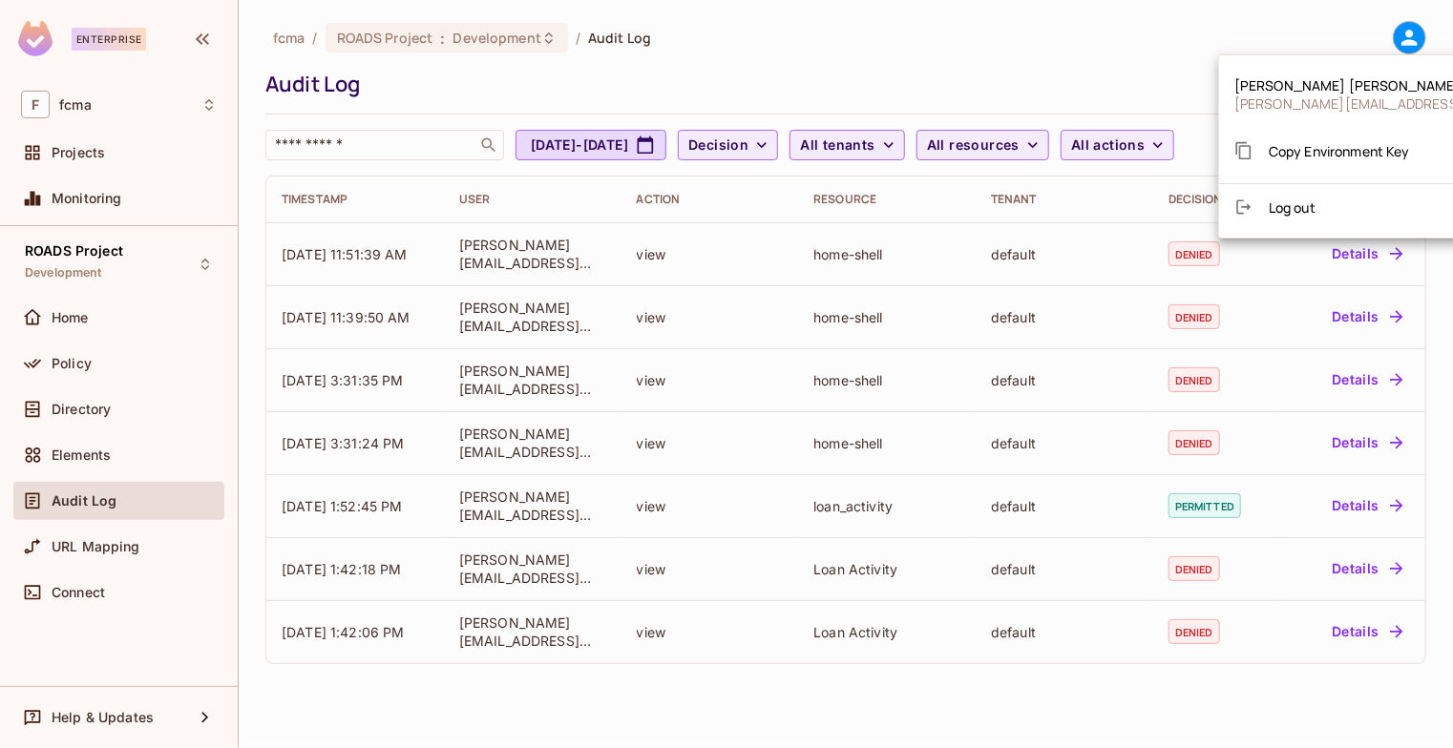
click at [898, 30] on div at bounding box center [726, 374] width 1453 height 748
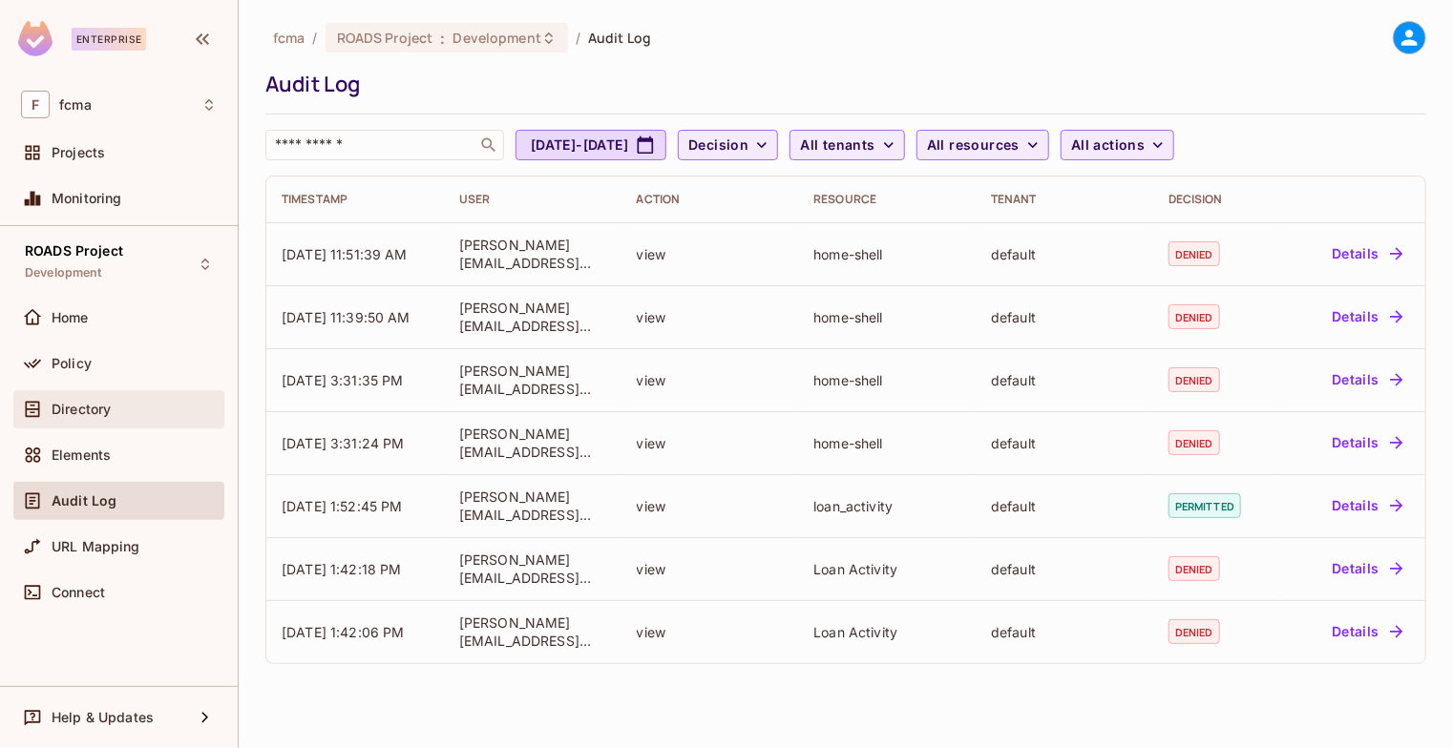
click at [90, 406] on span "Directory" at bounding box center [81, 409] width 59 height 15
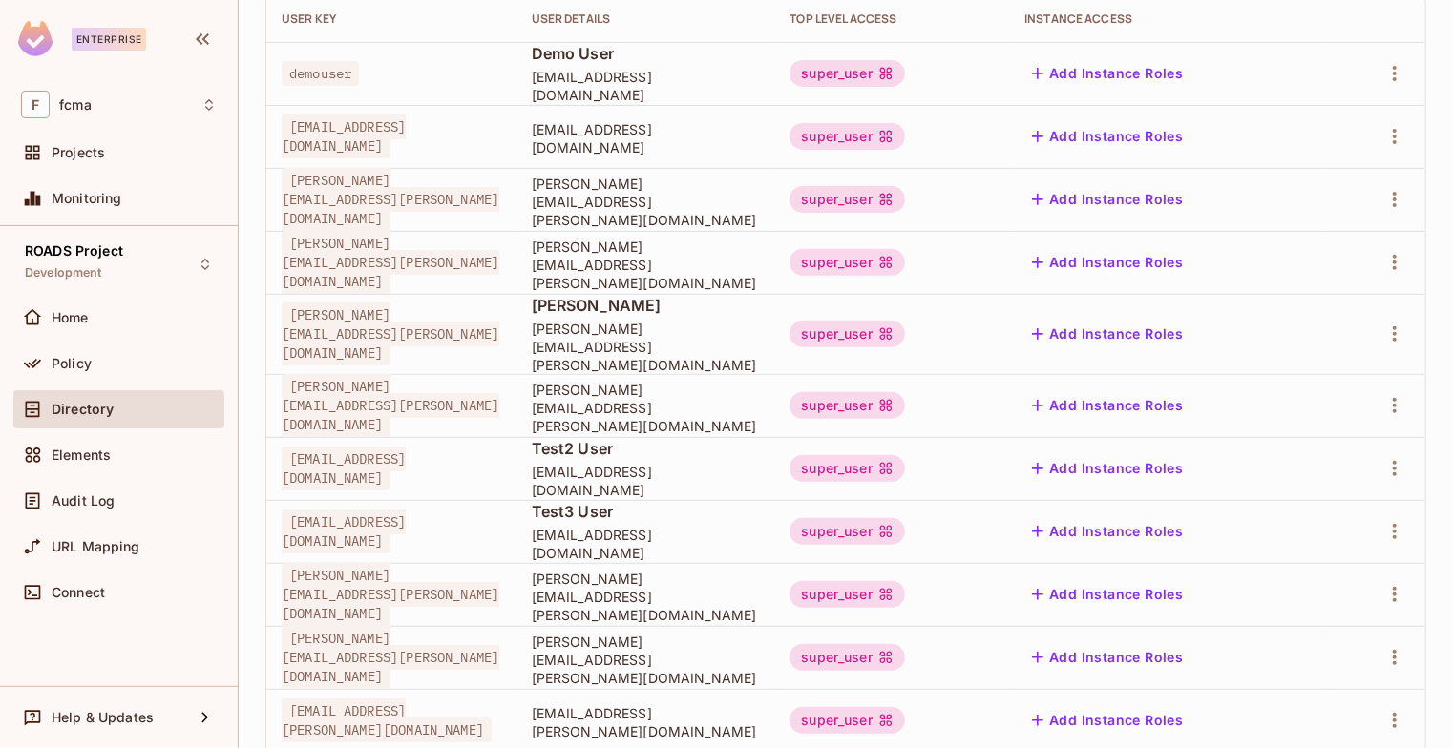
scroll to position [584, 0]
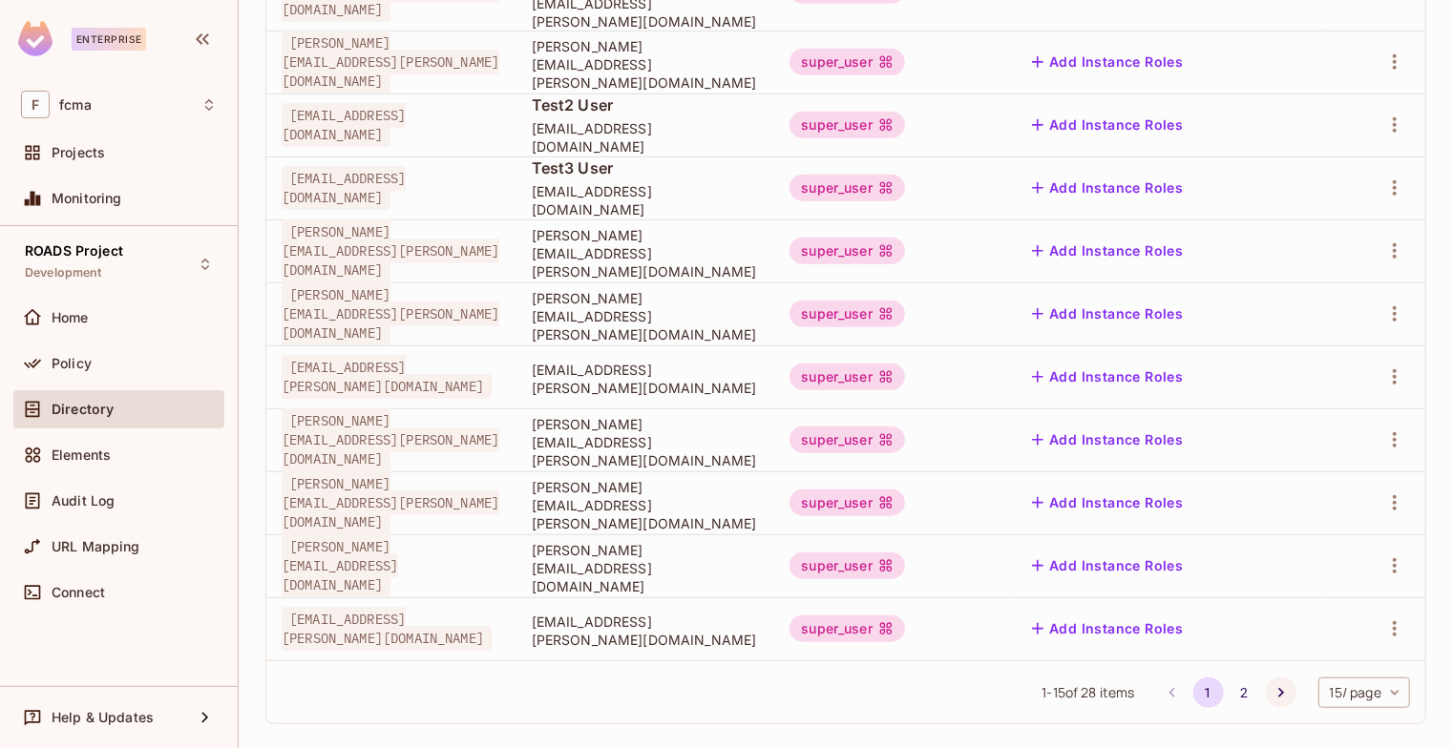
click at [1272, 680] on button "Go to next page" at bounding box center [1281, 693] width 31 height 31
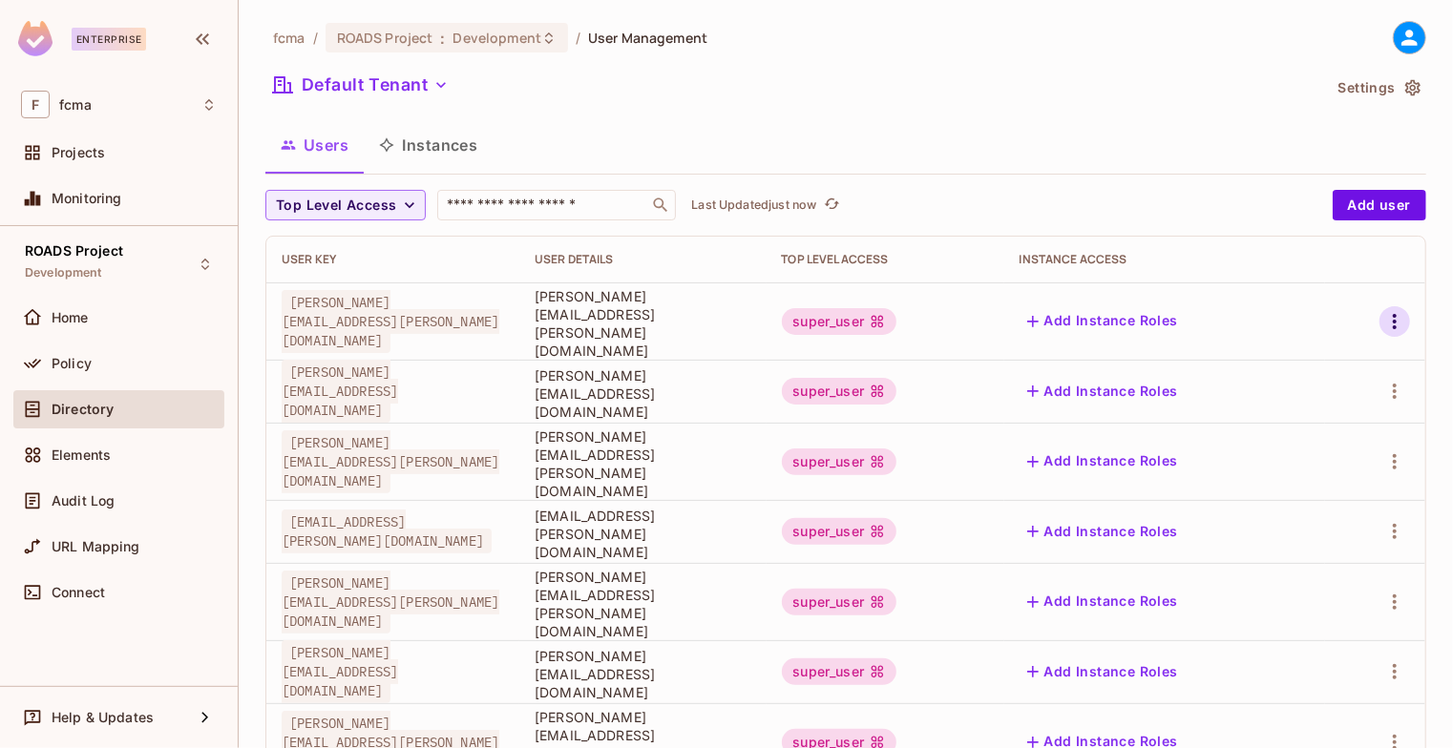
click at [1385, 316] on icon "button" at bounding box center [1394, 321] width 23 height 23
click at [1385, 316] on div at bounding box center [726, 374] width 1453 height 748
click at [475, 201] on input "text" at bounding box center [543, 205] width 200 height 19
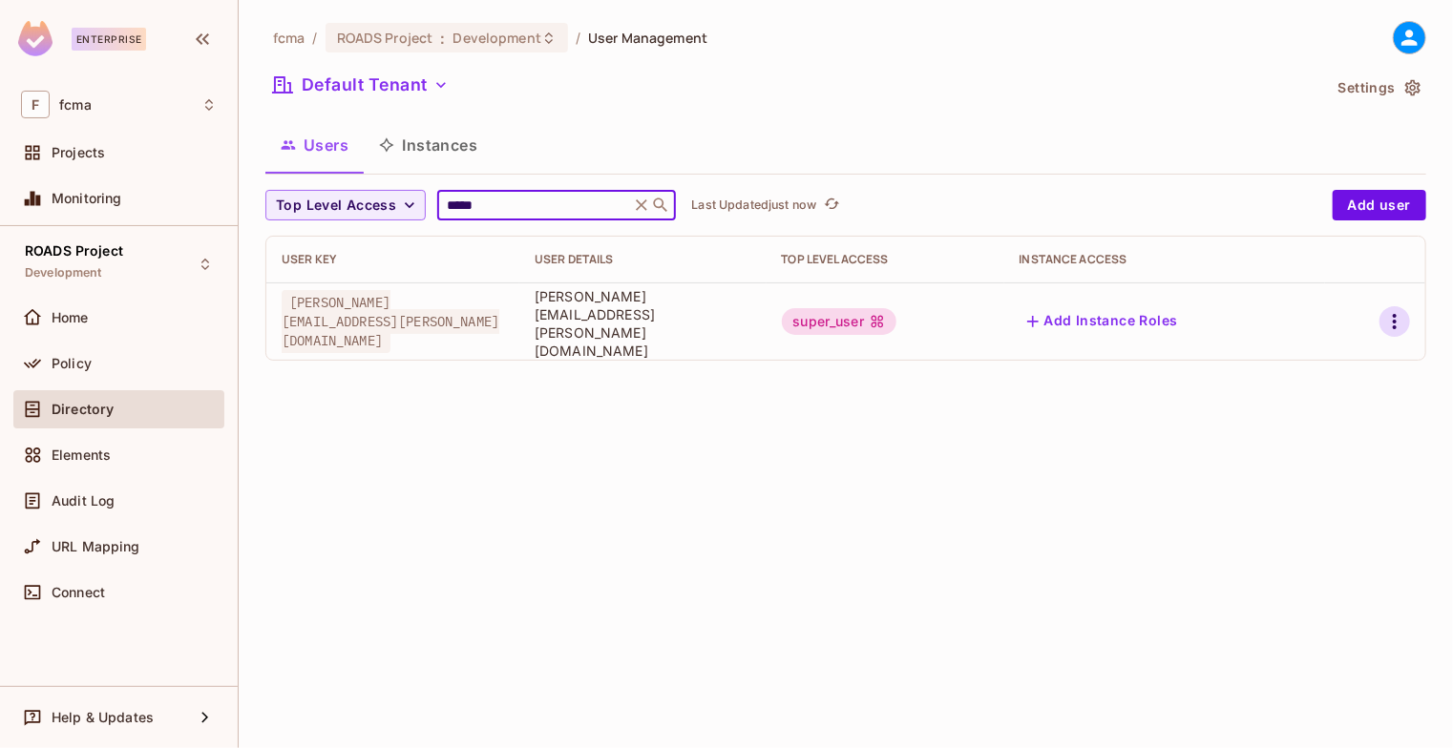
type input "*****"
click at [1387, 310] on icon "button" at bounding box center [1394, 321] width 23 height 23
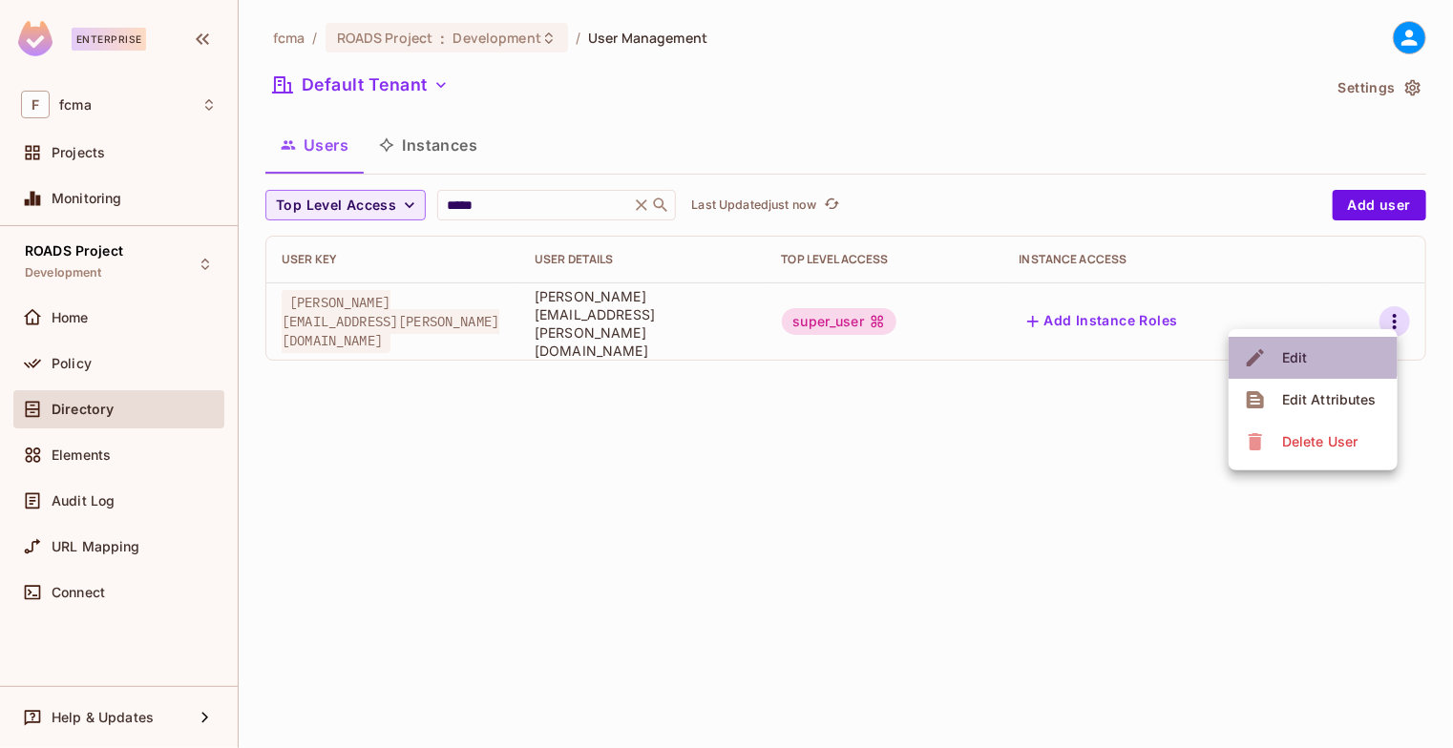
click at [1306, 346] on span "Edit" at bounding box center [1294, 358] width 37 height 31
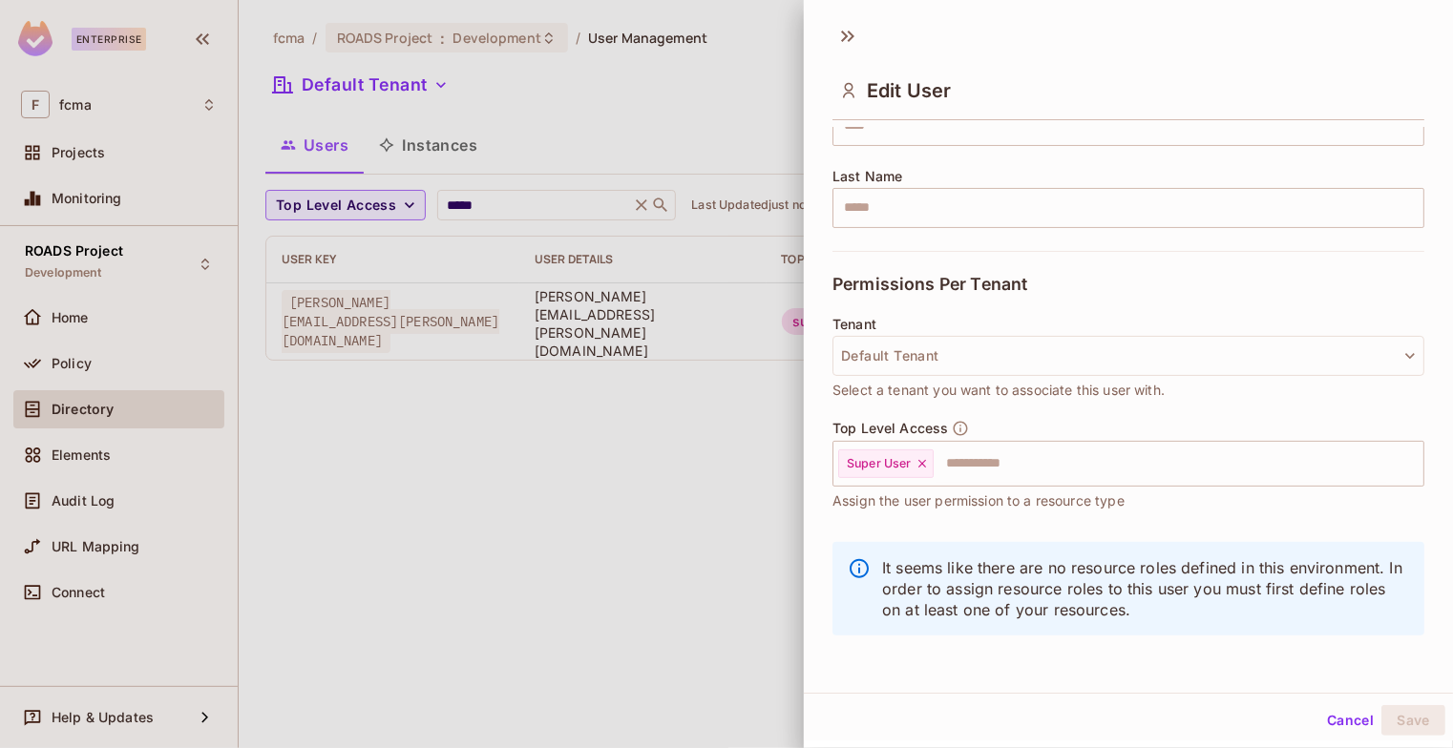
scroll to position [283, 0]
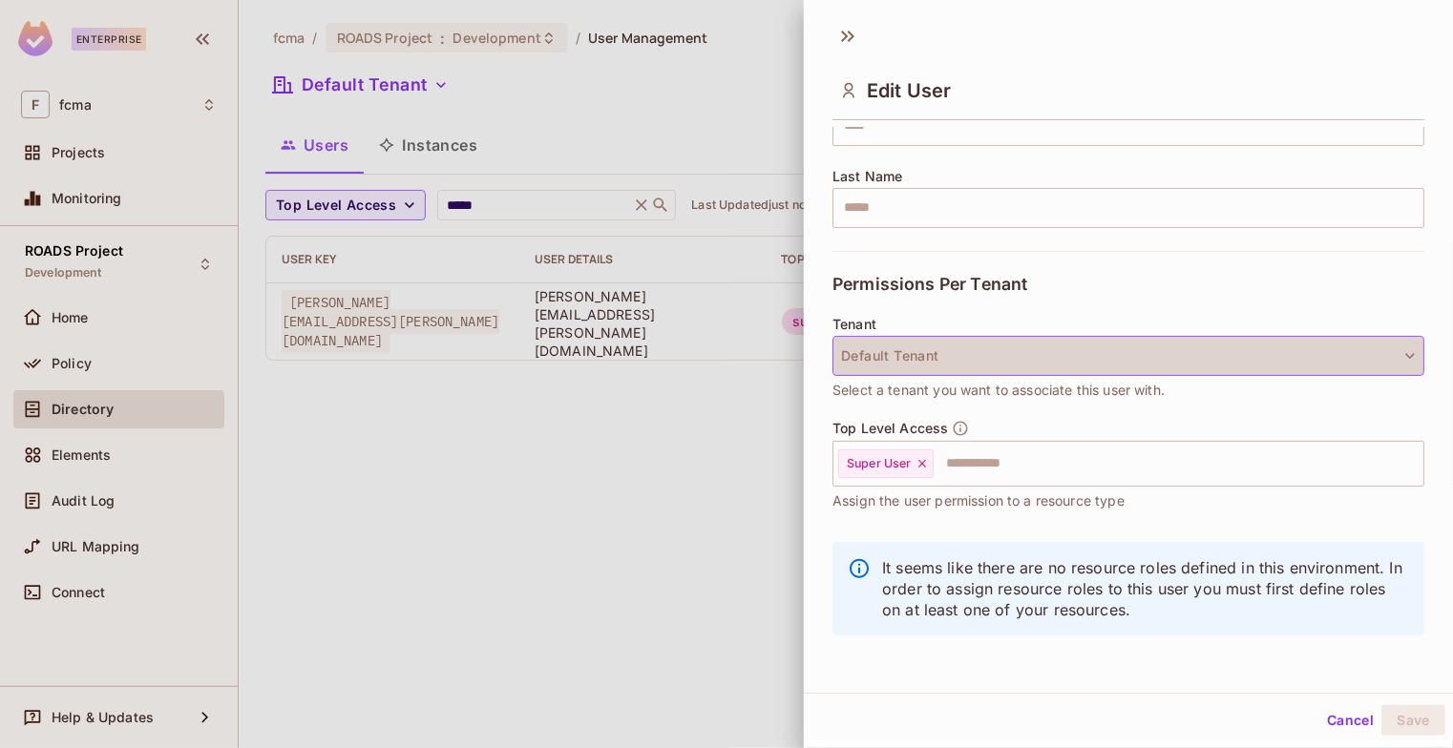
click at [1400, 355] on icon "button" at bounding box center [1409, 355] width 19 height 19
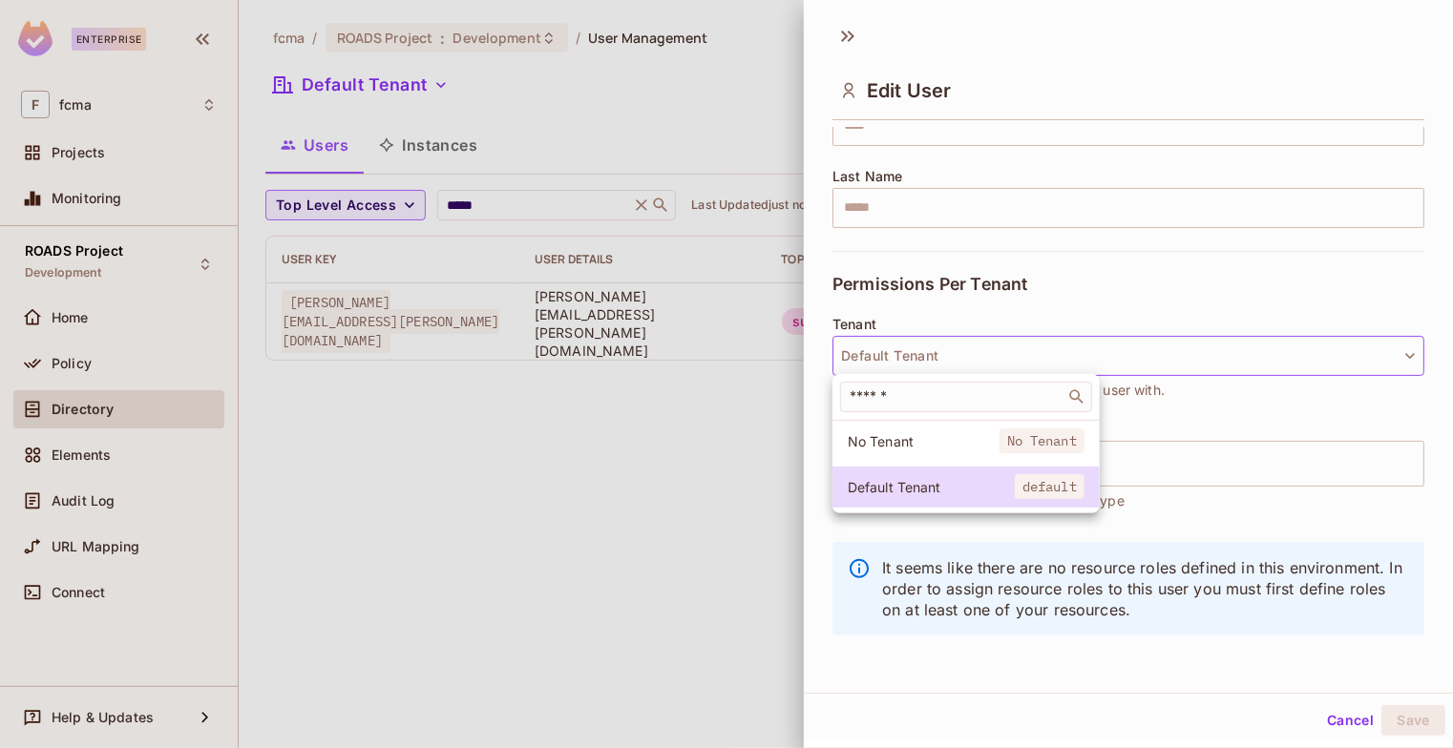
click at [1388, 355] on div at bounding box center [726, 374] width 1453 height 748
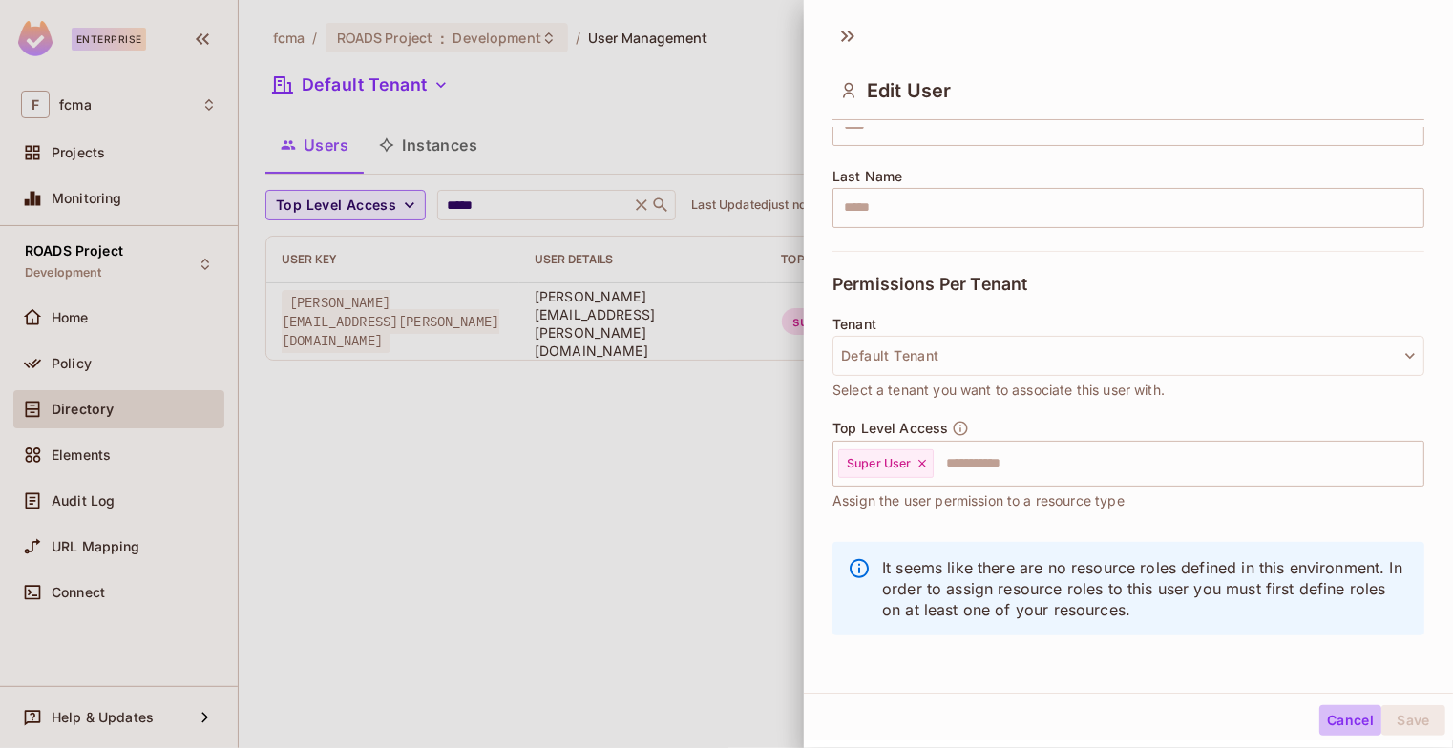
click at [1335, 721] on button "Cancel" at bounding box center [1350, 720] width 62 height 31
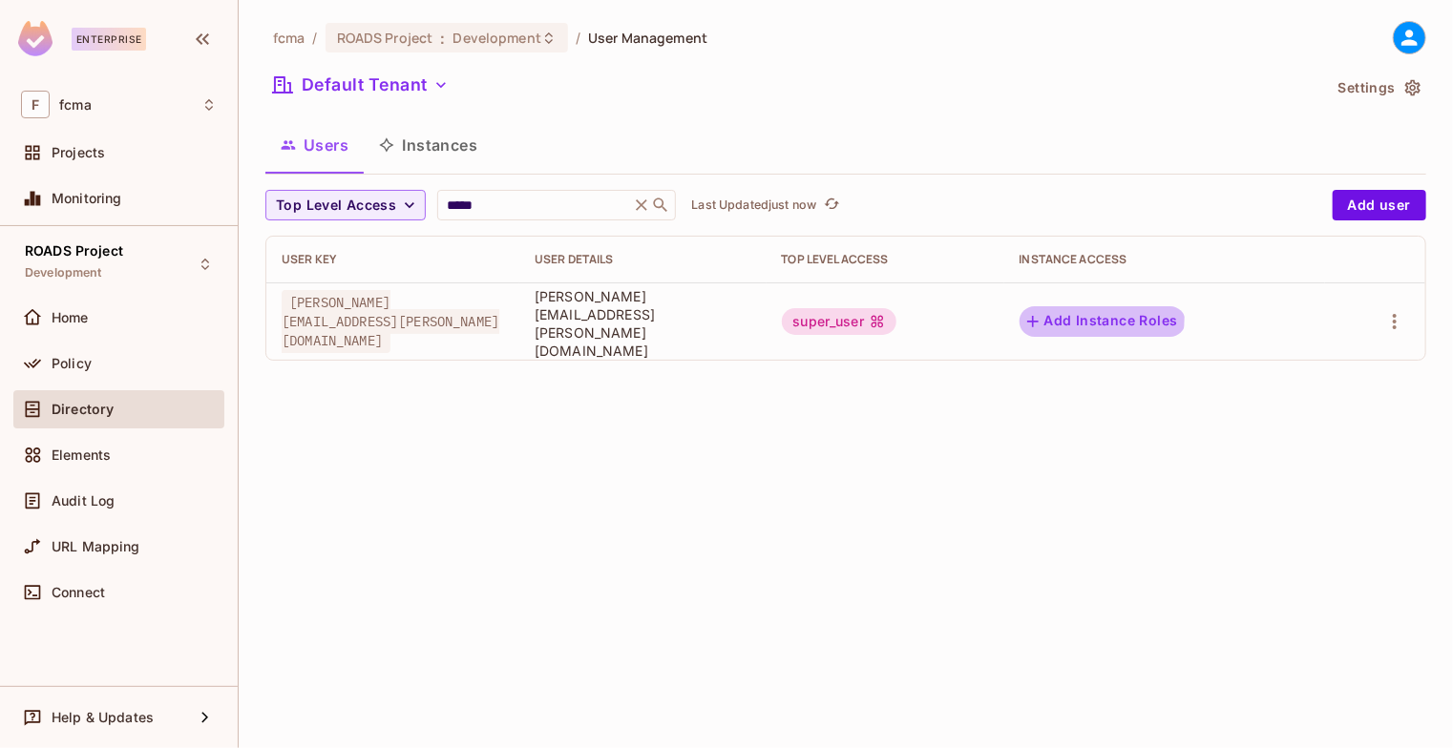
click at [1079, 310] on button "Add Instance Roles" at bounding box center [1102, 321] width 166 height 31
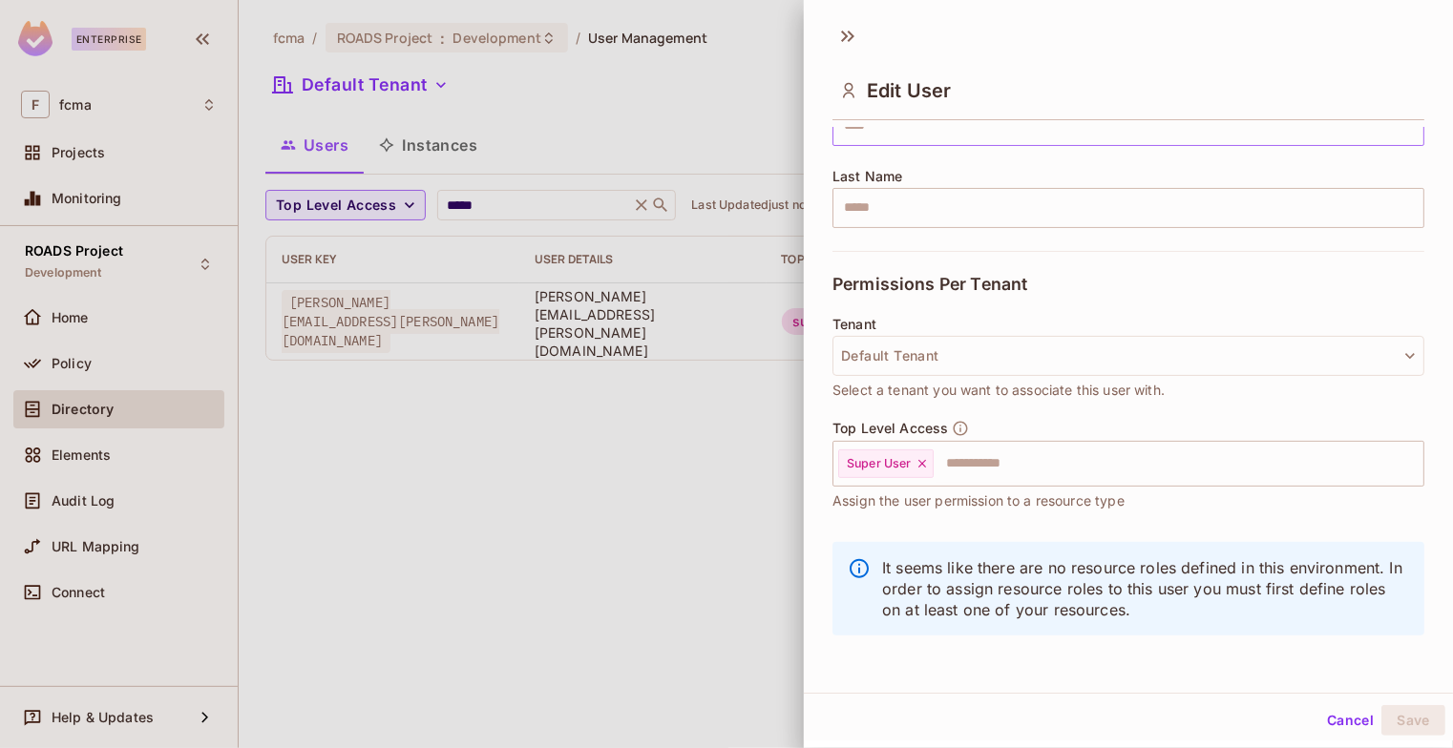
scroll to position [3, 0]
click at [1323, 717] on button "Cancel" at bounding box center [1350, 718] width 62 height 31
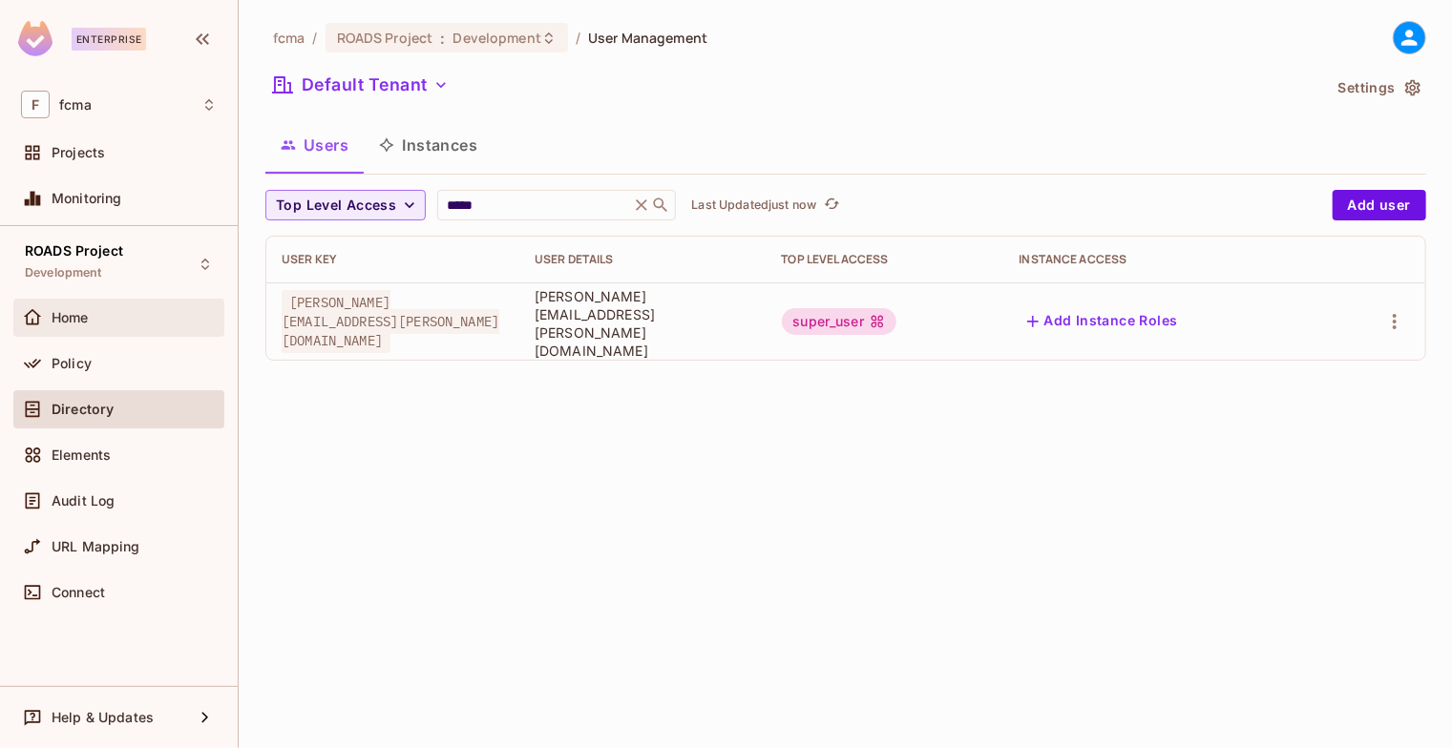
click at [94, 329] on div "Home" at bounding box center [118, 318] width 211 height 38
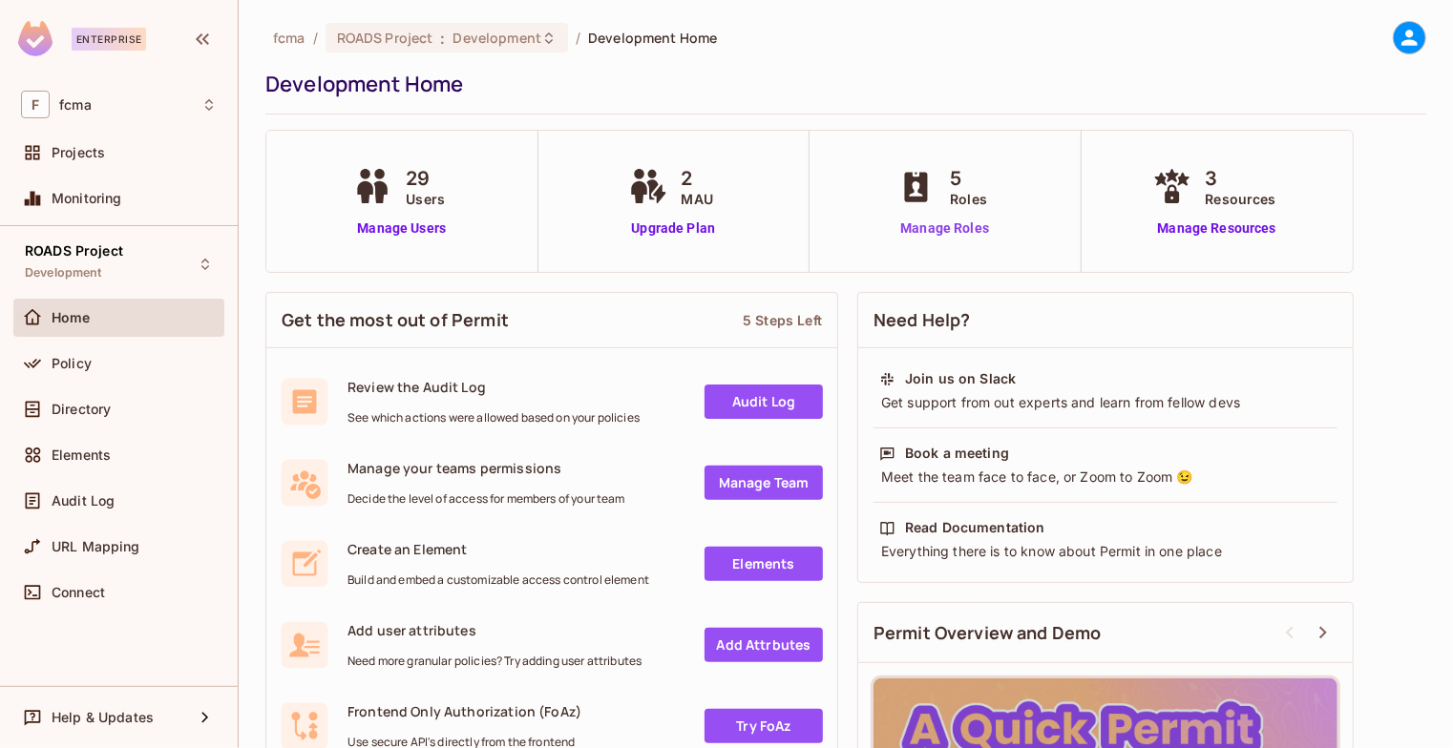
click at [954, 226] on link "Manage Roles" at bounding box center [944, 229] width 104 height 20
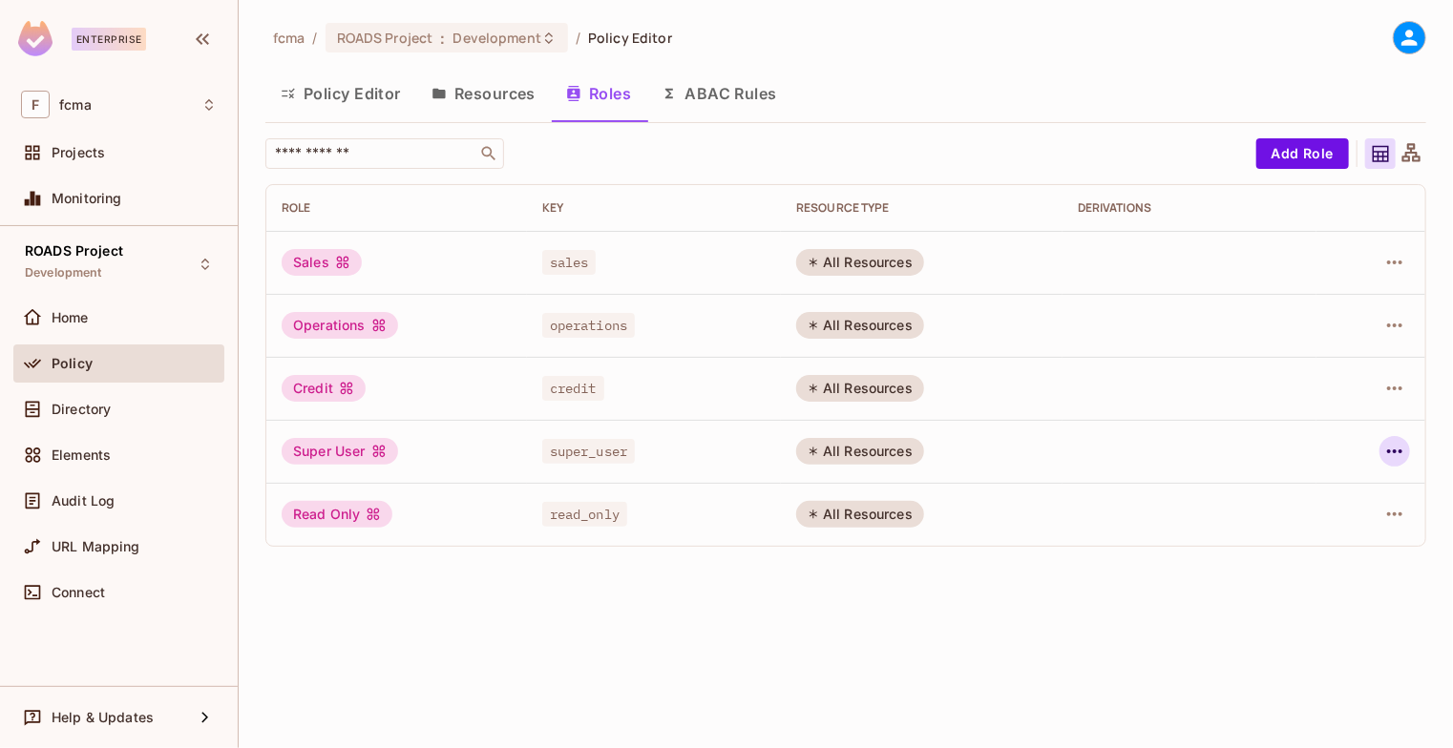
click at [1405, 453] on icon "button" at bounding box center [1394, 451] width 23 height 23
click at [1344, 542] on div "Edit Attributes" at bounding box center [1329, 537] width 94 height 19
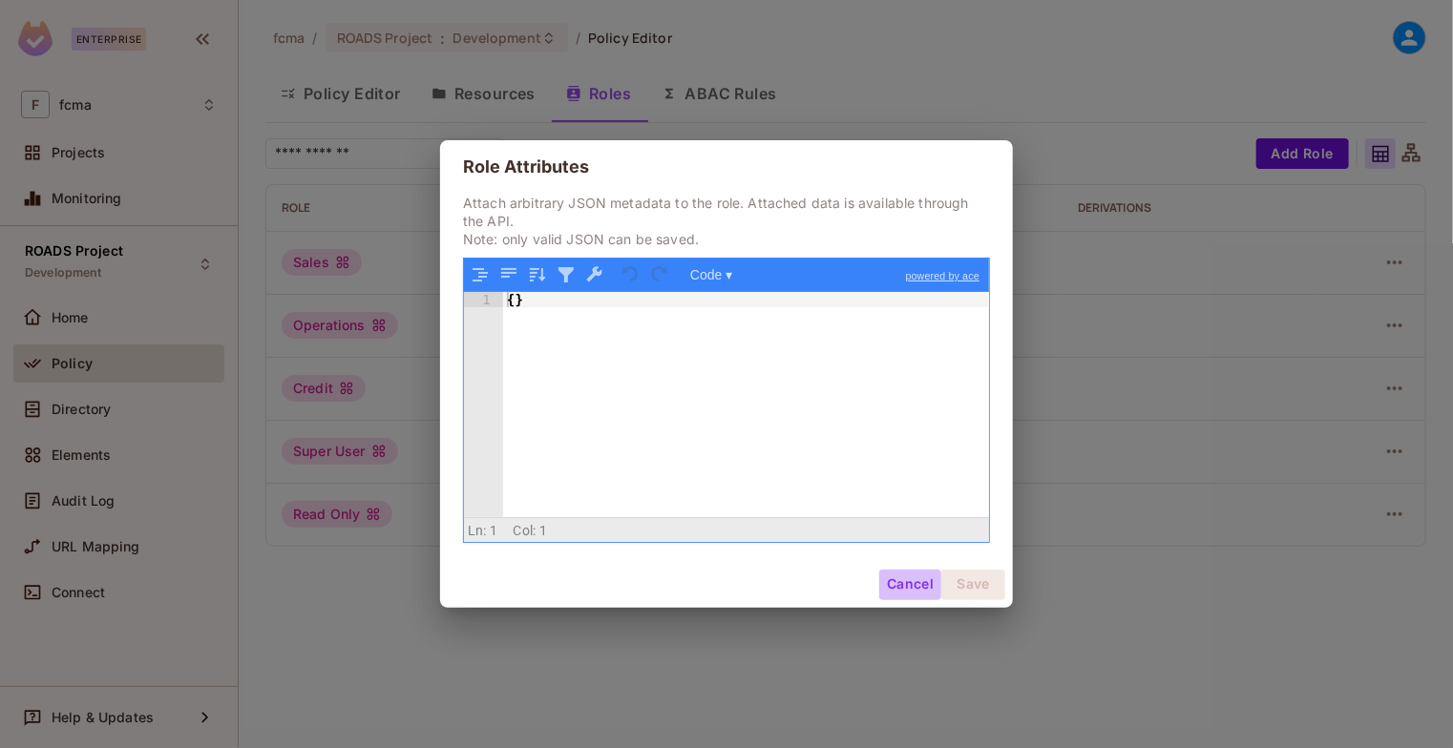
click at [892, 587] on button "Cancel" at bounding box center [910, 585] width 62 height 31
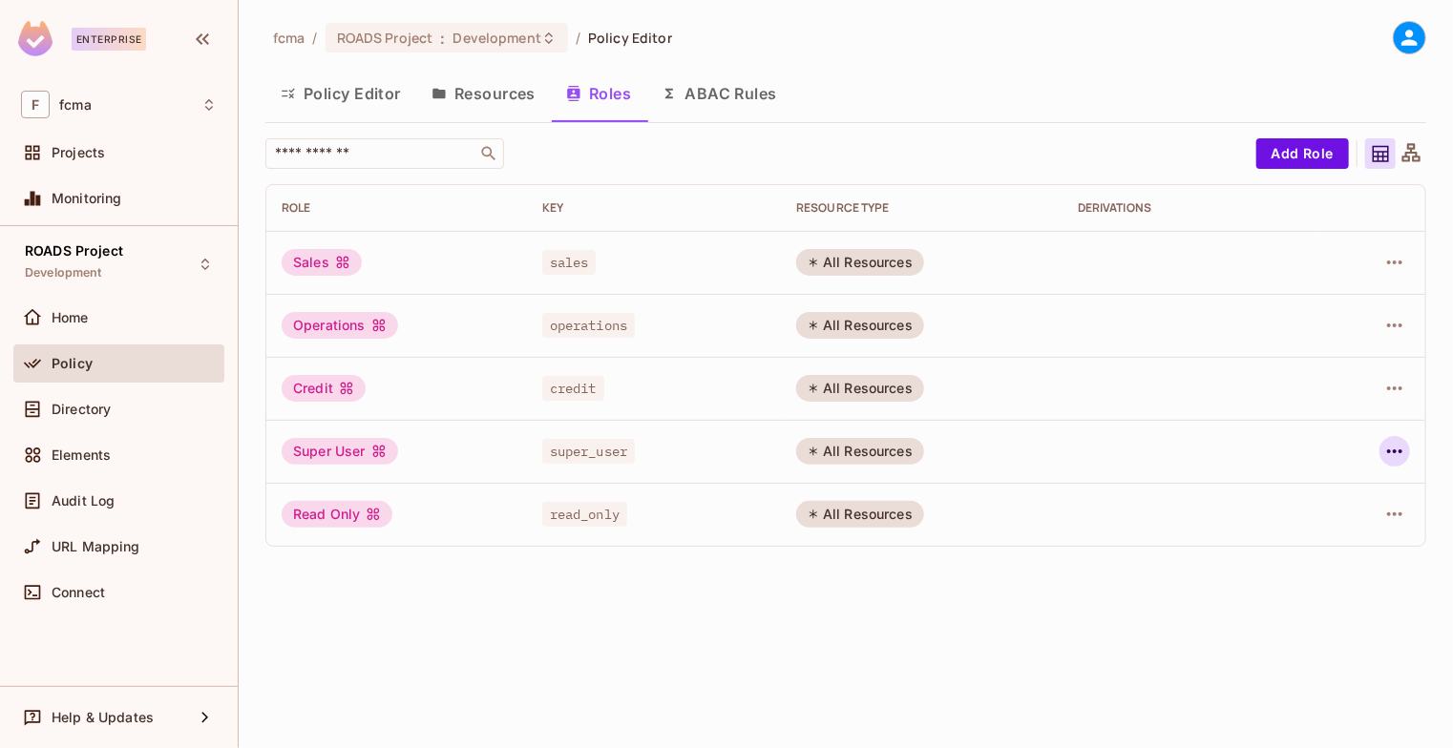
click at [1386, 458] on icon "button" at bounding box center [1394, 451] width 23 height 23
click at [1312, 499] on div "Edit Role" at bounding box center [1310, 495] width 57 height 19
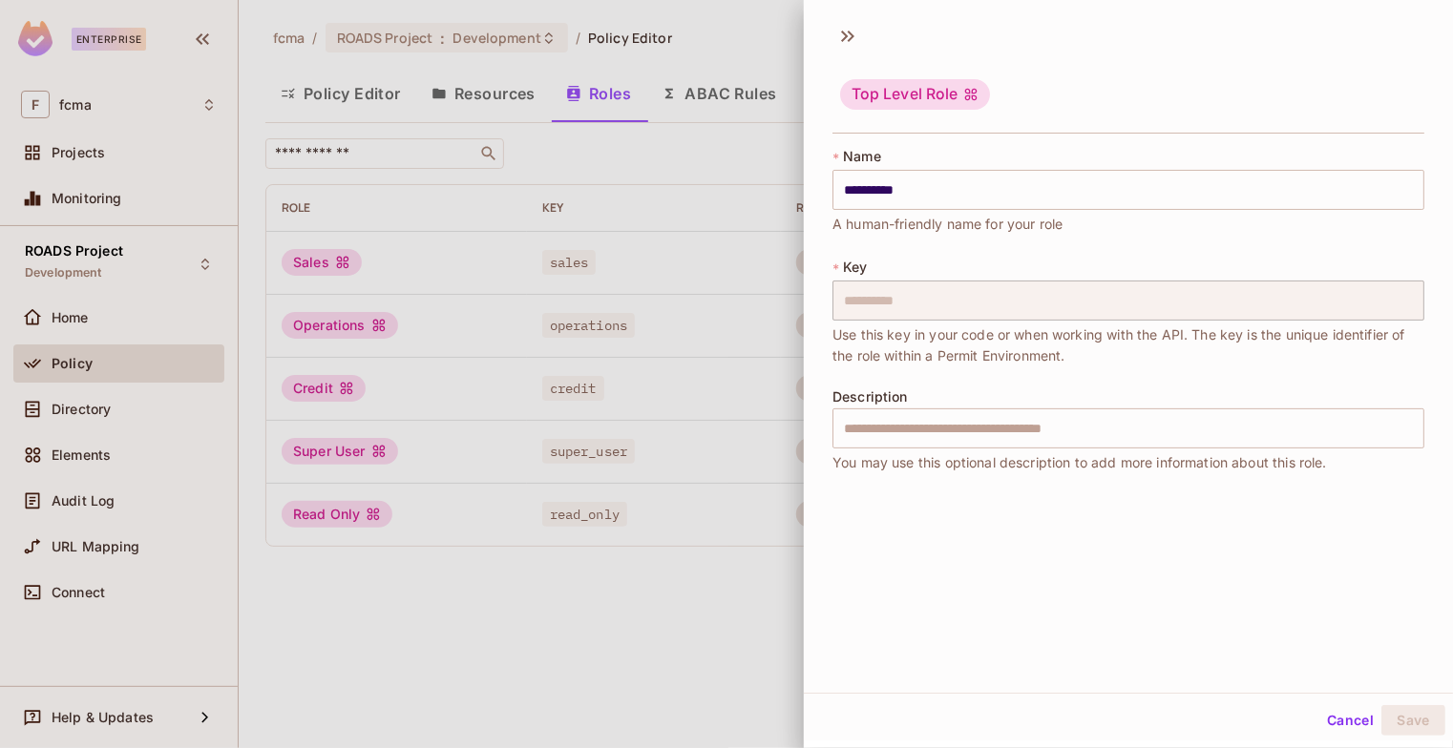
scroll to position [3, 0]
click at [1329, 714] on button "Cancel" at bounding box center [1350, 718] width 62 height 31
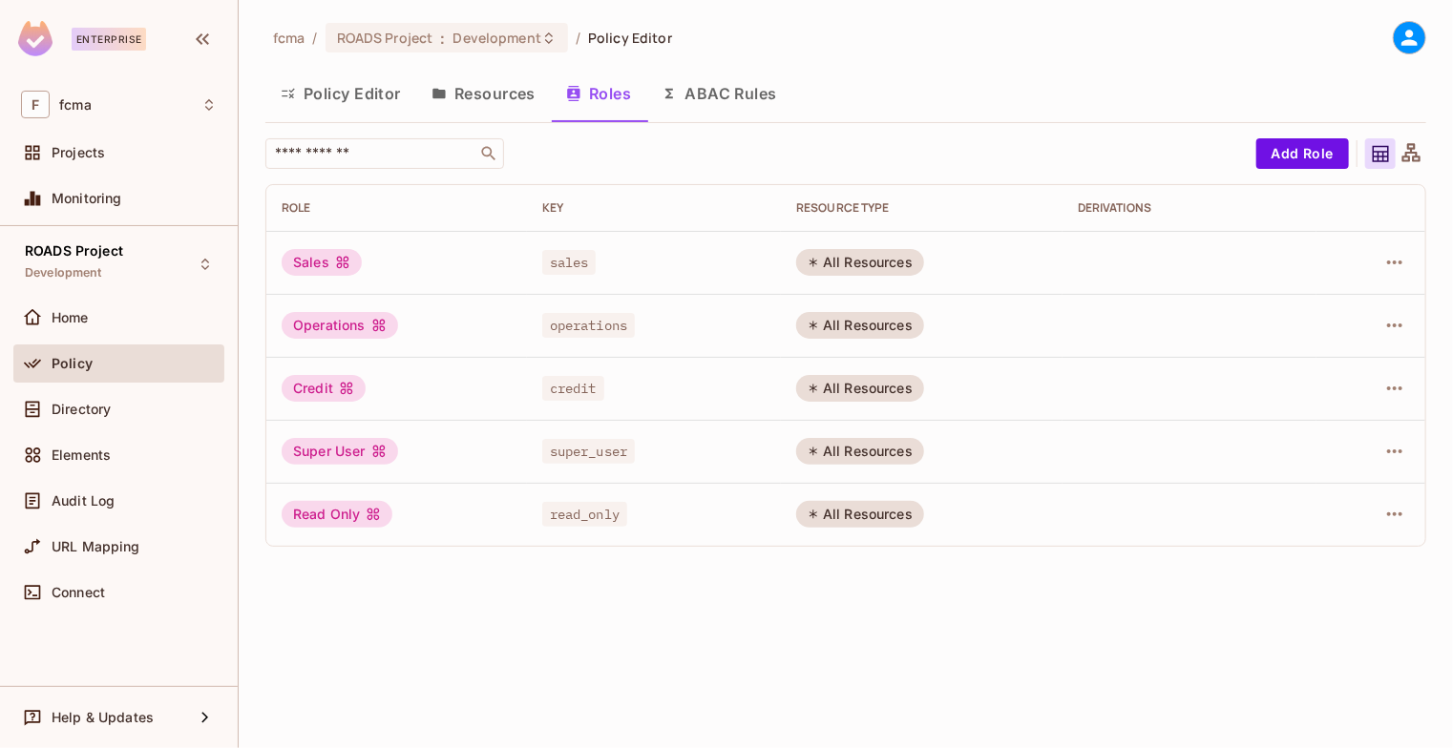
click at [468, 93] on button "Resources" at bounding box center [483, 94] width 135 height 48
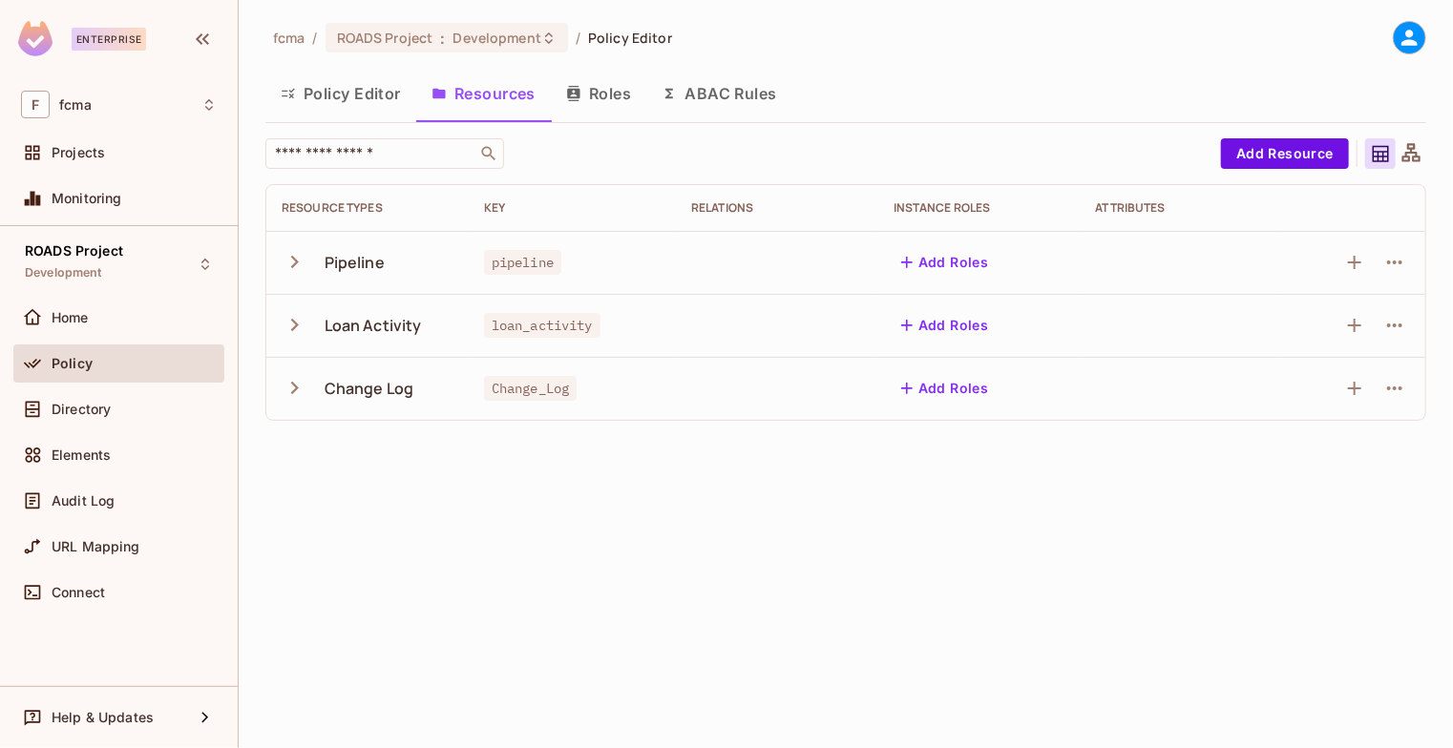
click at [292, 399] on icon "button" at bounding box center [295, 388] width 26 height 26
click at [349, 96] on button "Policy Editor" at bounding box center [340, 94] width 151 height 48
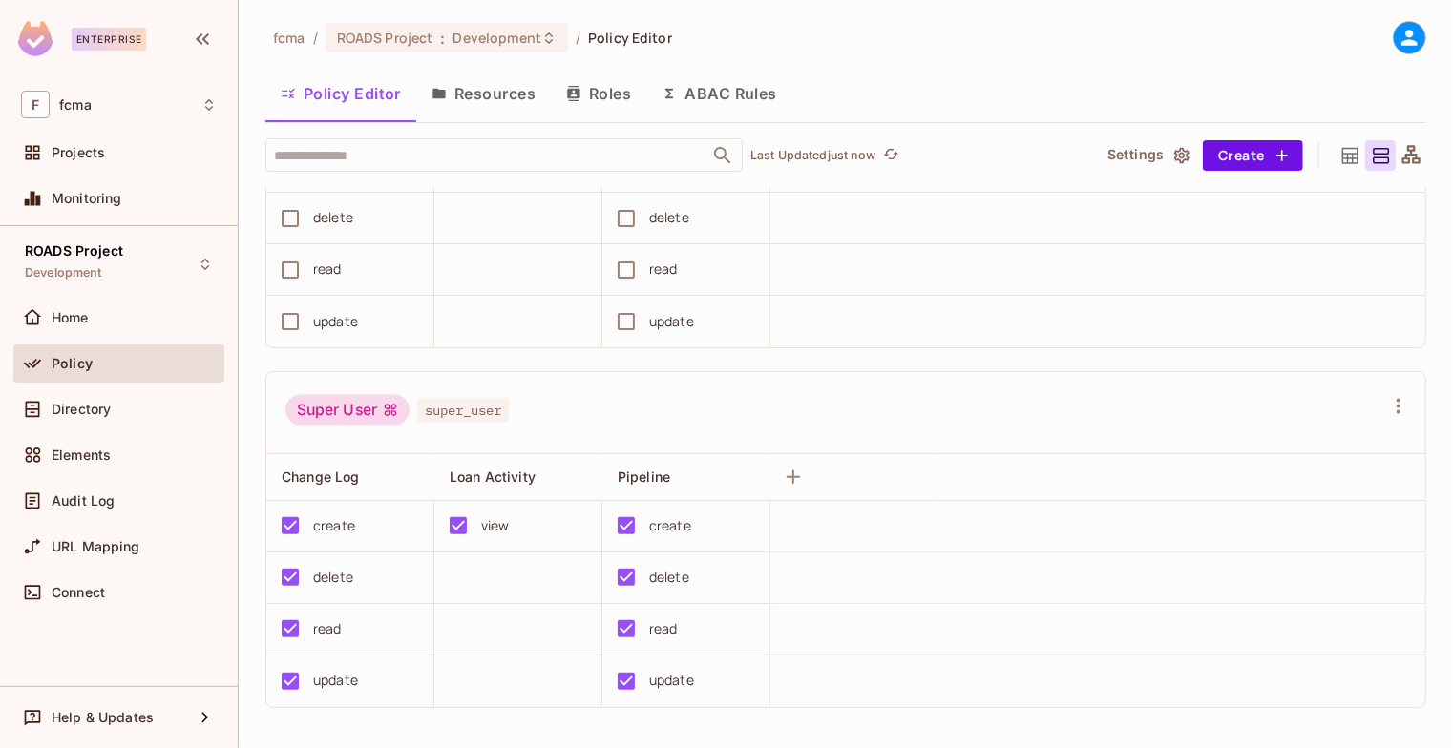
scroll to position [1256, 0]
click at [1387, 394] on icon "button" at bounding box center [1398, 403] width 23 height 23
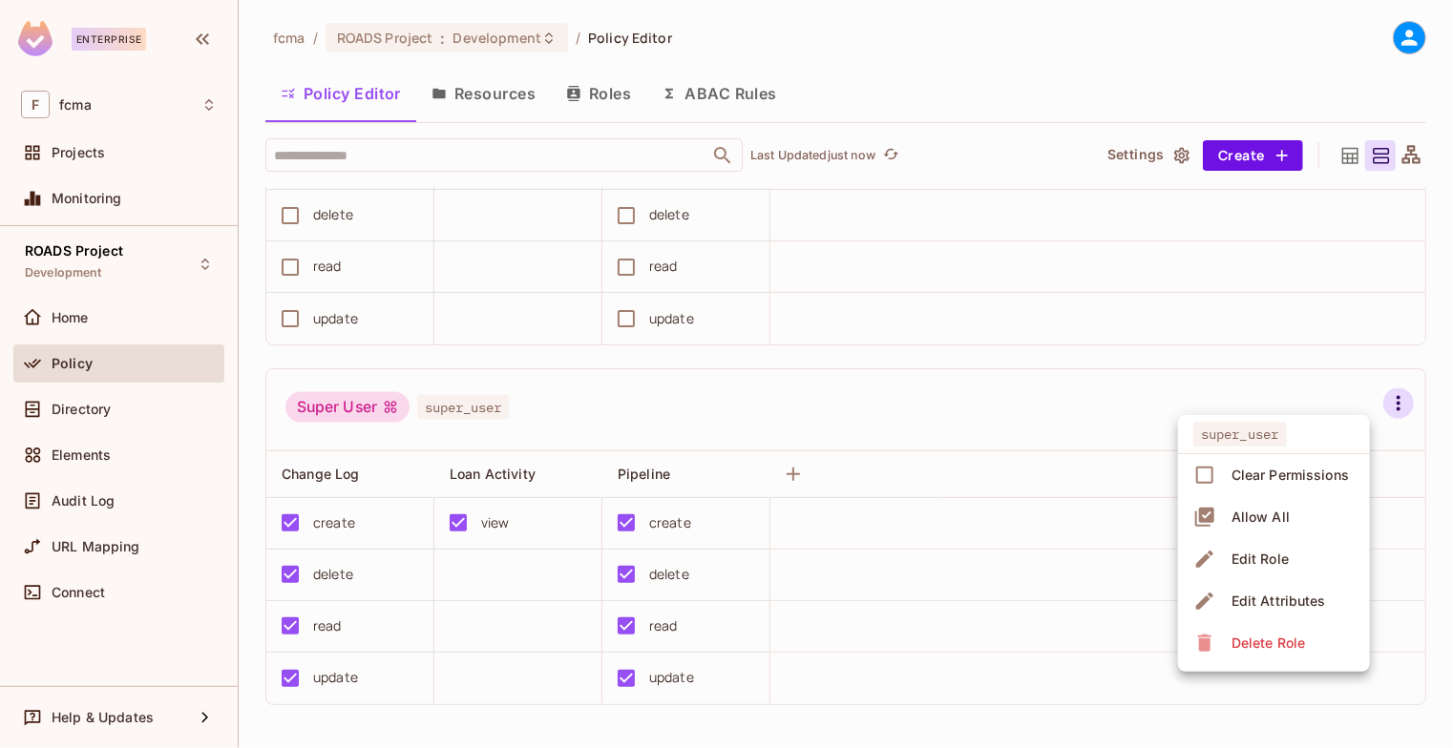
click at [1432, 339] on div at bounding box center [726, 374] width 1453 height 748
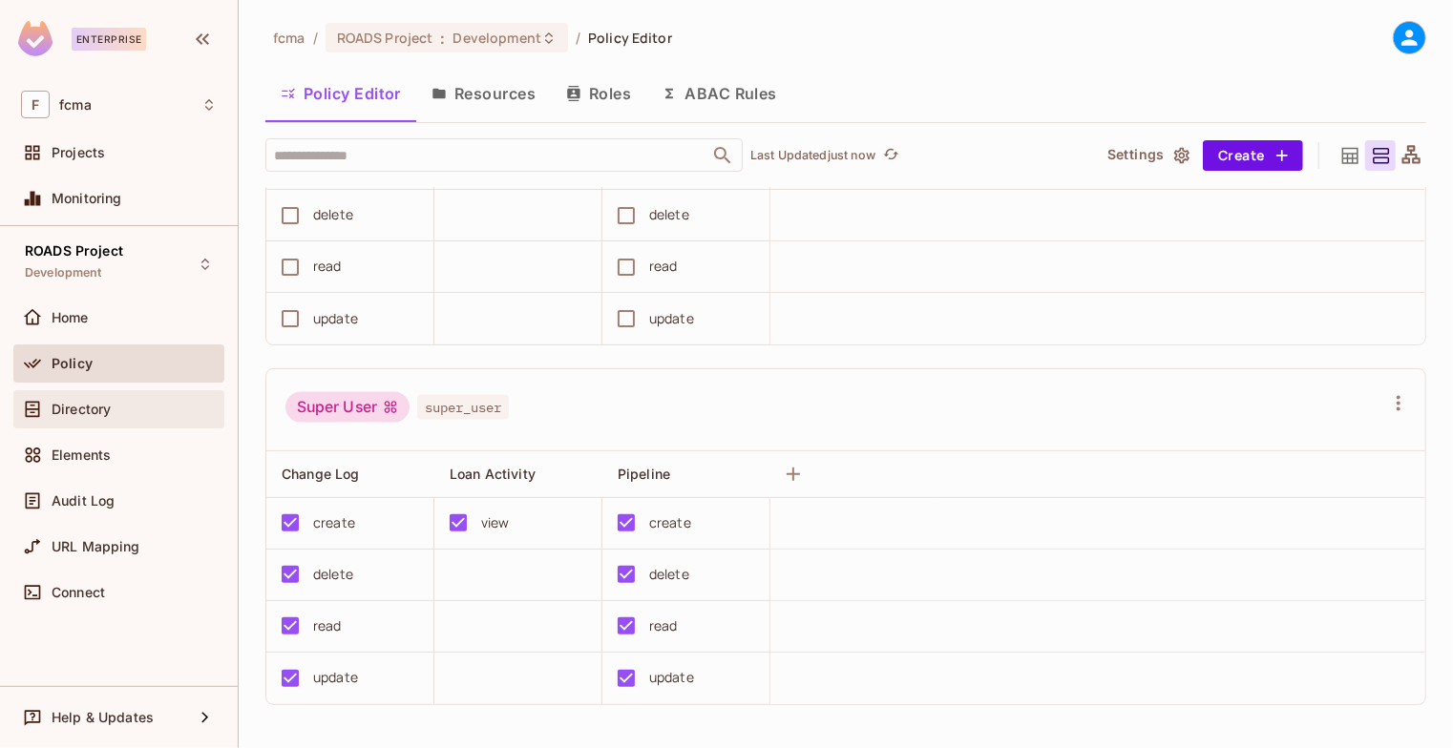
click at [124, 419] on div "Directory" at bounding box center [119, 409] width 196 height 23
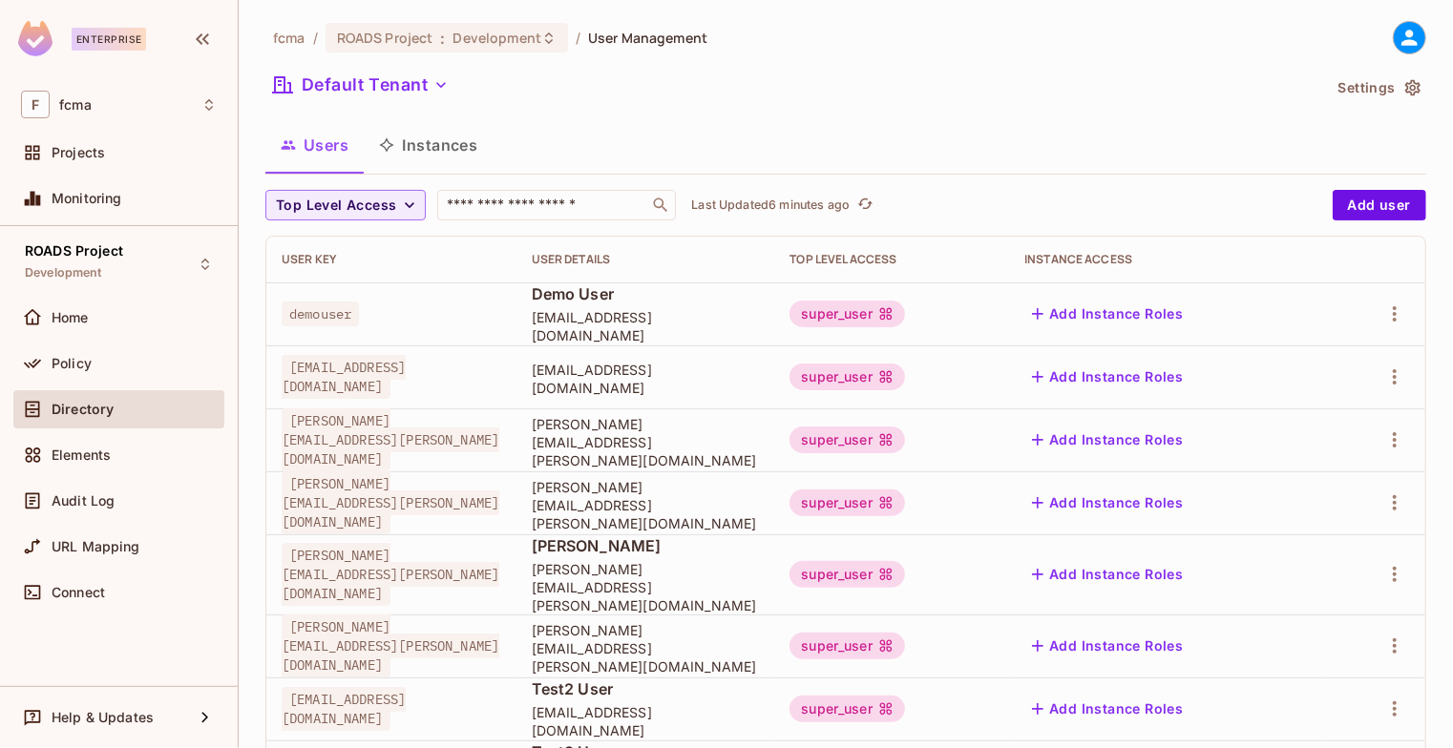
click at [1397, 40] on icon at bounding box center [1409, 38] width 24 height 24
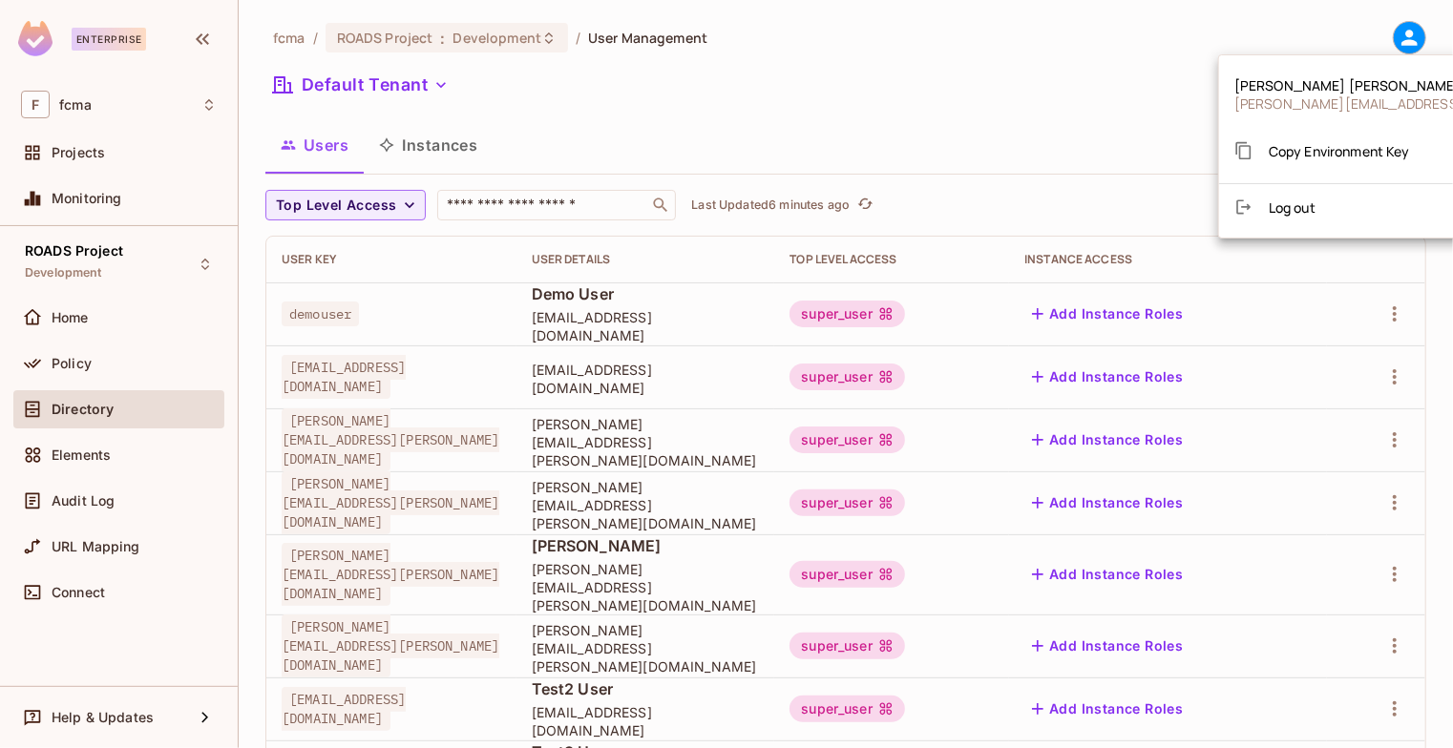
click at [1061, 98] on div at bounding box center [726, 374] width 1453 height 748
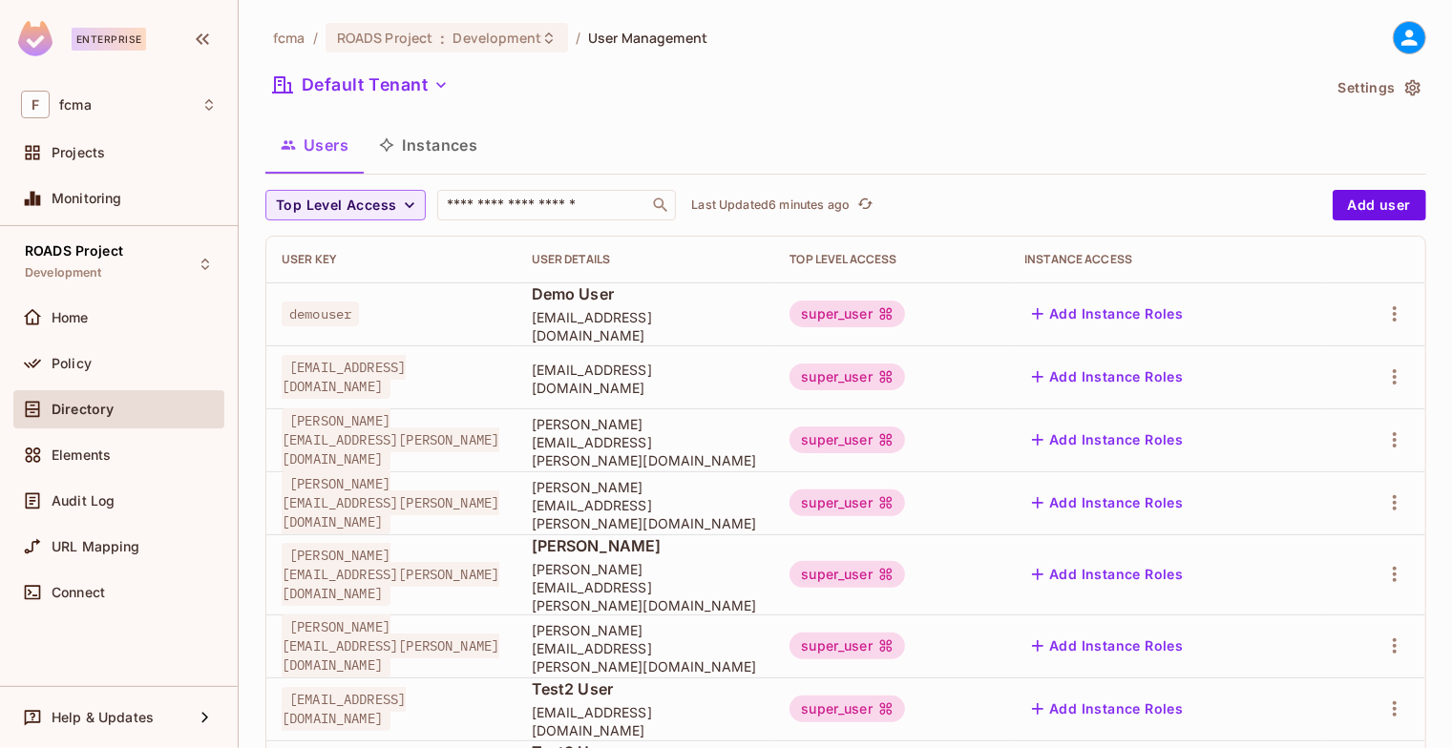
click at [1397, 47] on icon at bounding box center [1409, 38] width 24 height 24
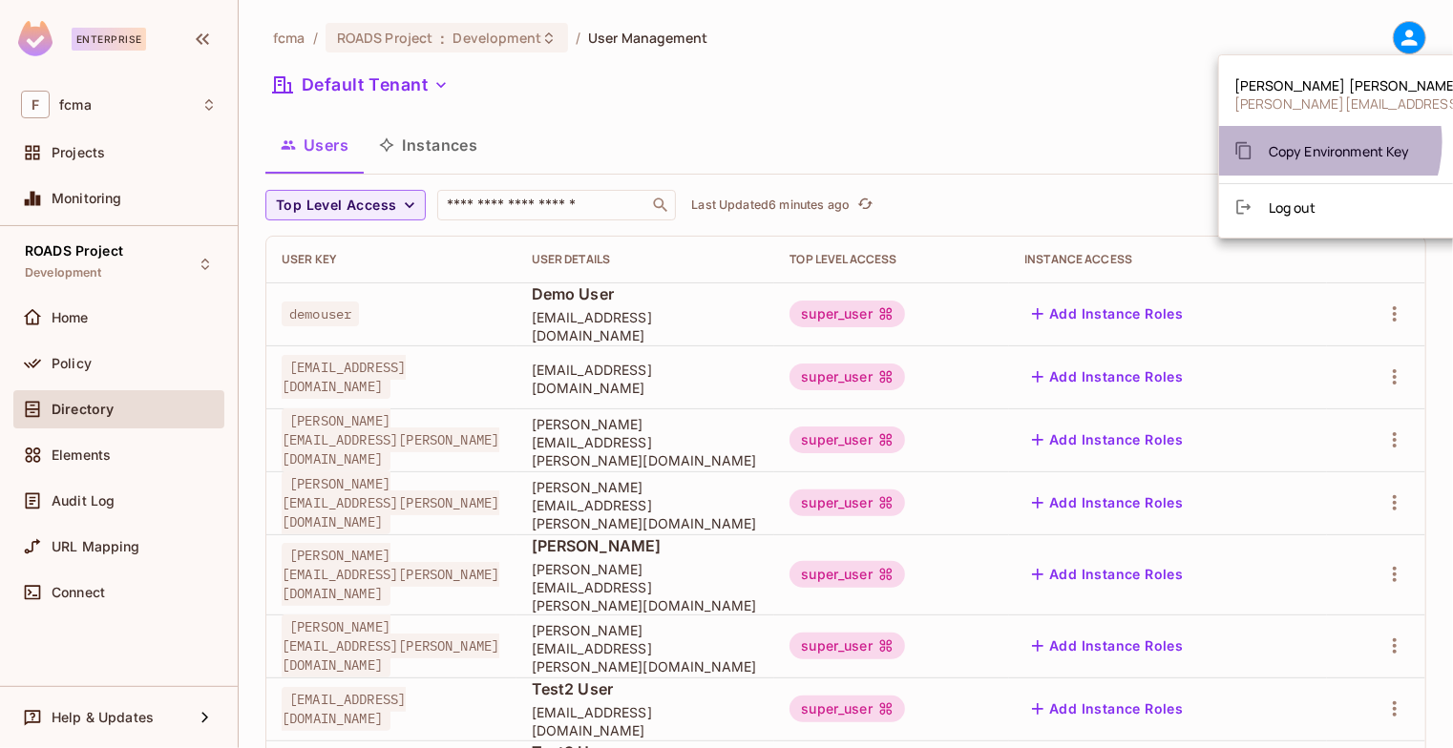
click at [1313, 142] on span "Copy Environment Key" at bounding box center [1339, 151] width 141 height 18
